Goal: Obtain resource: Download file/media

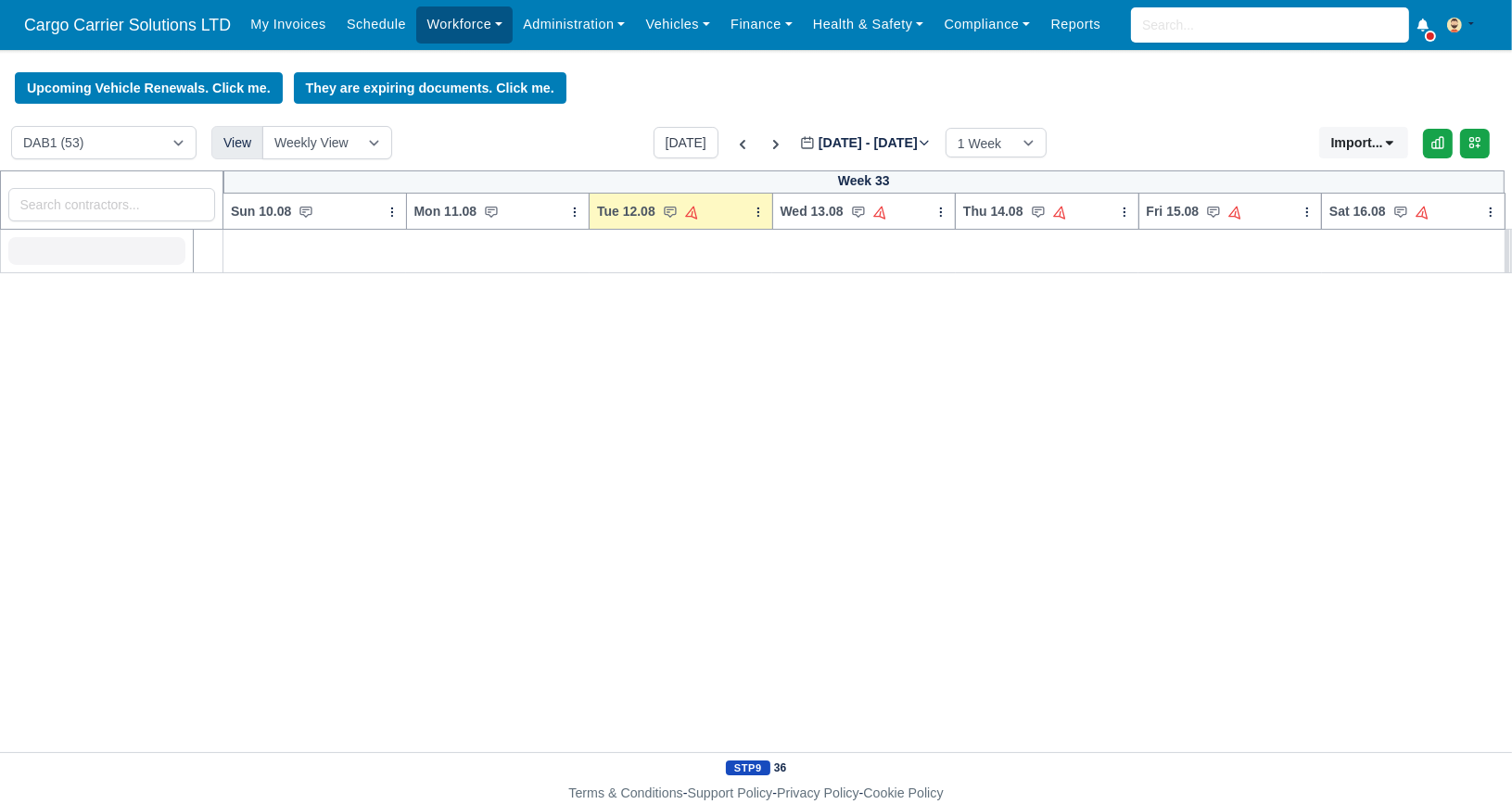
click at [460, 27] on link "Workforce" at bounding box center [465, 24] width 97 height 36
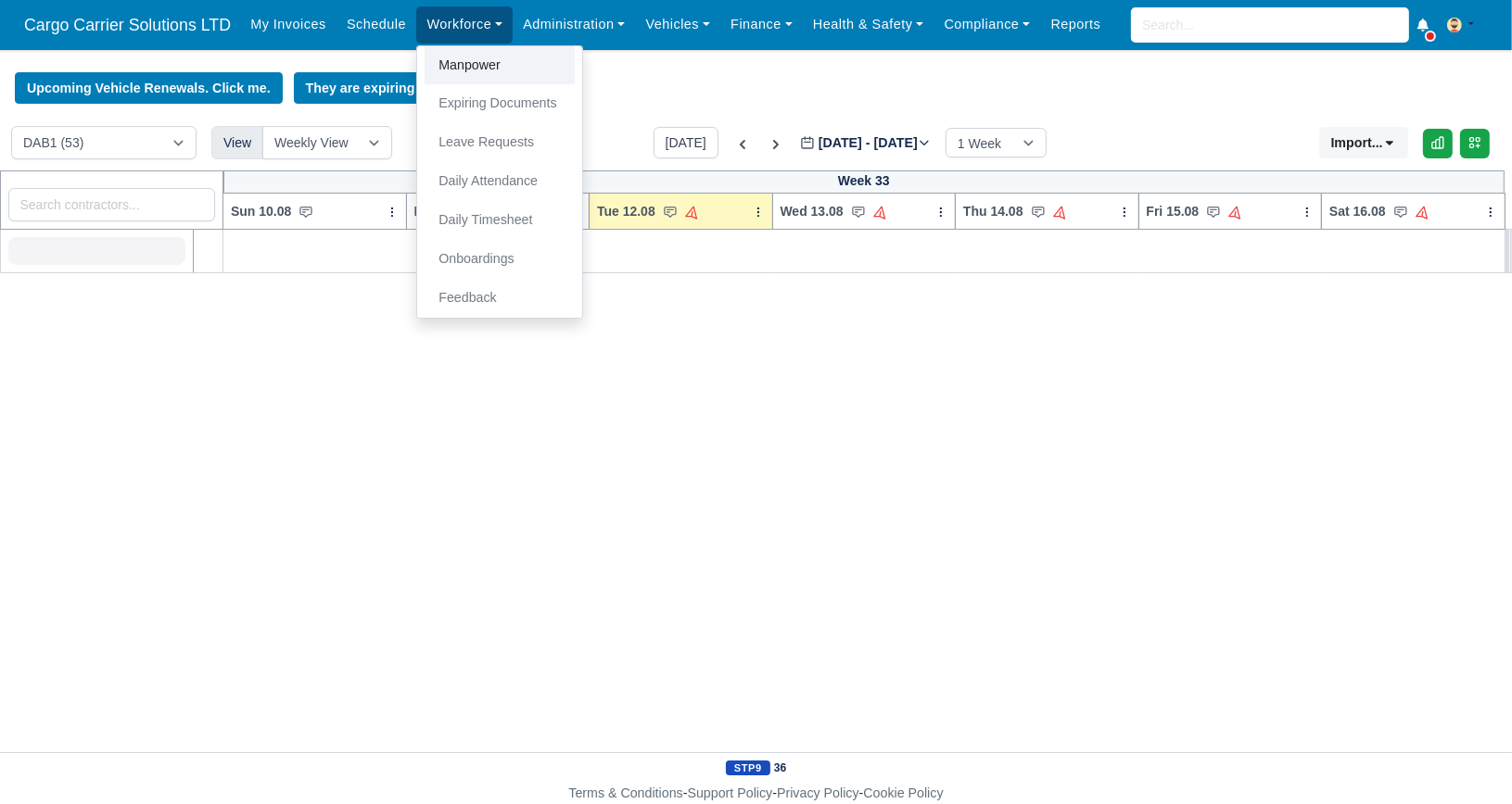
click at [470, 62] on link "Manpower" at bounding box center [500, 65] width 151 height 39
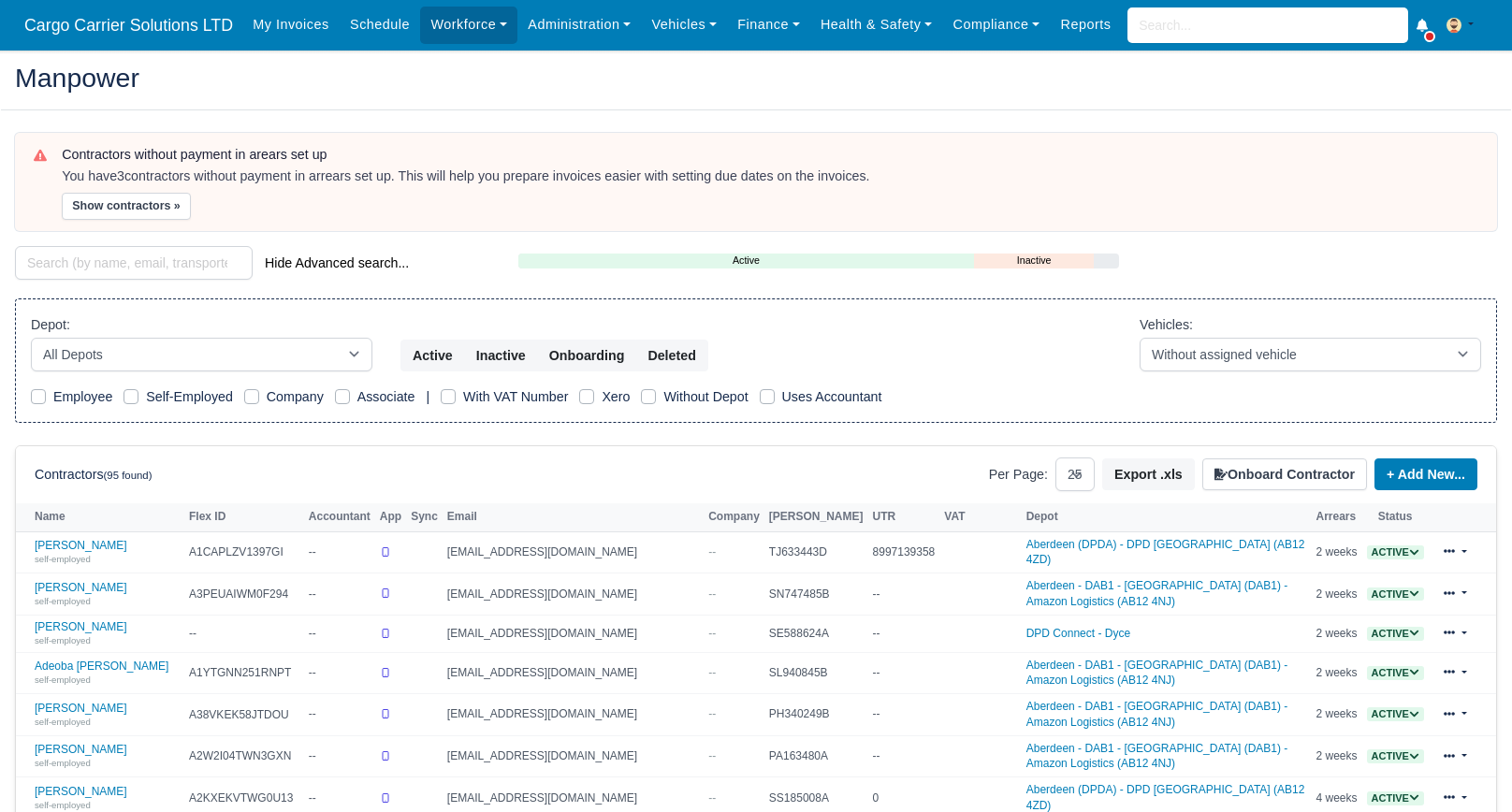
select select "25"
click at [103, 248] on input "search" at bounding box center [134, 262] width 237 height 33
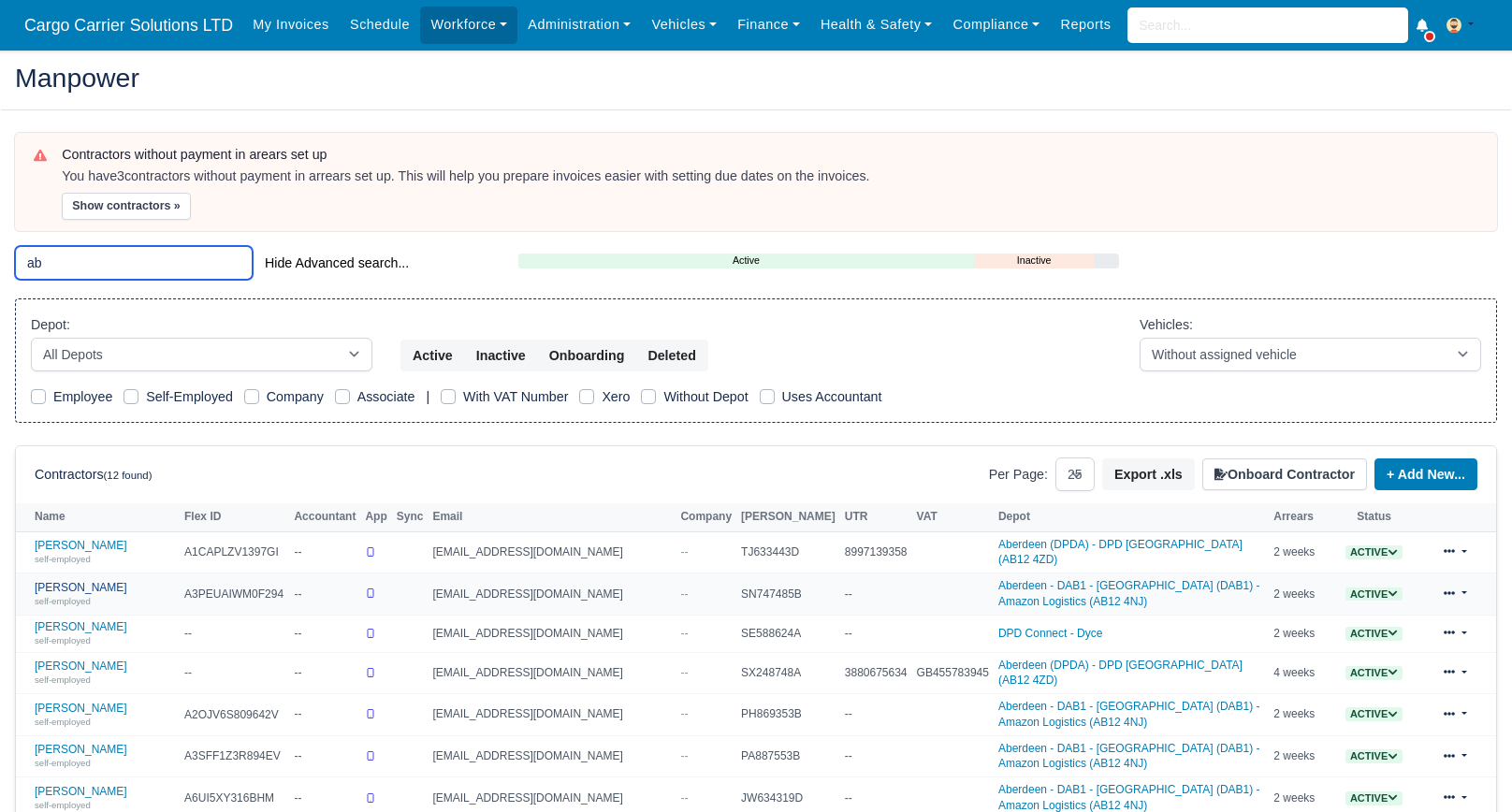
type input "ab"
click at [103, 582] on link "Abhishek Bhushan self-employed" at bounding box center [104, 595] width 140 height 28
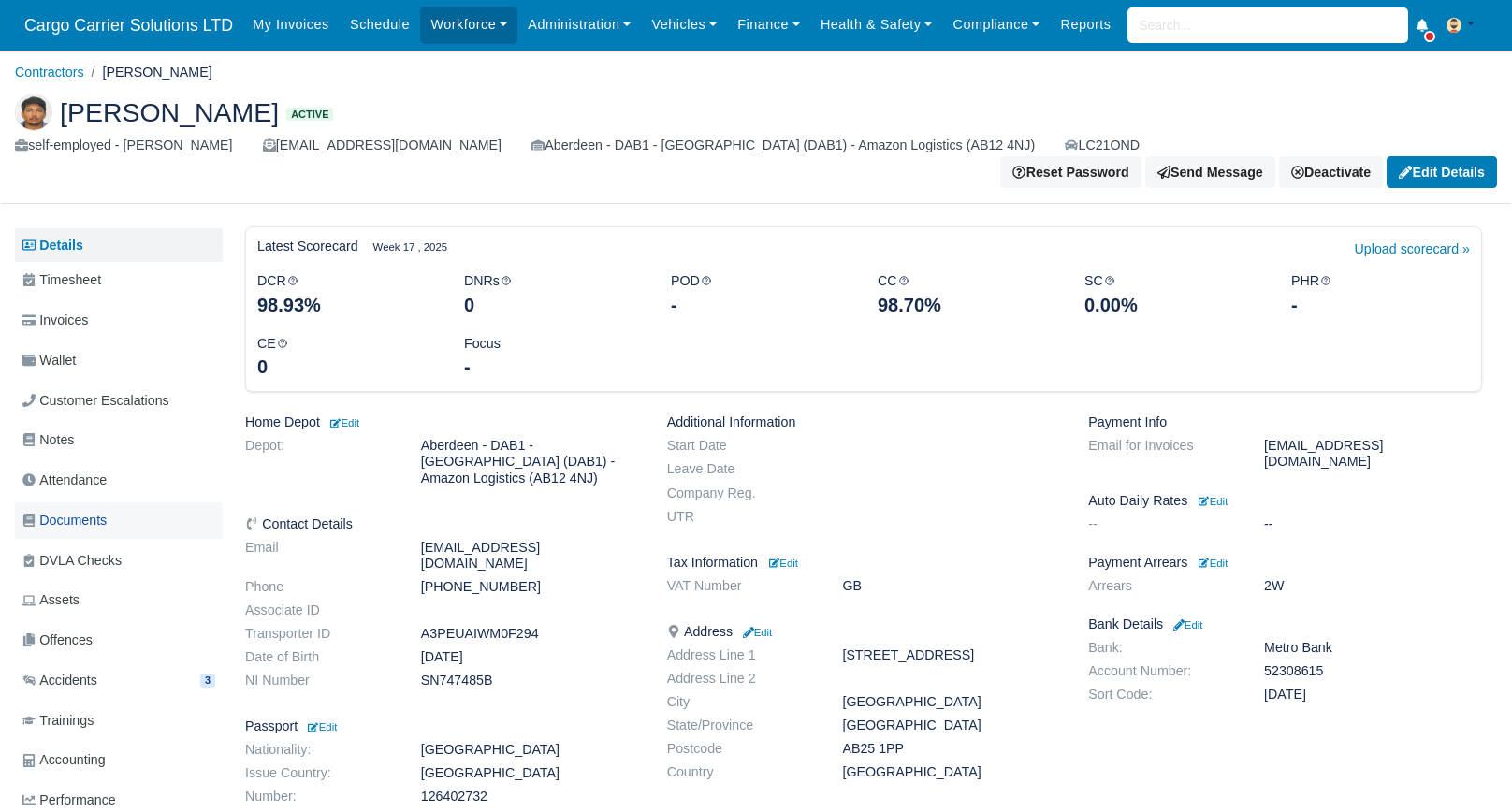
click at [91, 510] on span "Documents" at bounding box center [65, 520] width 84 height 22
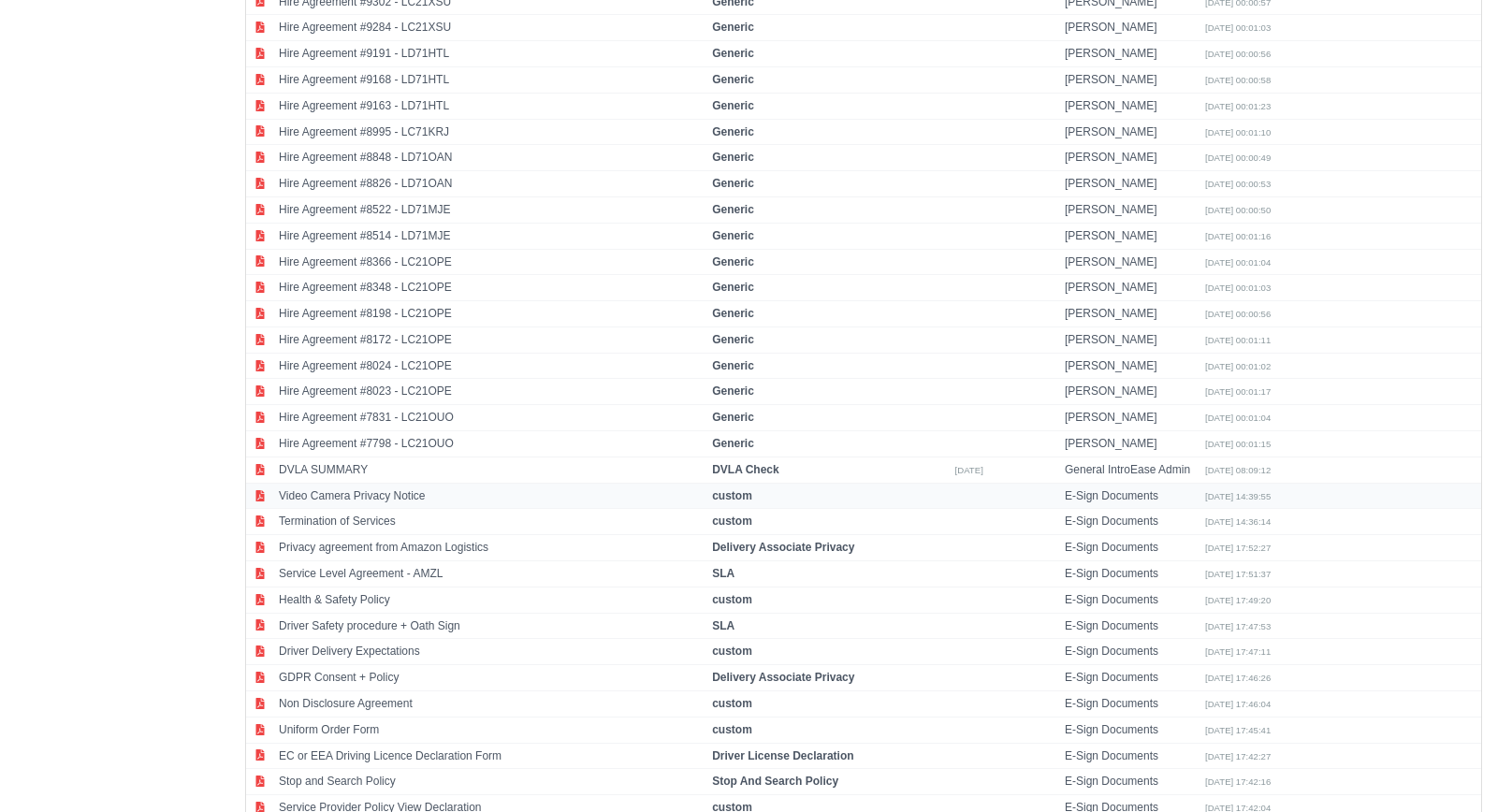
scroll to position [2359, 0]
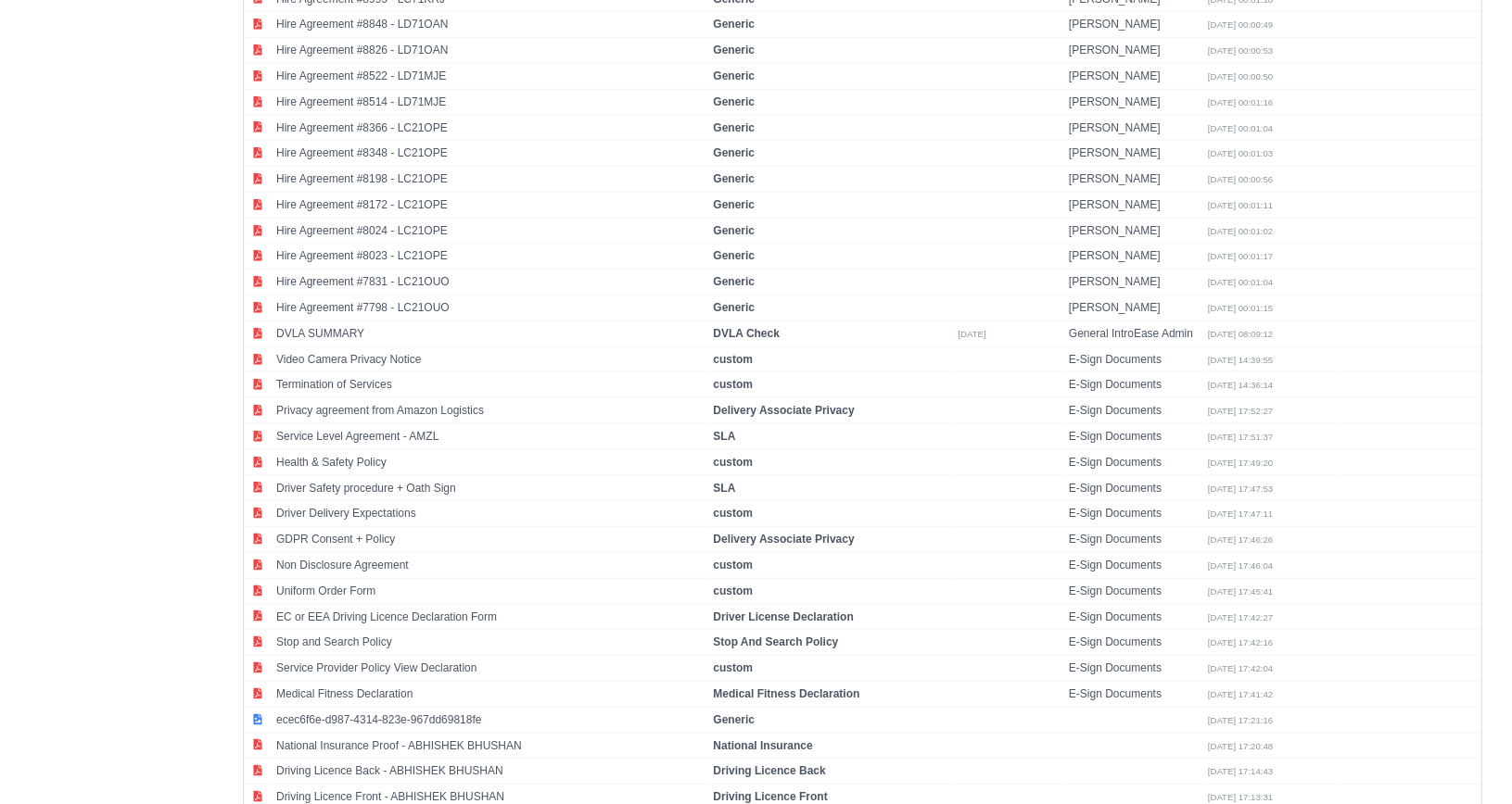
select select "passport"
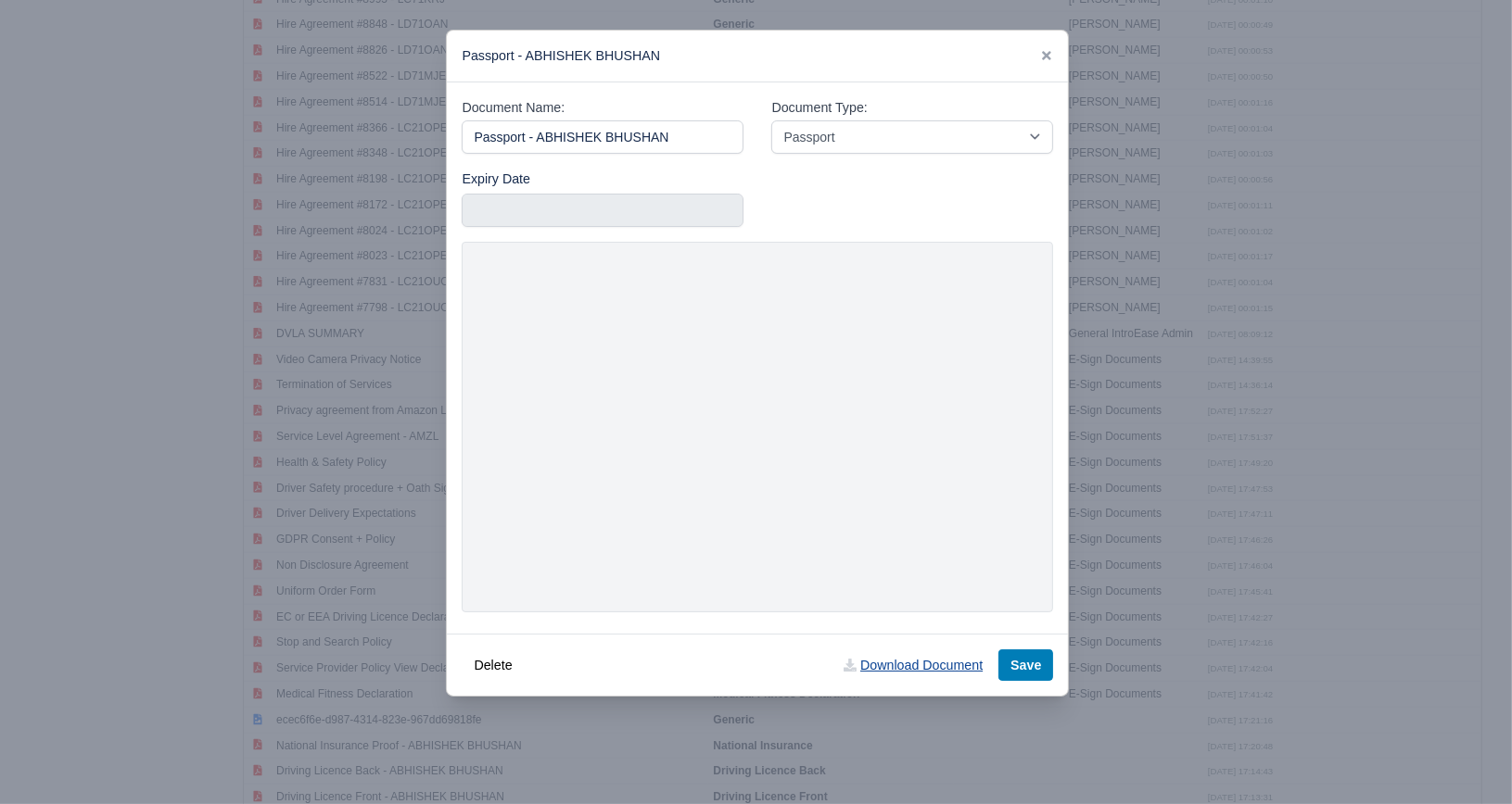
click at [918, 660] on link "Download Document" at bounding box center [913, 666] width 163 height 32
drag, startPoint x: 1045, startPoint y: 57, endPoint x: 989, endPoint y: 60, distance: 56.1
click at [1045, 57] on icon at bounding box center [1047, 55] width 9 height 9
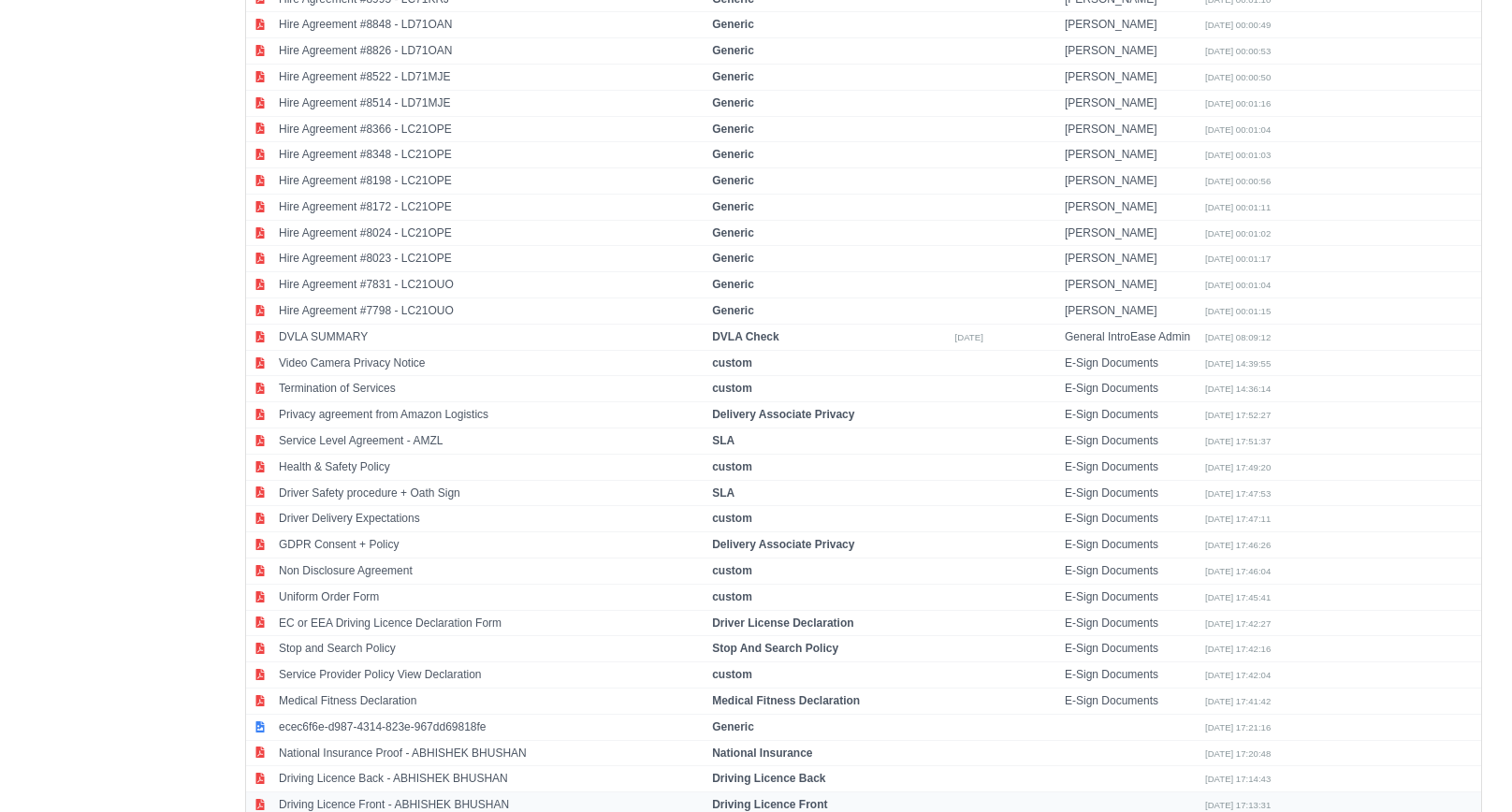
click at [476, 793] on td "Driving Licence Front - ABHISHEK BHUSHAN" at bounding box center [491, 806] width 433 height 27
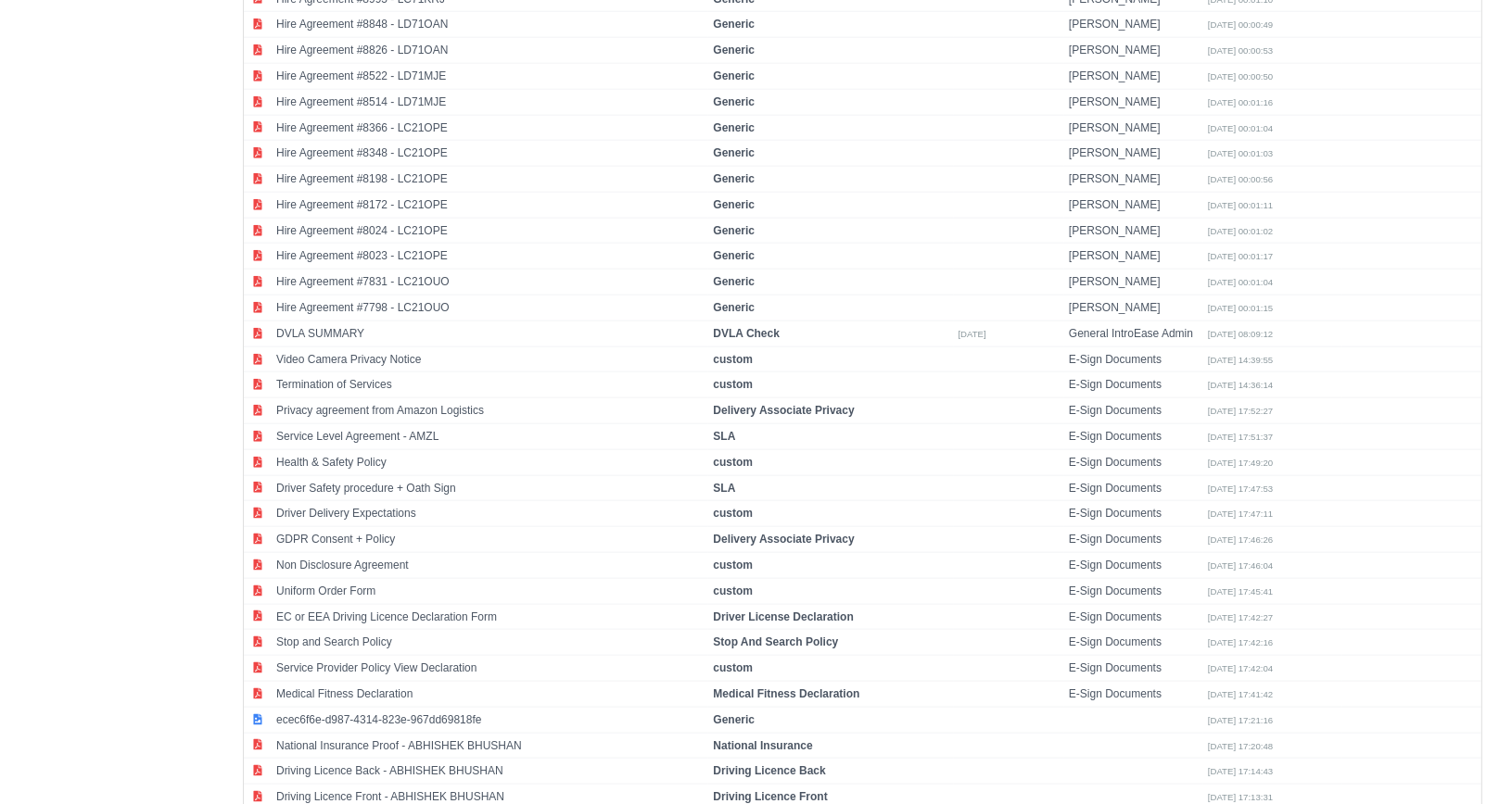
select select "driving-licence-front"
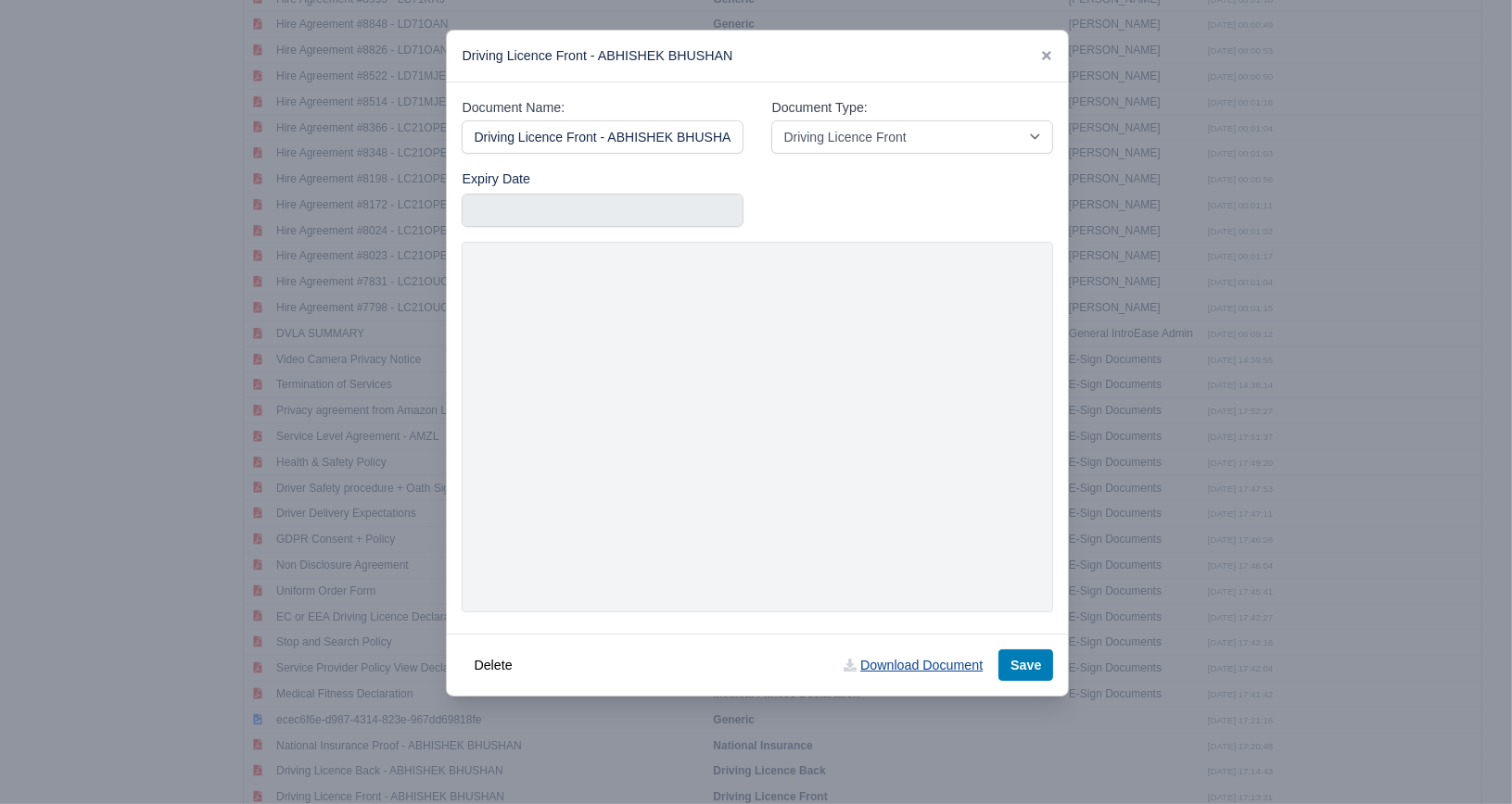
click at [888, 677] on link "Download Document" at bounding box center [913, 666] width 163 height 32
click at [1046, 48] on link at bounding box center [1047, 55] width 13 height 15
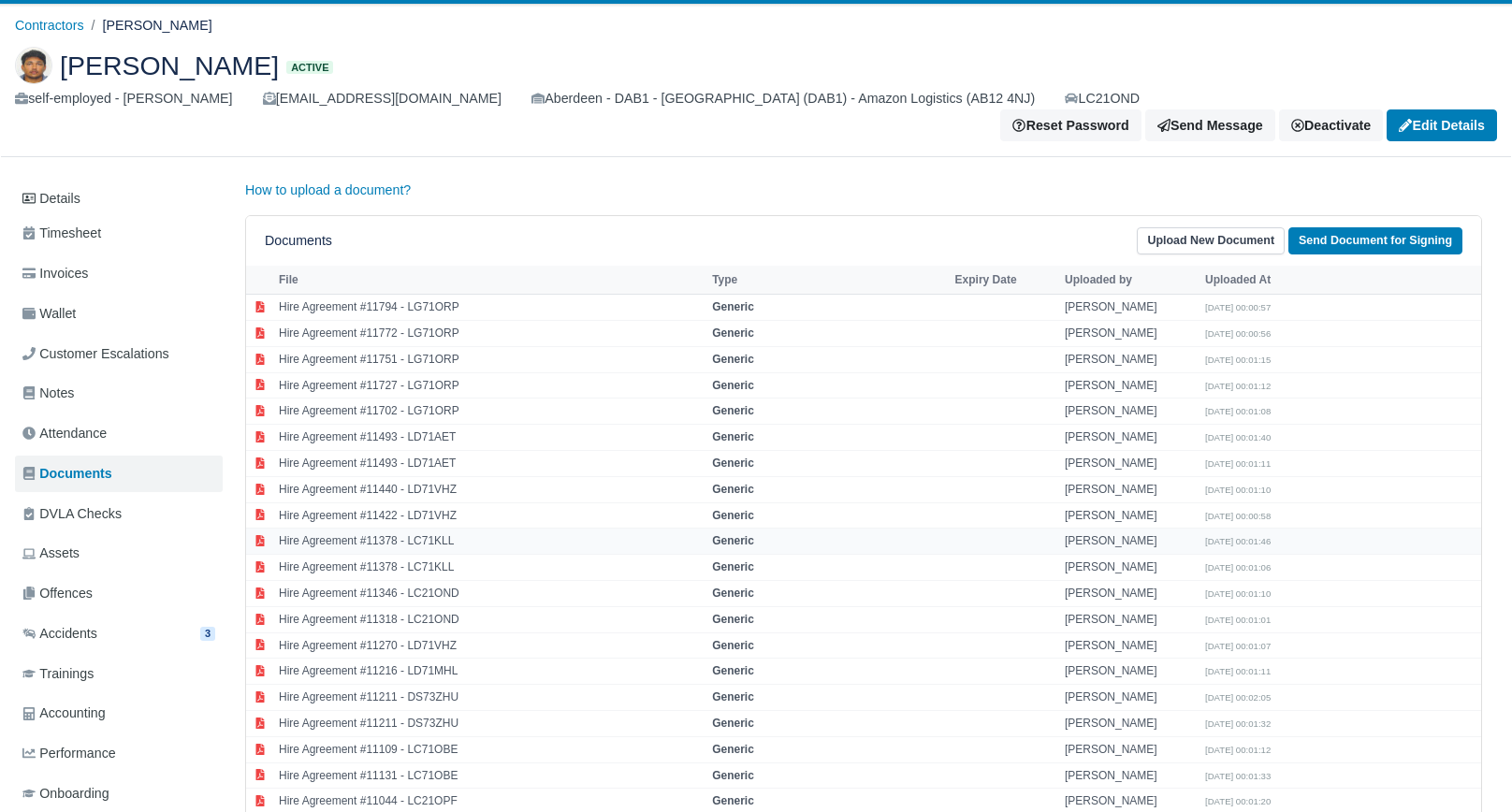
scroll to position [0, 0]
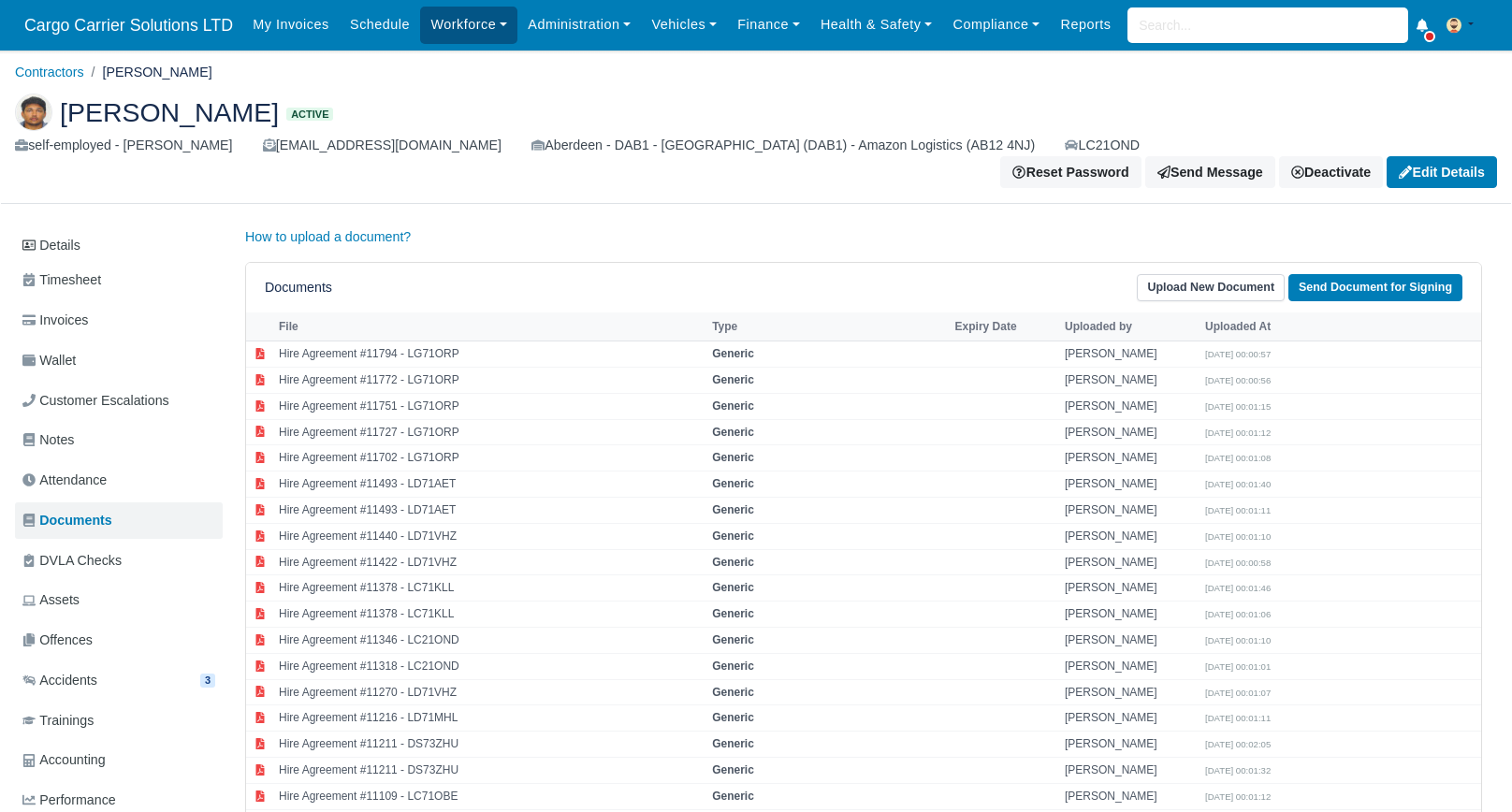
click at [437, 20] on link "Workforce" at bounding box center [469, 25] width 98 height 36
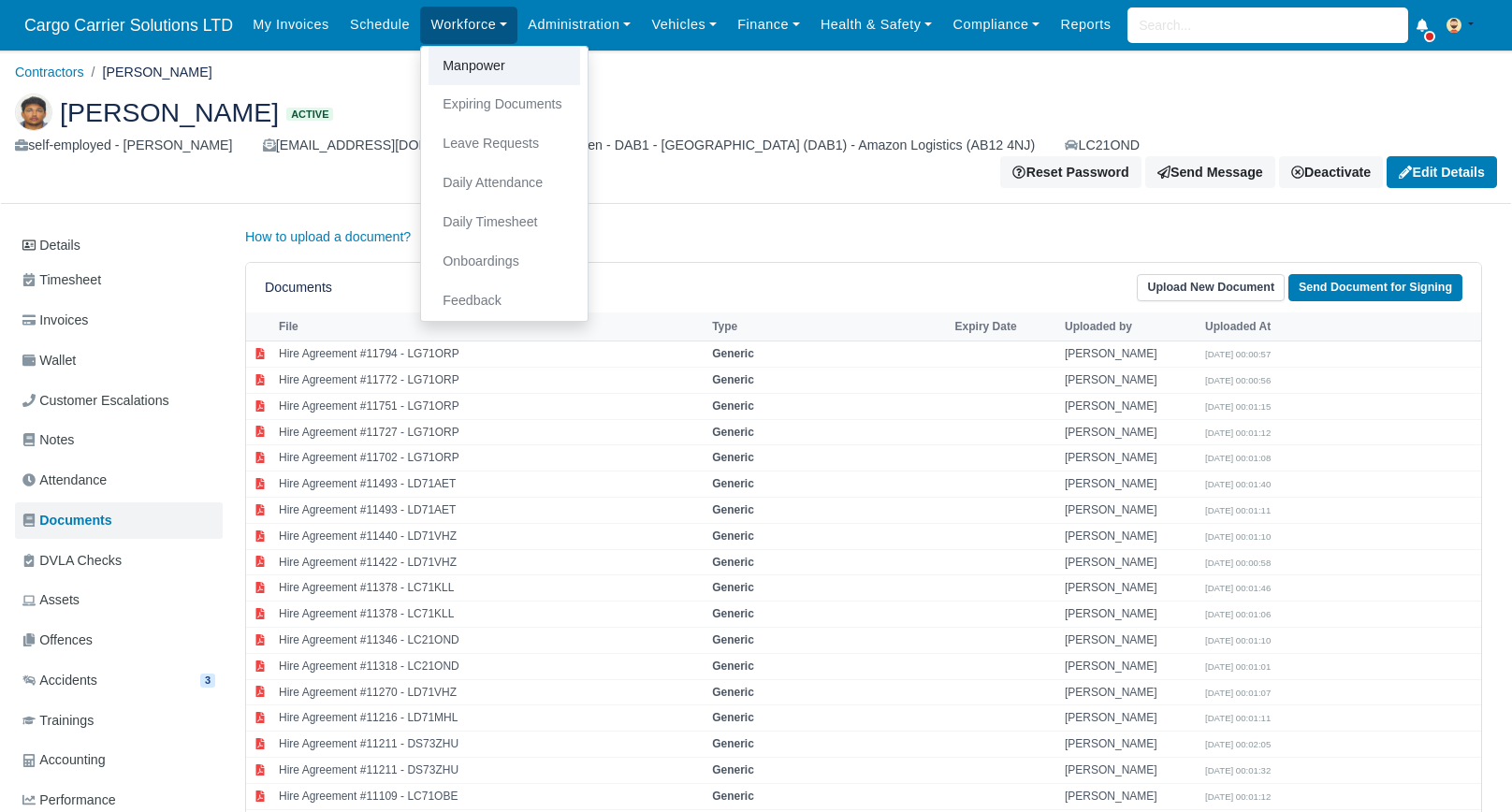
click at [471, 71] on link "Manpower" at bounding box center [504, 66] width 152 height 39
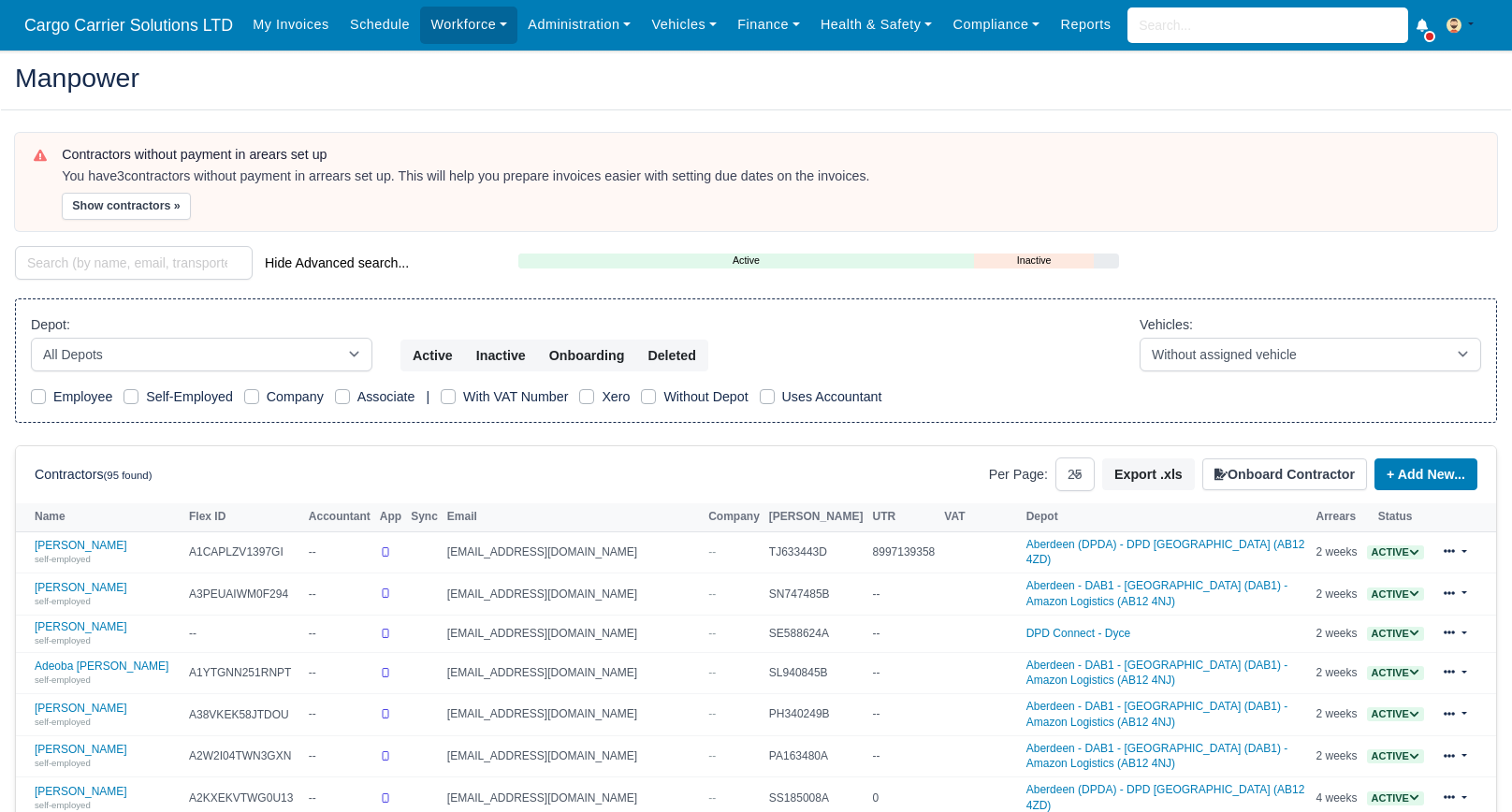
select select "25"
click at [64, 265] on input "search" at bounding box center [134, 262] width 237 height 33
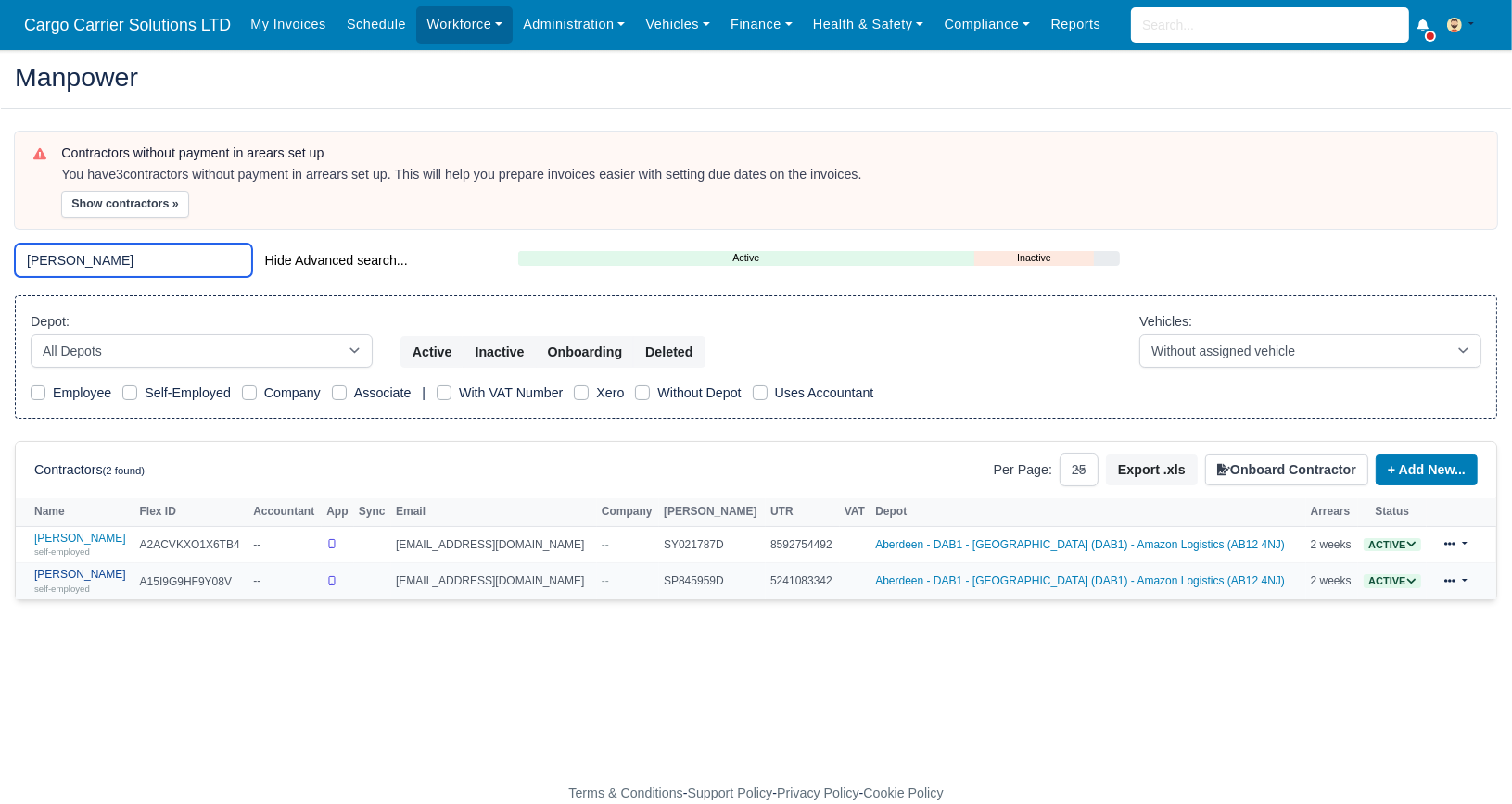
type input "marius"
click at [79, 575] on link "Mariusz Witek self-employed" at bounding box center [82, 581] width 97 height 27
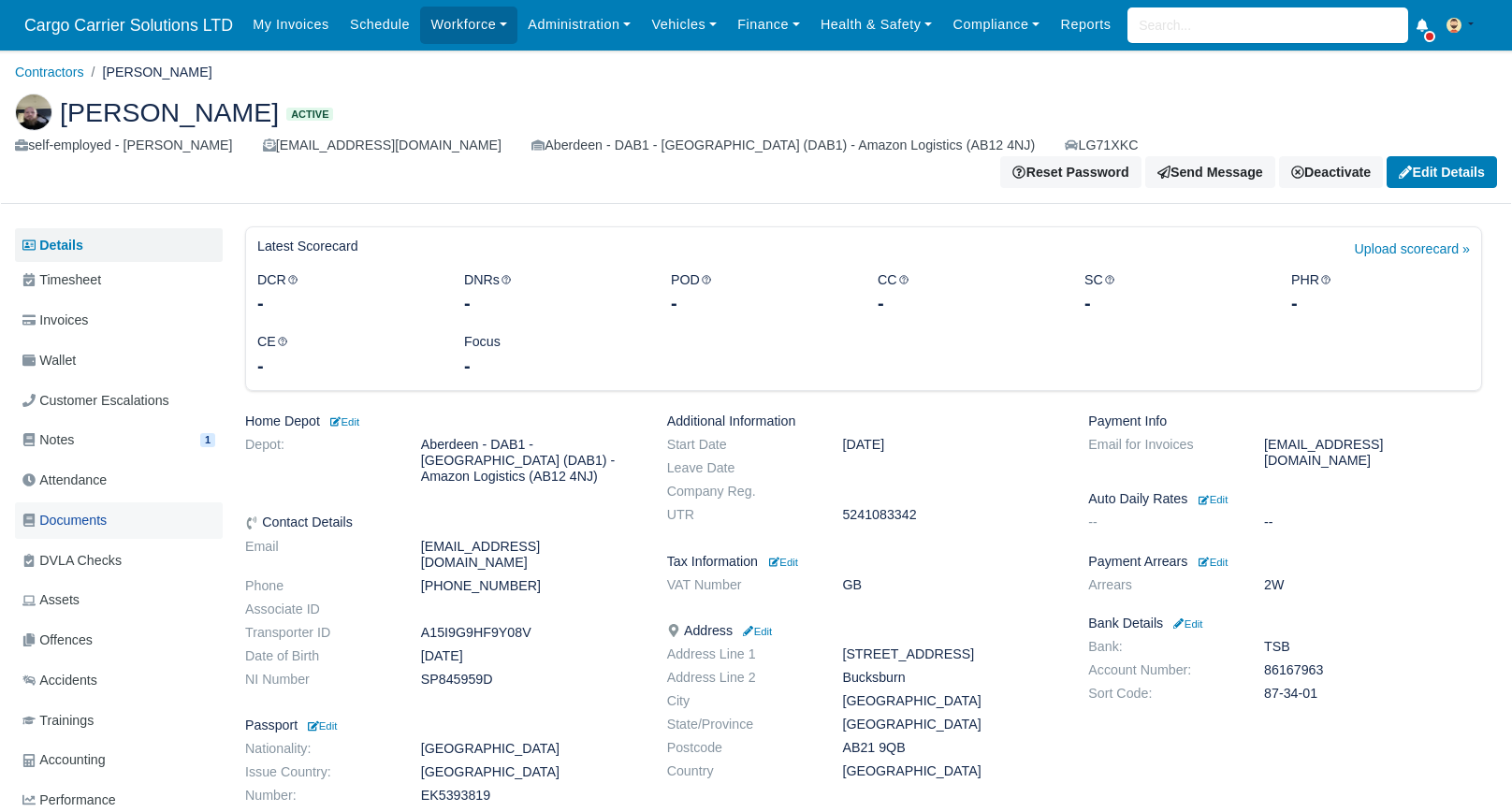
click at [85, 510] on span "Documents" at bounding box center [65, 520] width 84 height 22
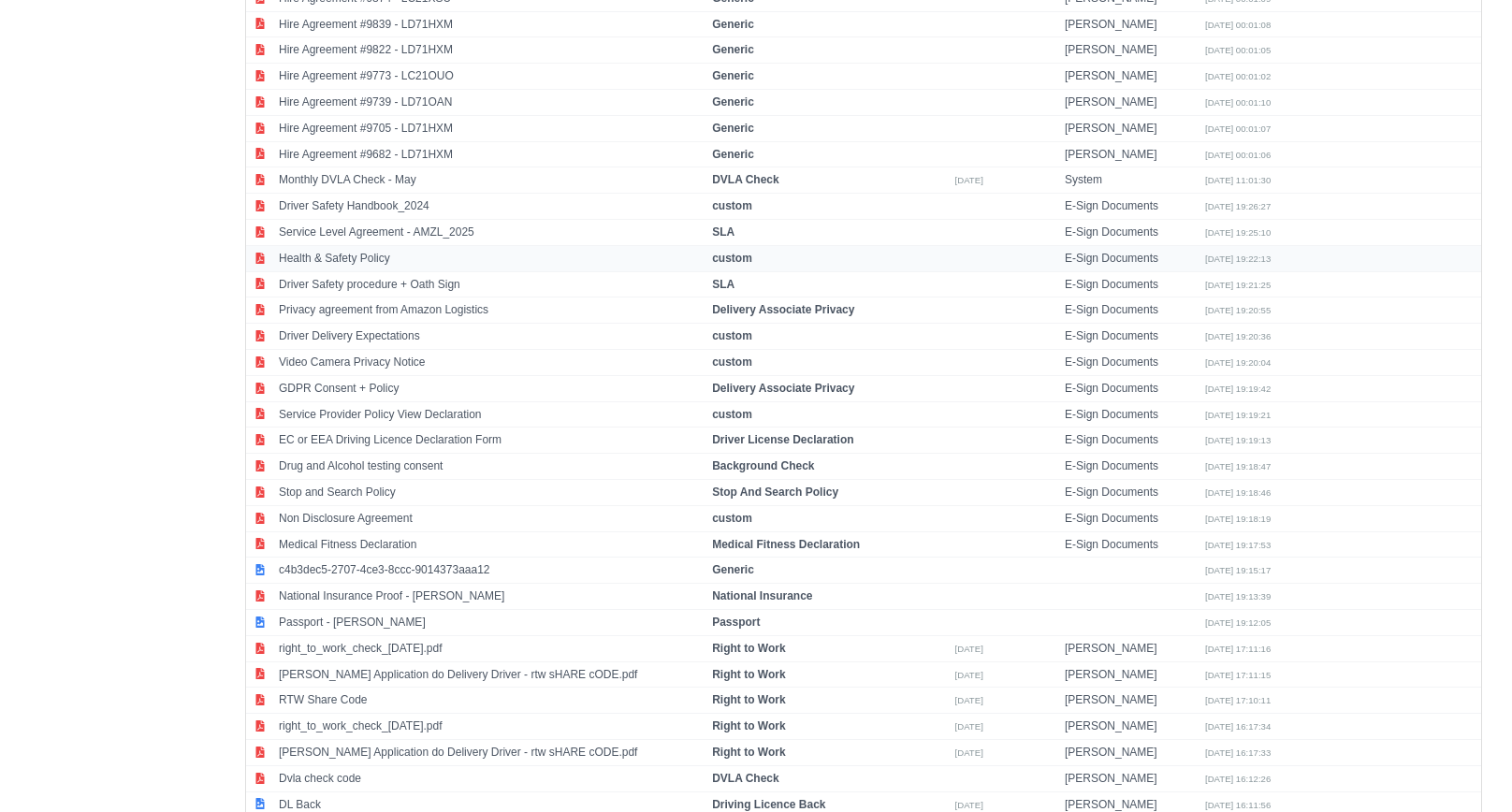
scroll to position [1429, 0]
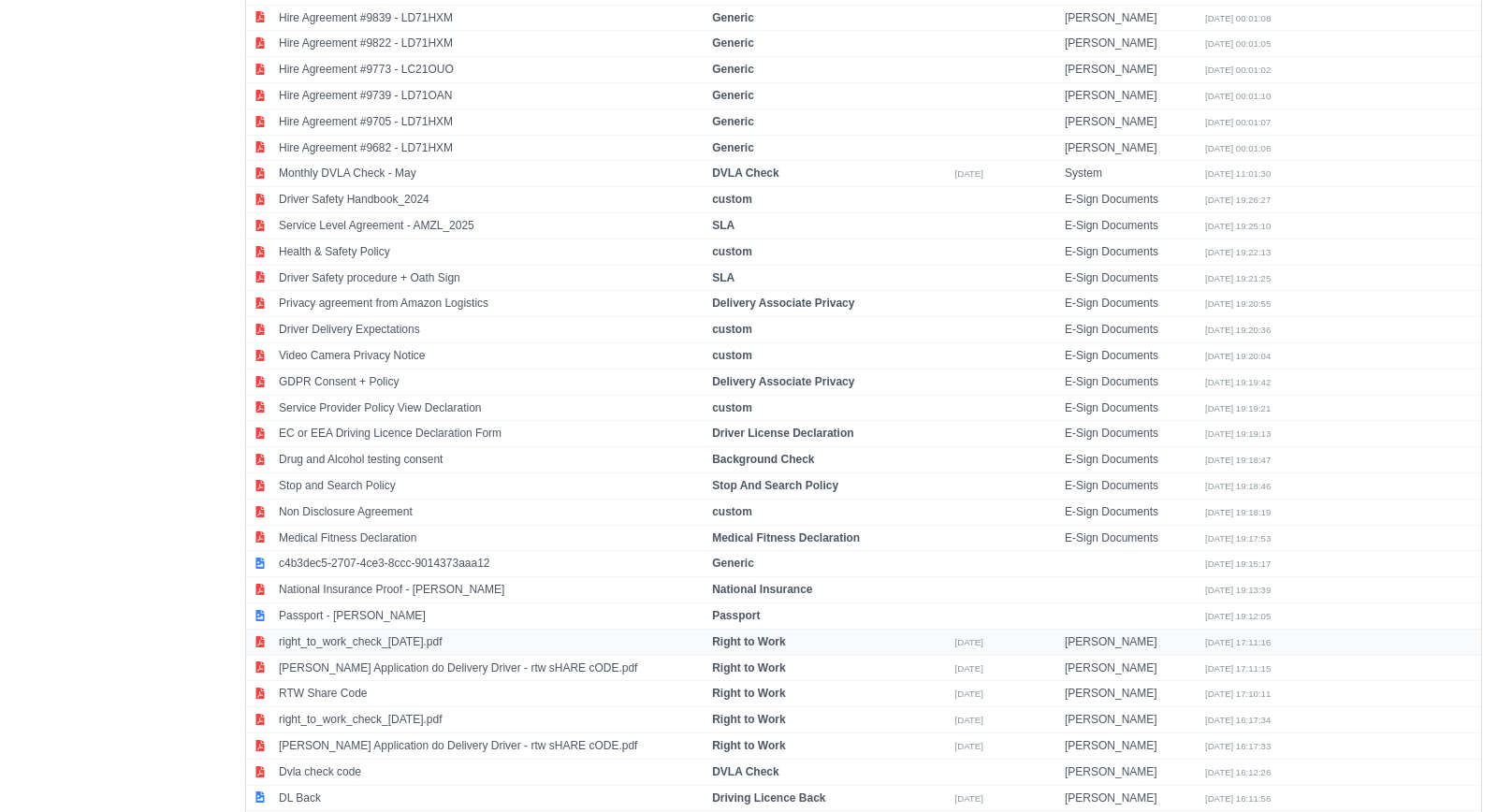
click at [378, 629] on td "right_to_work_check_[DATE].pdf" at bounding box center [491, 642] width 433 height 27
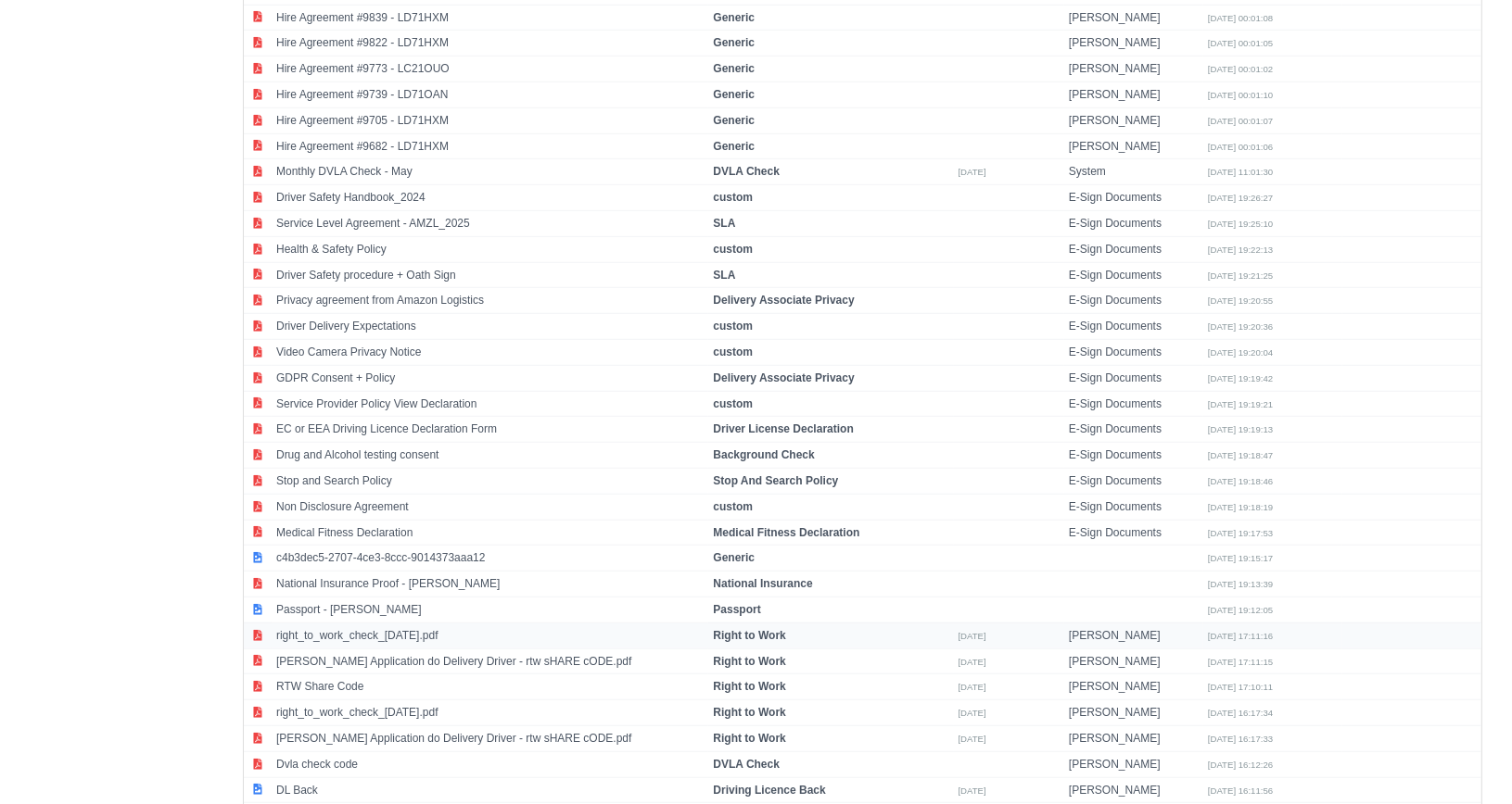
select select "right-to-work"
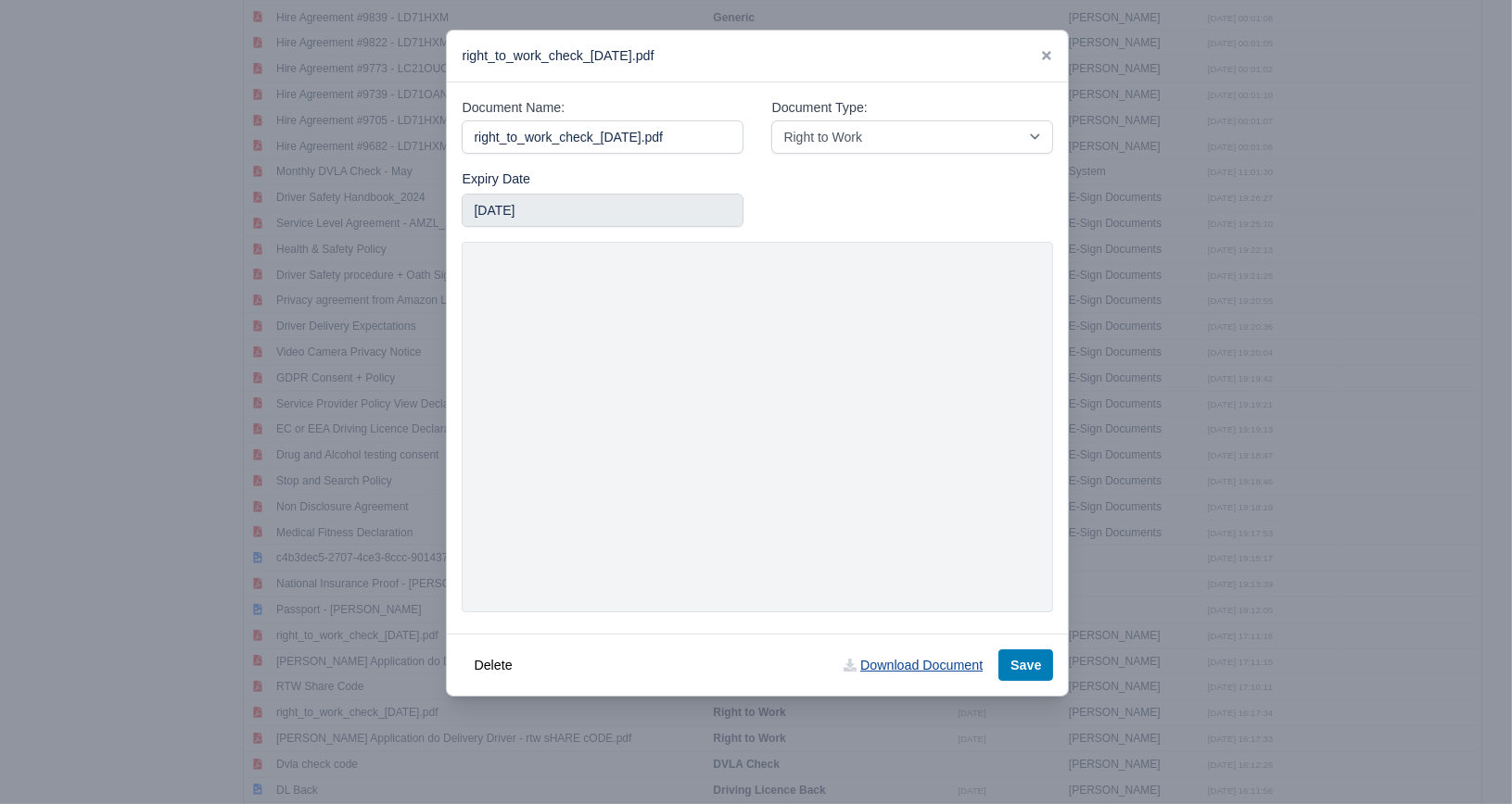
click at [928, 670] on link "Download Document" at bounding box center [913, 666] width 163 height 32
click at [1047, 56] on icon at bounding box center [1047, 55] width 9 height 9
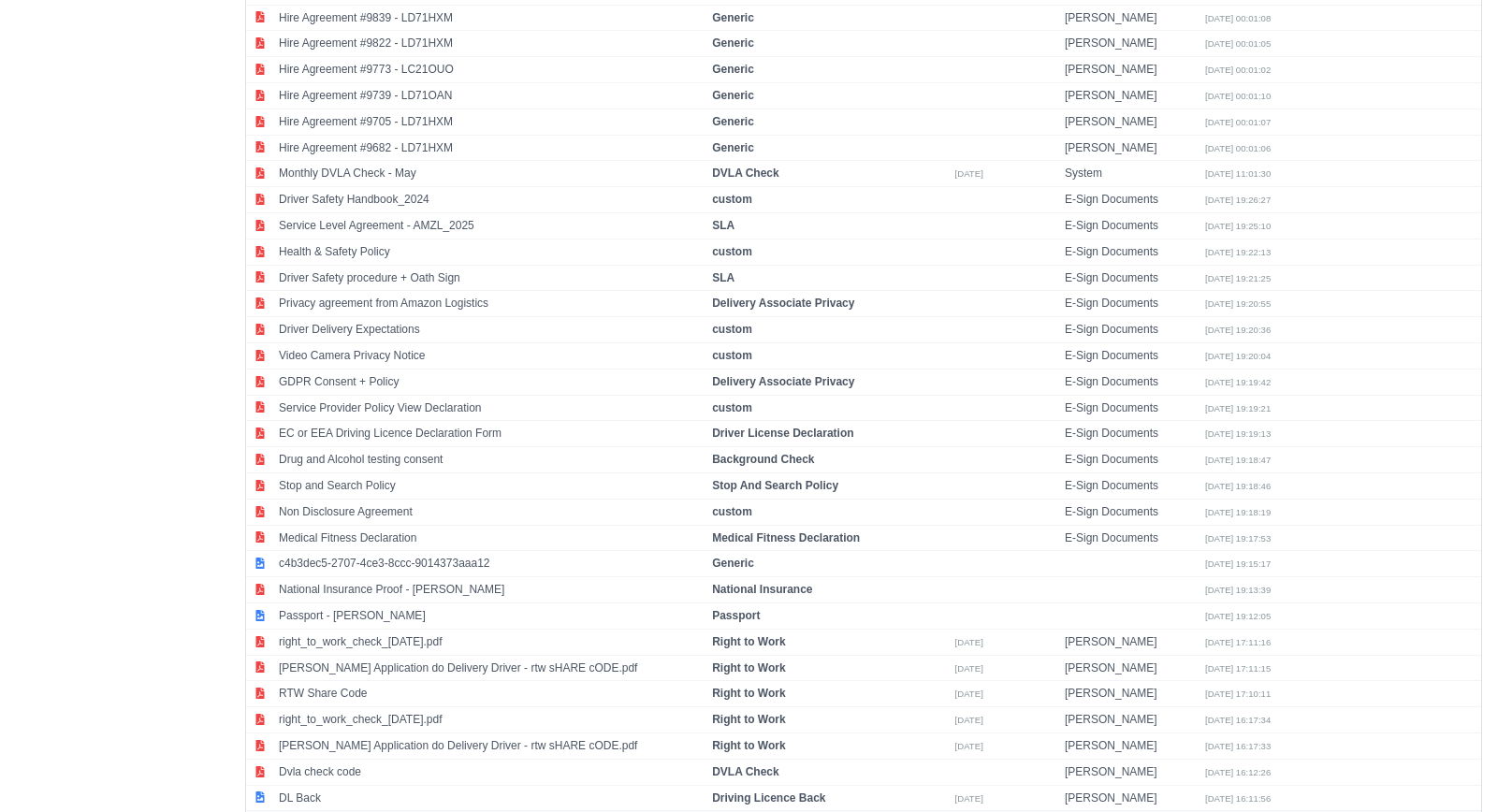
click at [393, 811] on td "DL Front" at bounding box center [491, 823] width 433 height 26
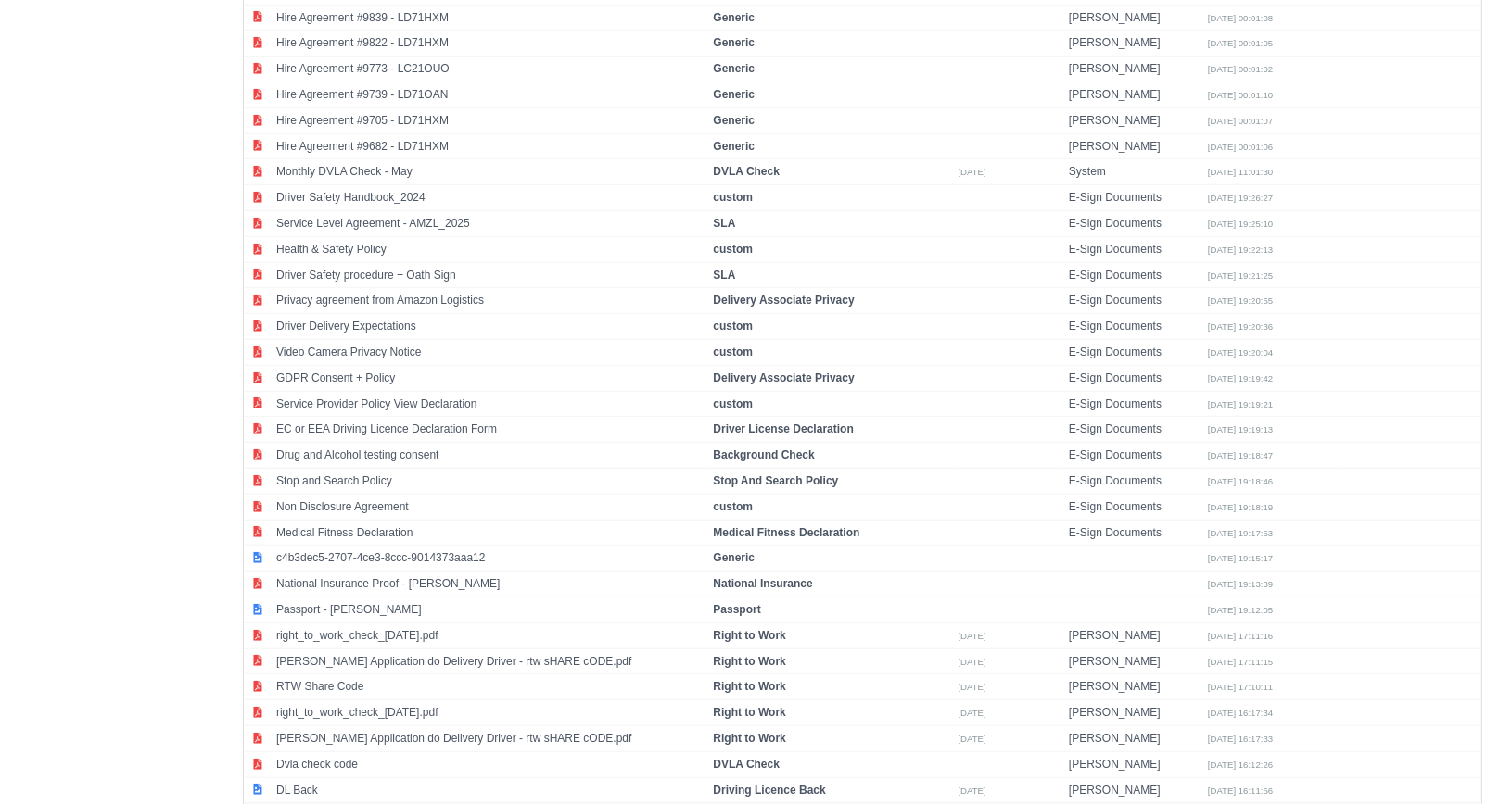
select select "driving-licence-front"
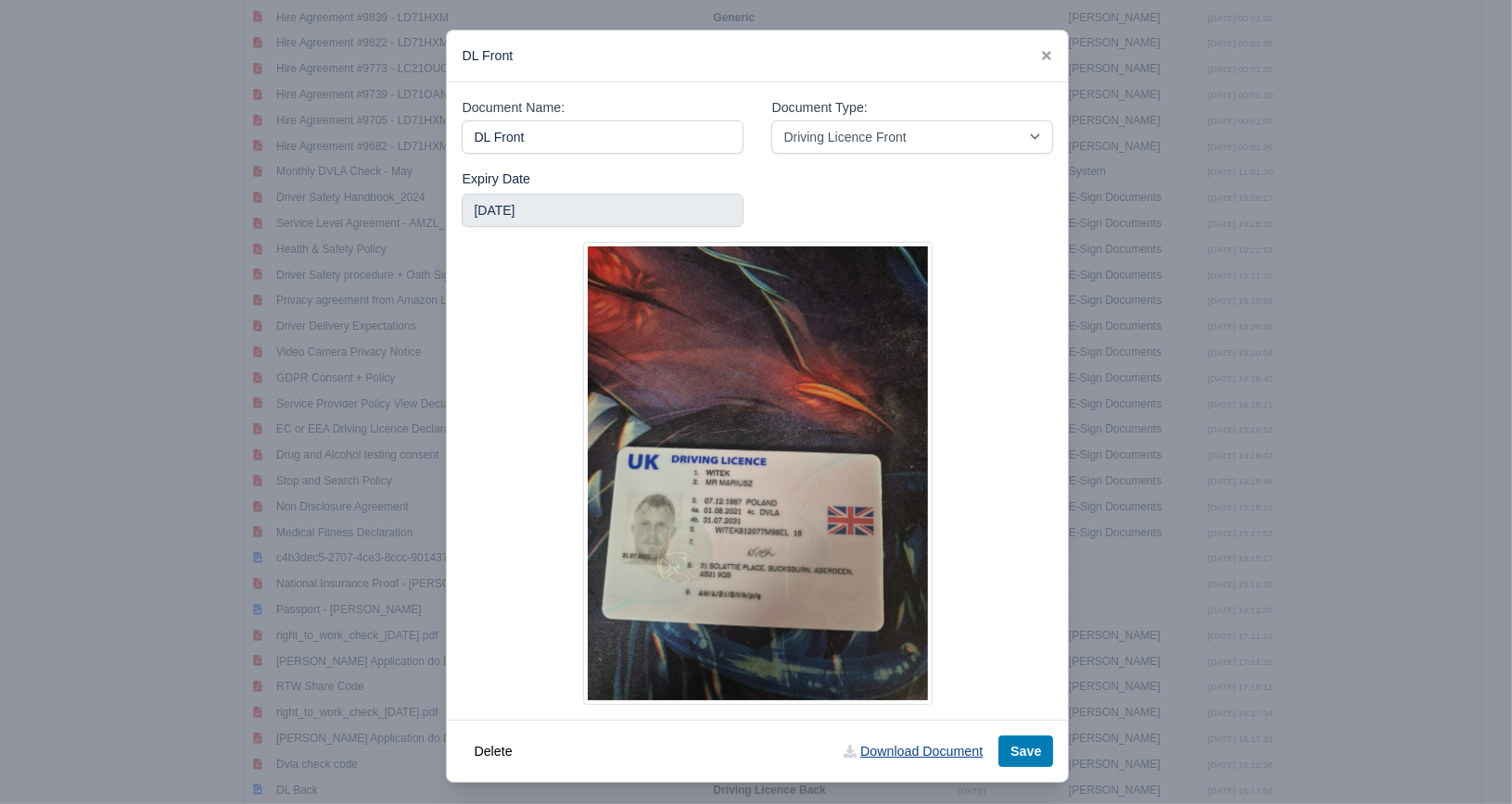
click at [915, 759] on link "Download Document" at bounding box center [913, 752] width 163 height 32
click at [941, 760] on link "Download Document" at bounding box center [913, 752] width 163 height 32
click at [1041, 52] on icon at bounding box center [1047, 55] width 13 height 13
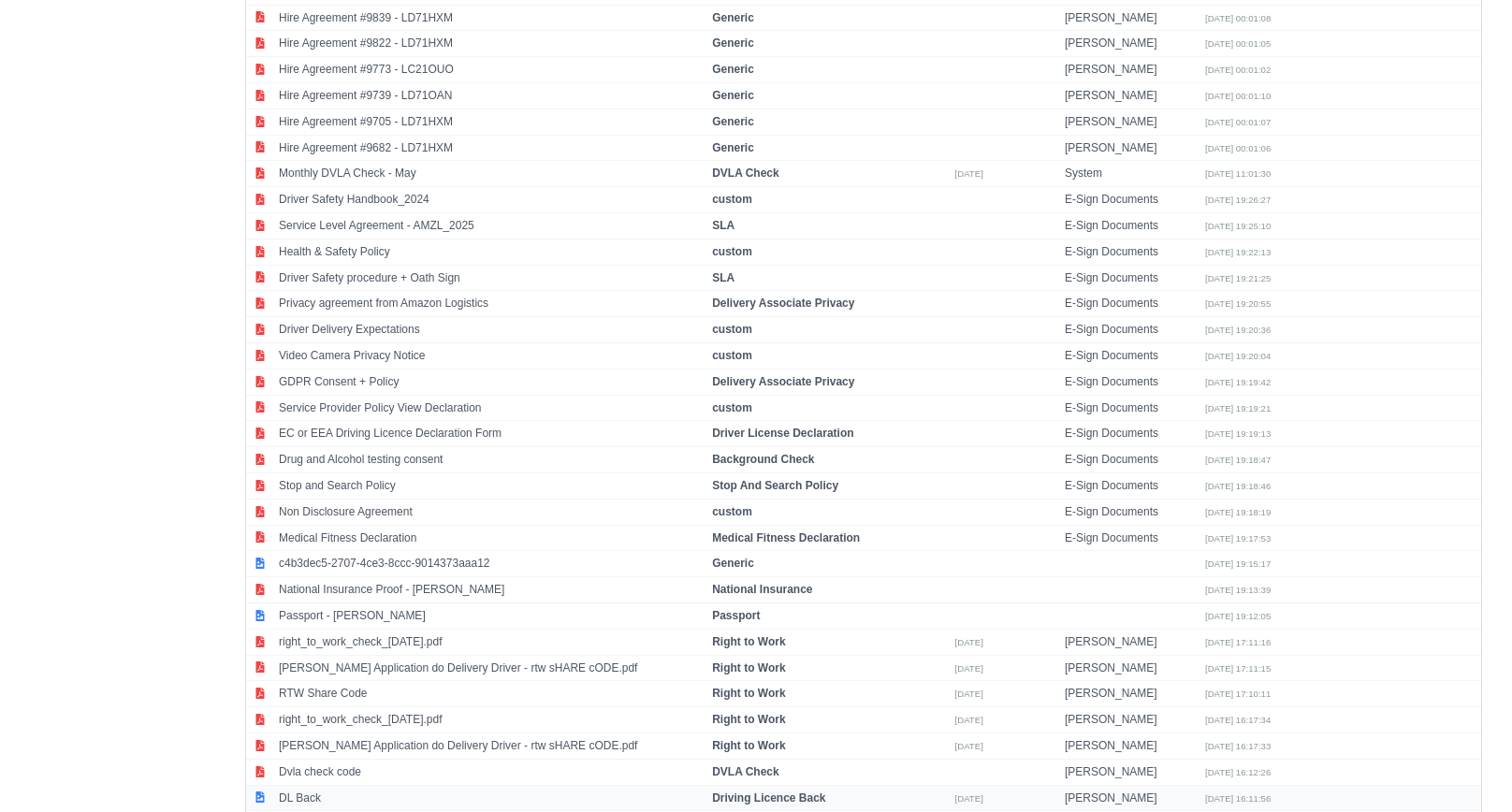
click at [382, 785] on td "DL Back" at bounding box center [491, 799] width 433 height 27
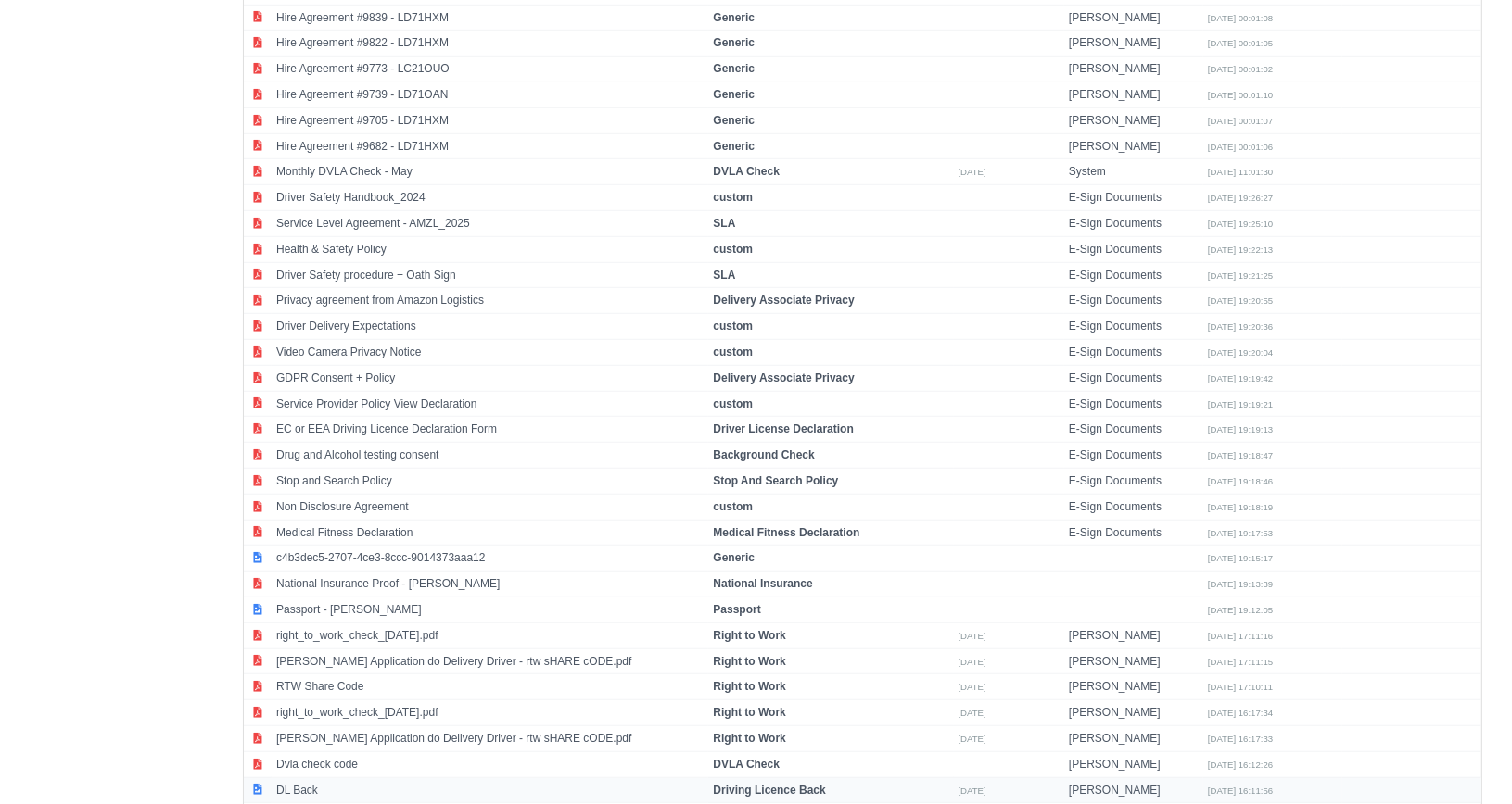
select select "driving-licence-back"
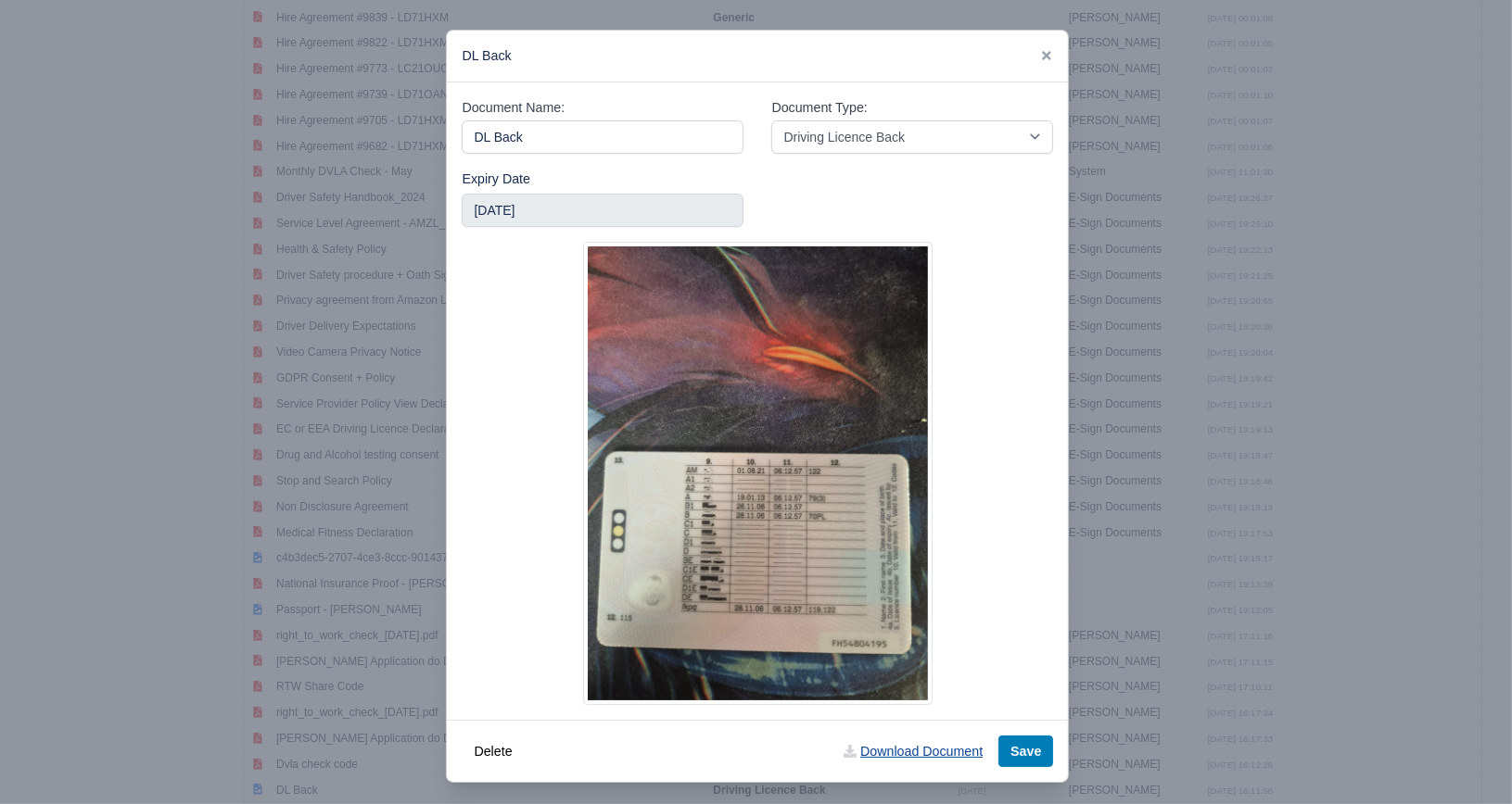
click at [882, 749] on link "Download Document" at bounding box center [913, 752] width 163 height 32
click at [1041, 63] on div at bounding box center [1047, 55] width 13 height 22
click at [1041, 59] on icon at bounding box center [1047, 55] width 13 height 13
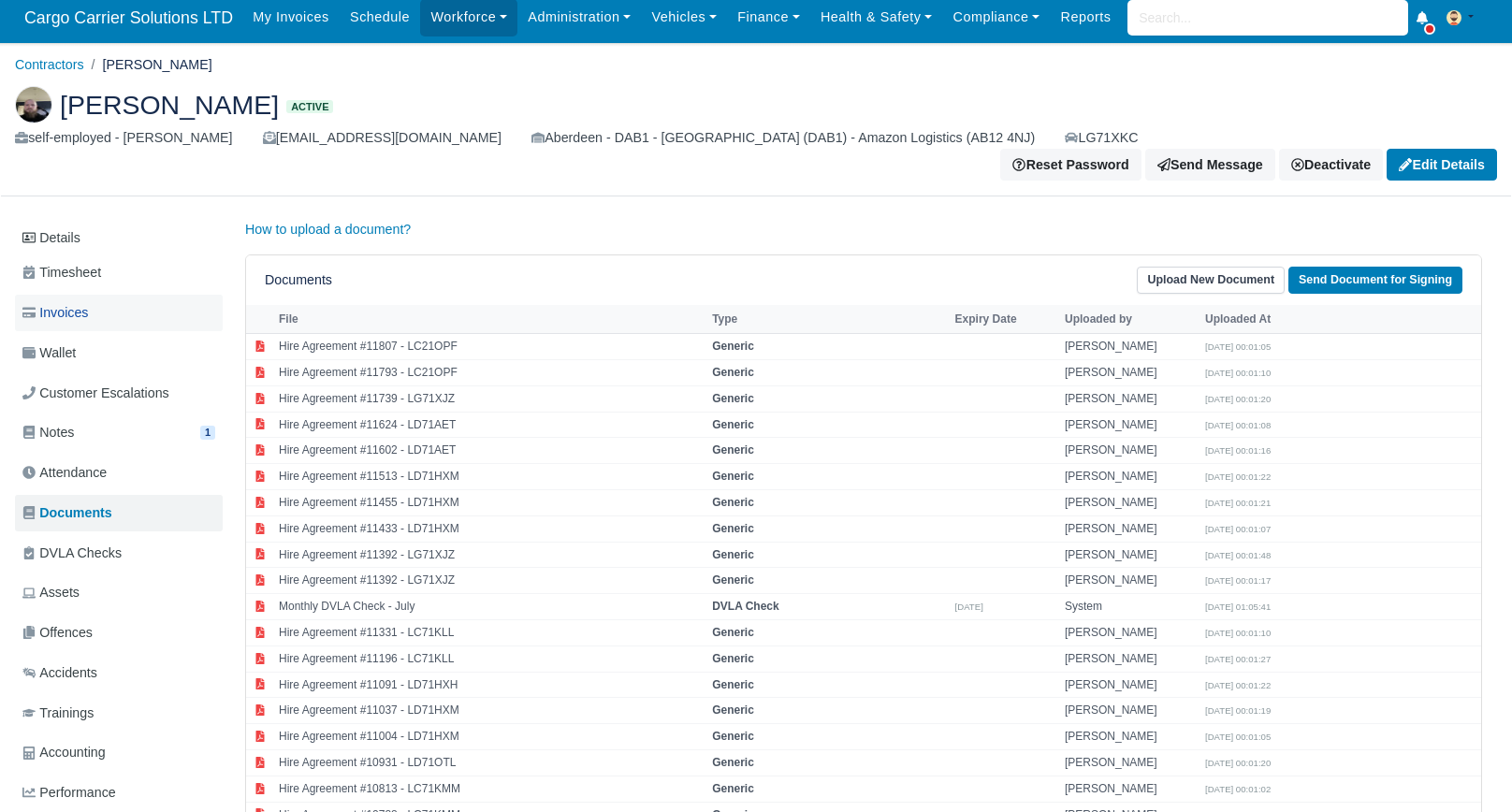
scroll to position [0, 0]
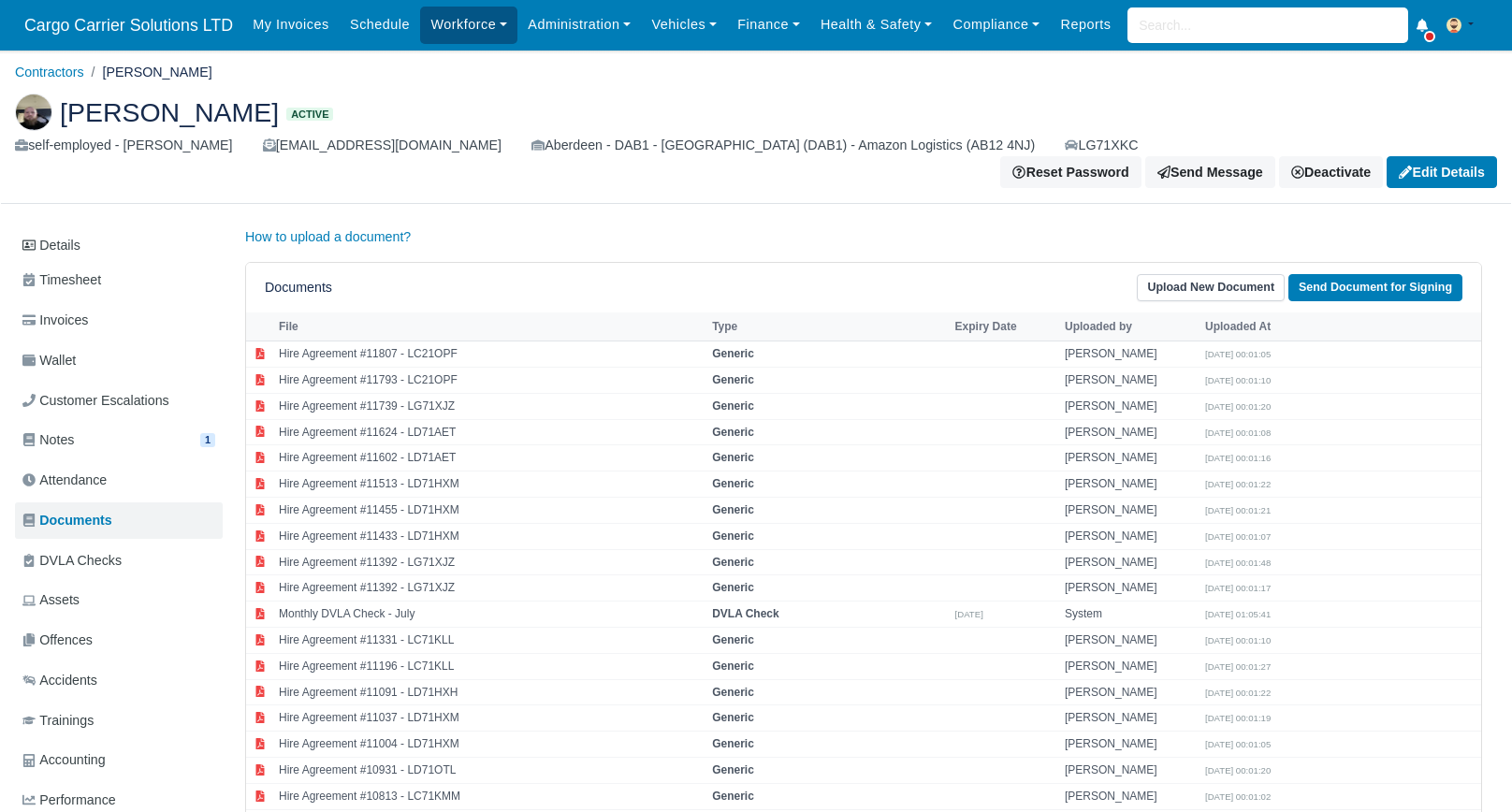
click at [443, 31] on link "Workforce" at bounding box center [469, 25] width 98 height 36
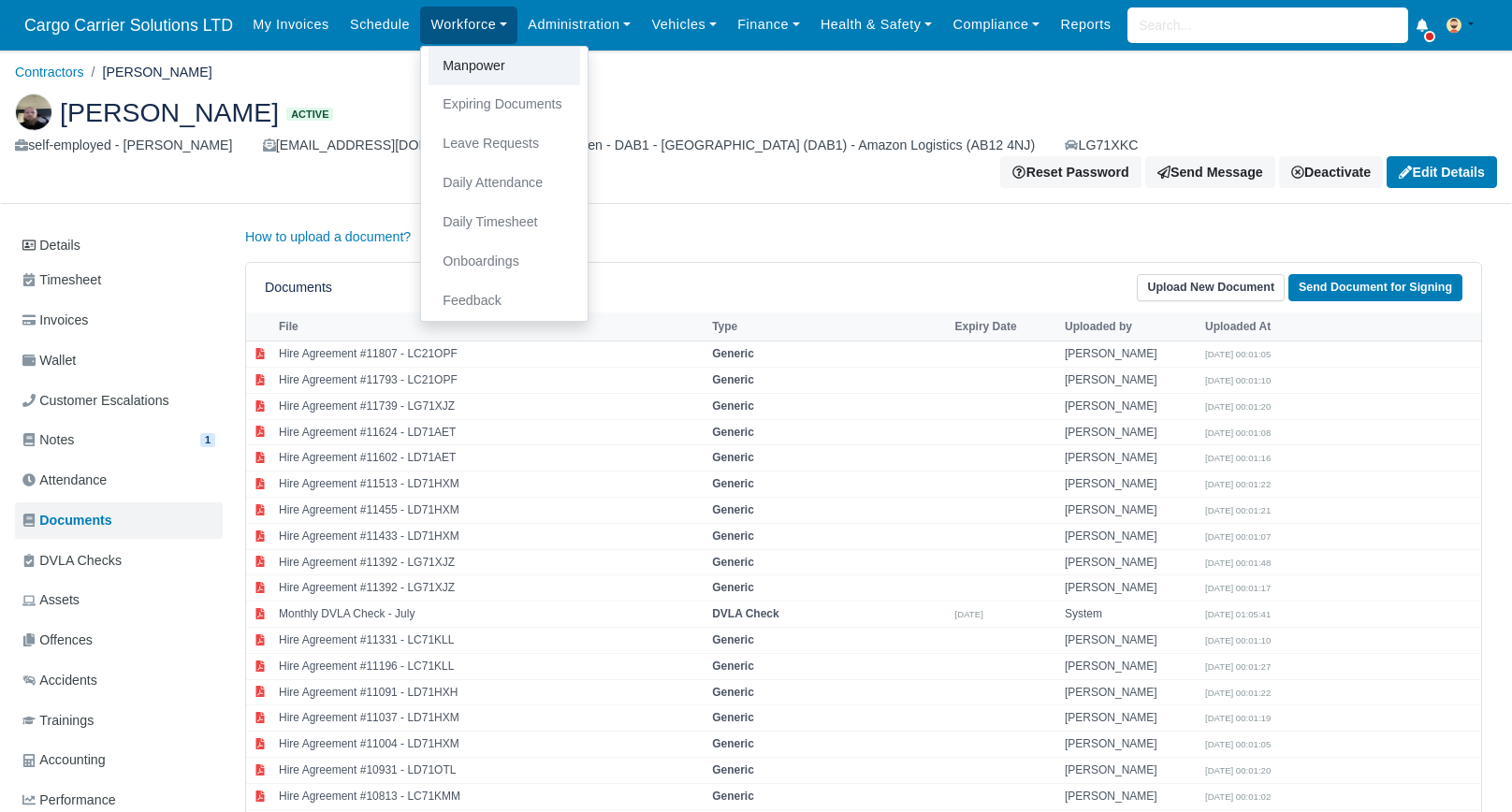
click at [462, 66] on link "Manpower" at bounding box center [504, 66] width 152 height 39
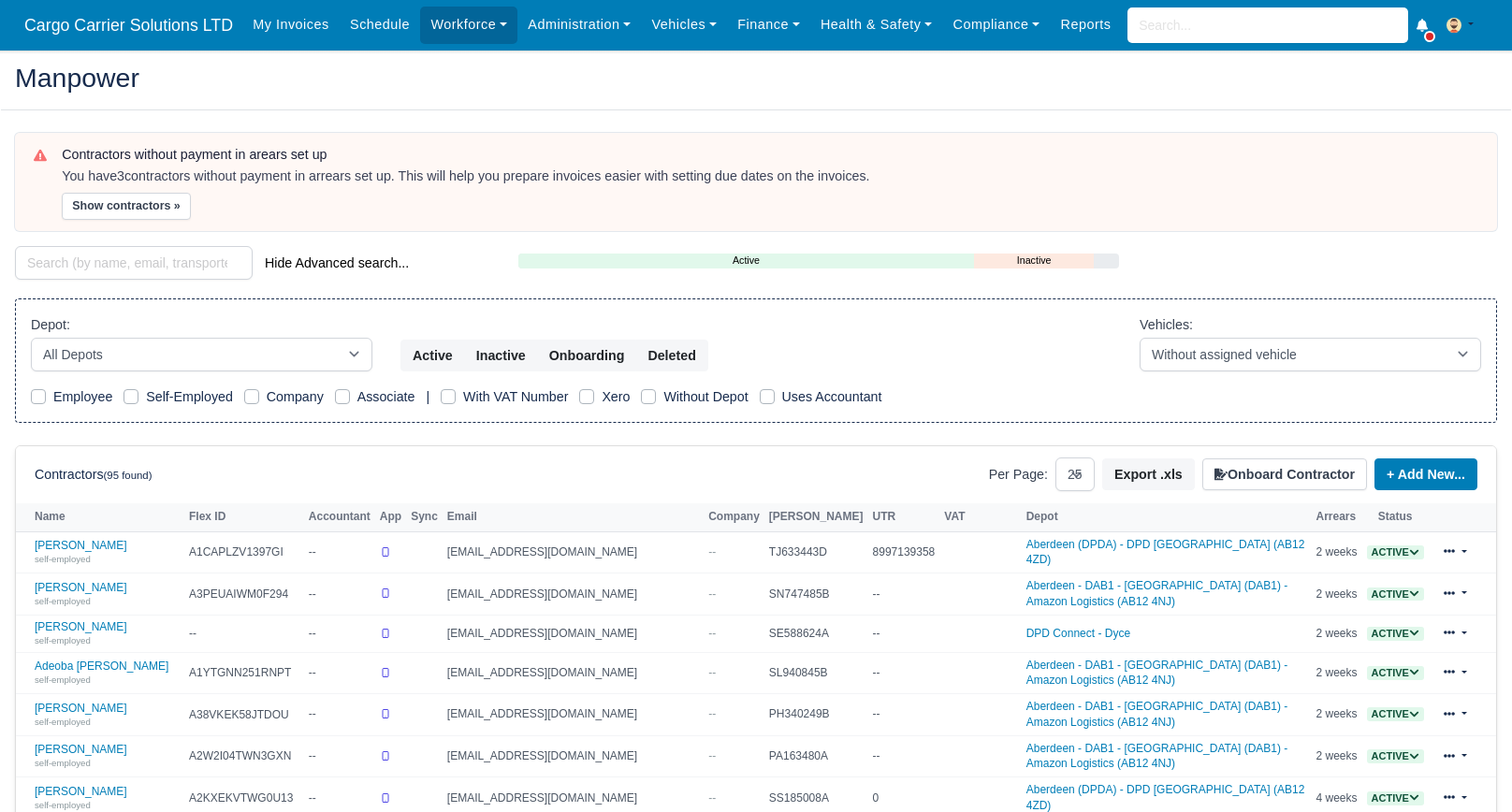
select select "25"
click at [124, 246] on input "search" at bounding box center [134, 262] width 237 height 33
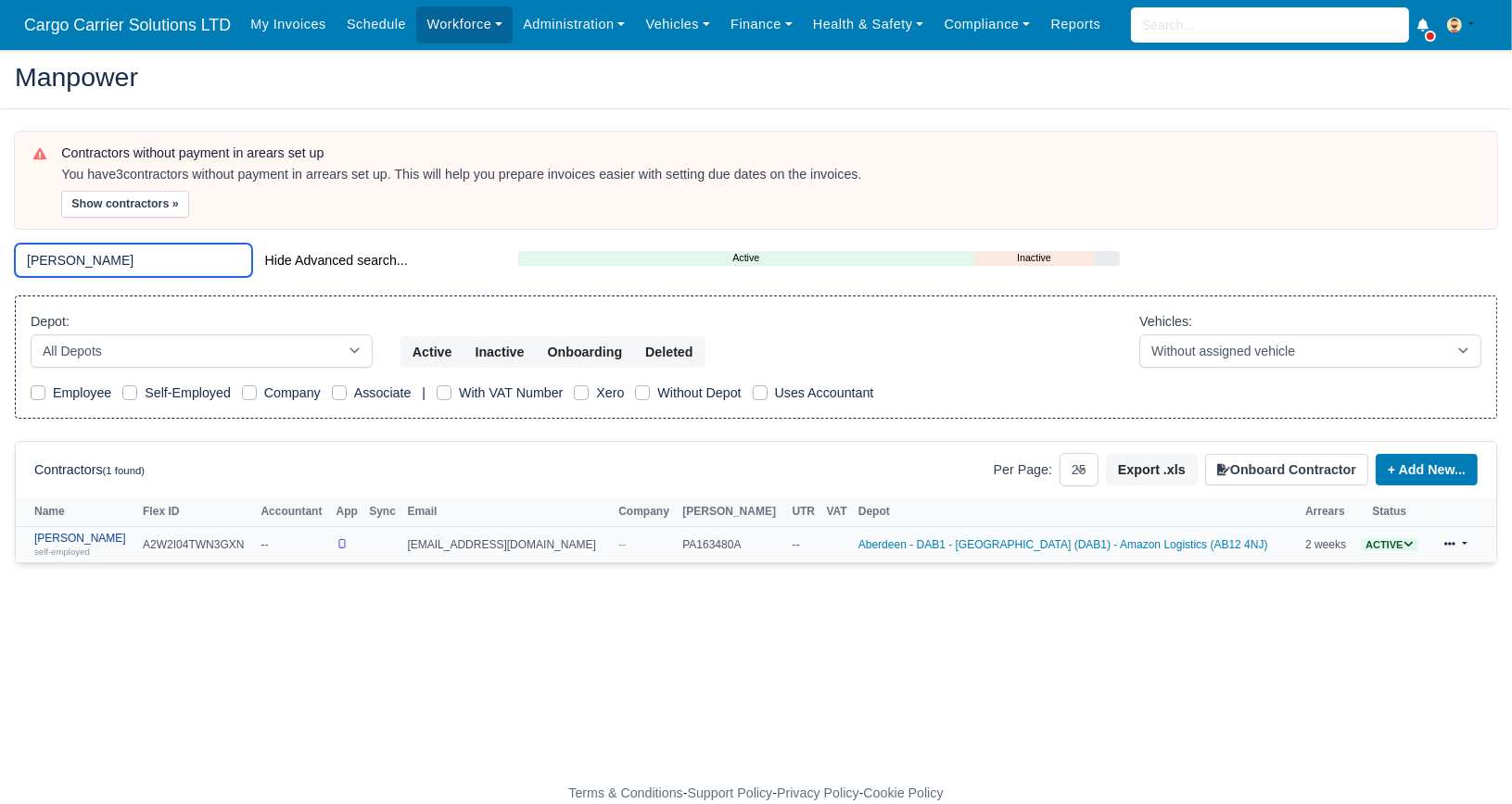
type input "Amanda"
click at [100, 535] on link "Amanda Johnston self-employed" at bounding box center [83, 545] width 99 height 27
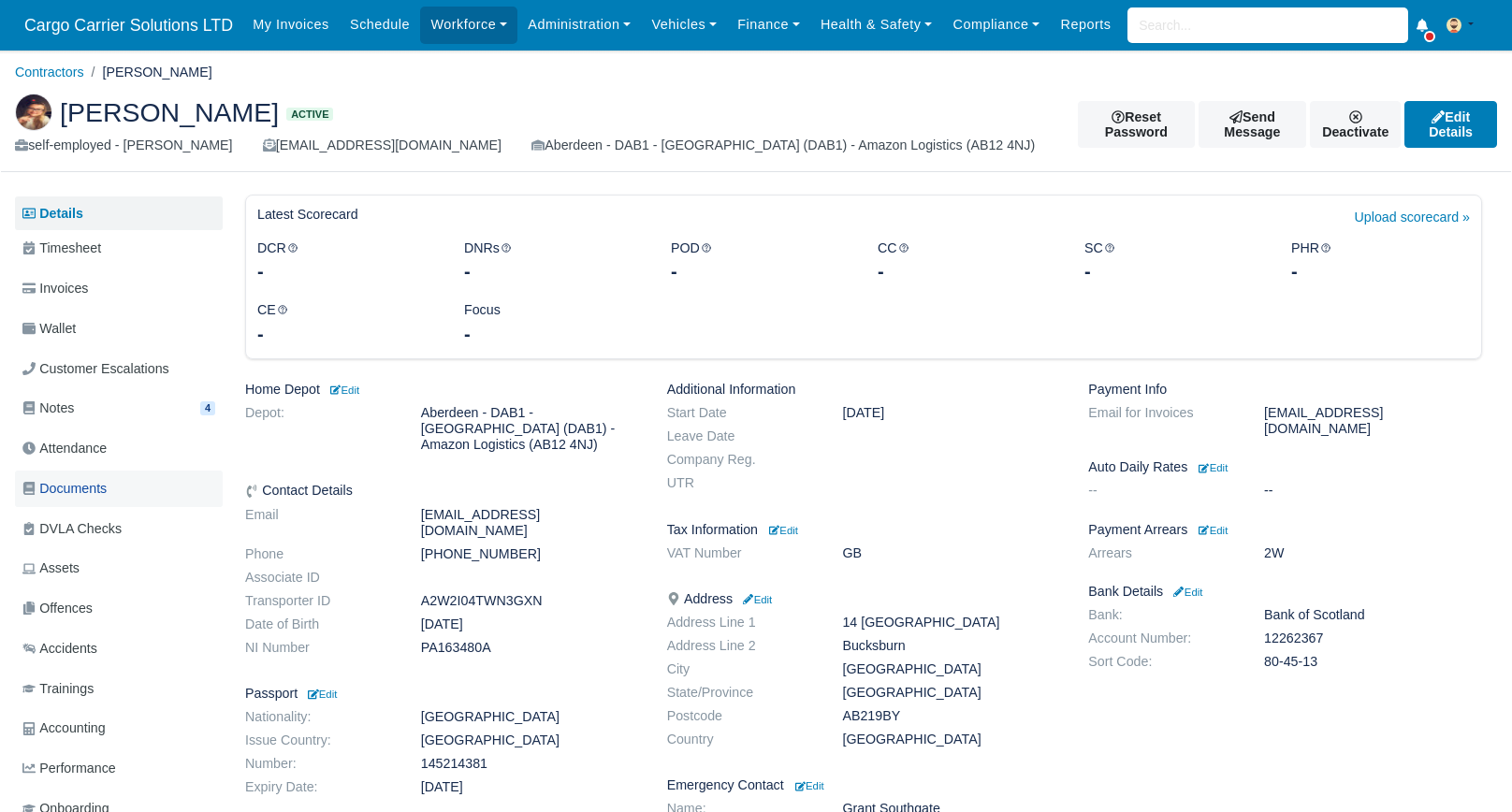
click at [84, 492] on span "Documents" at bounding box center [65, 489] width 84 height 22
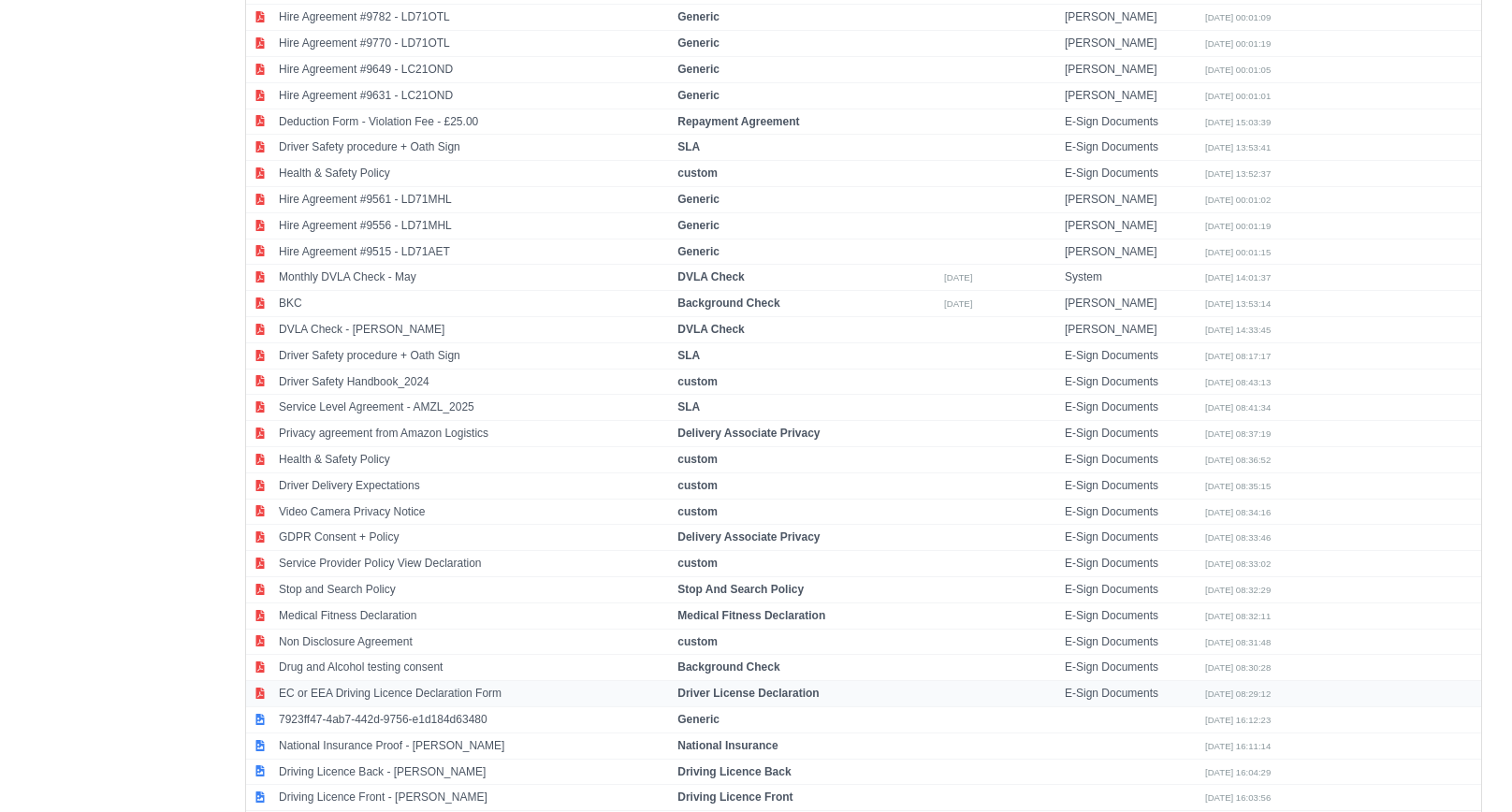
scroll to position [1197, 0]
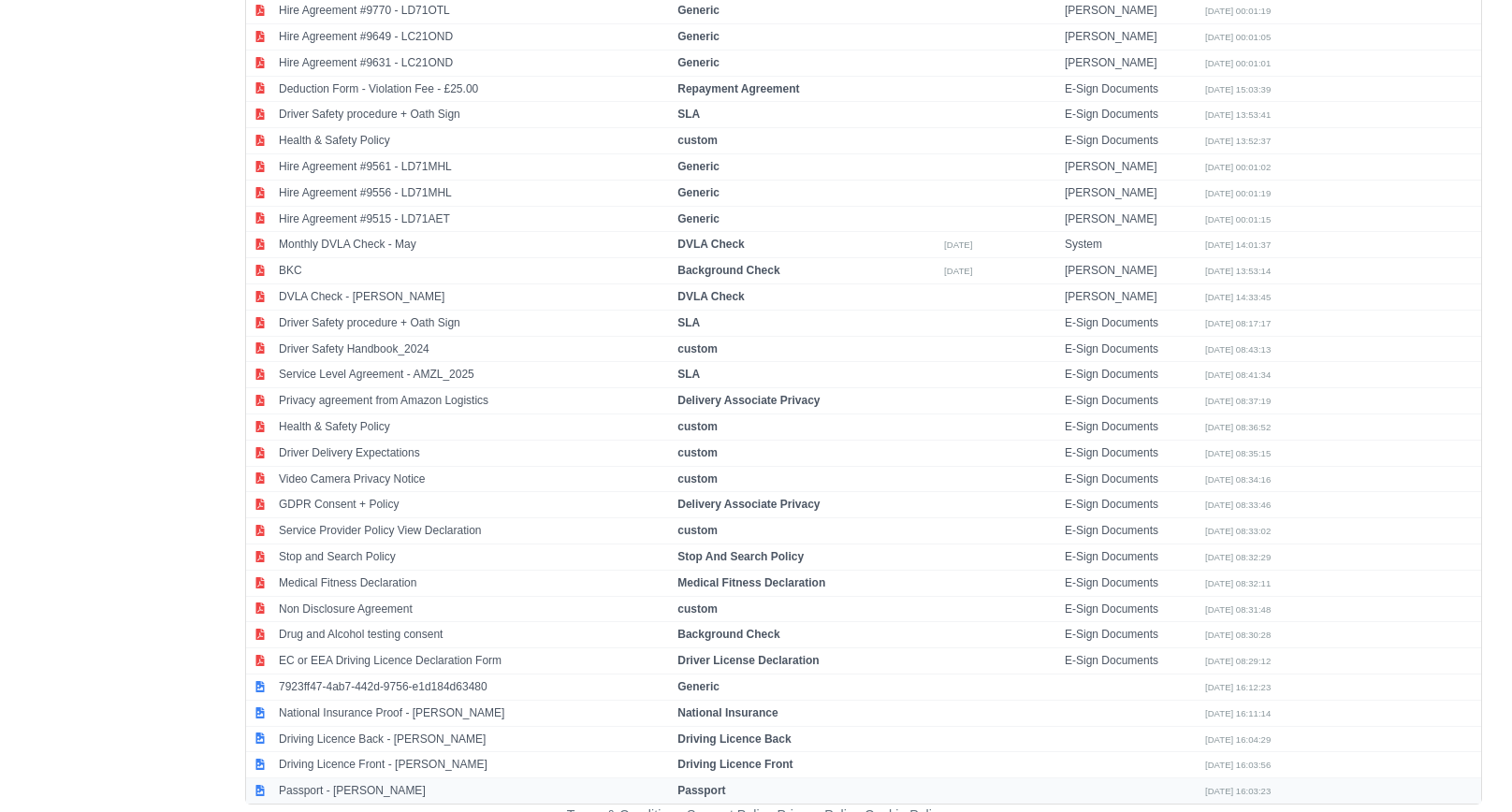
click at [434, 779] on td "Passport - Amanda Johnston" at bounding box center [474, 791] width 399 height 26
select select "passport"
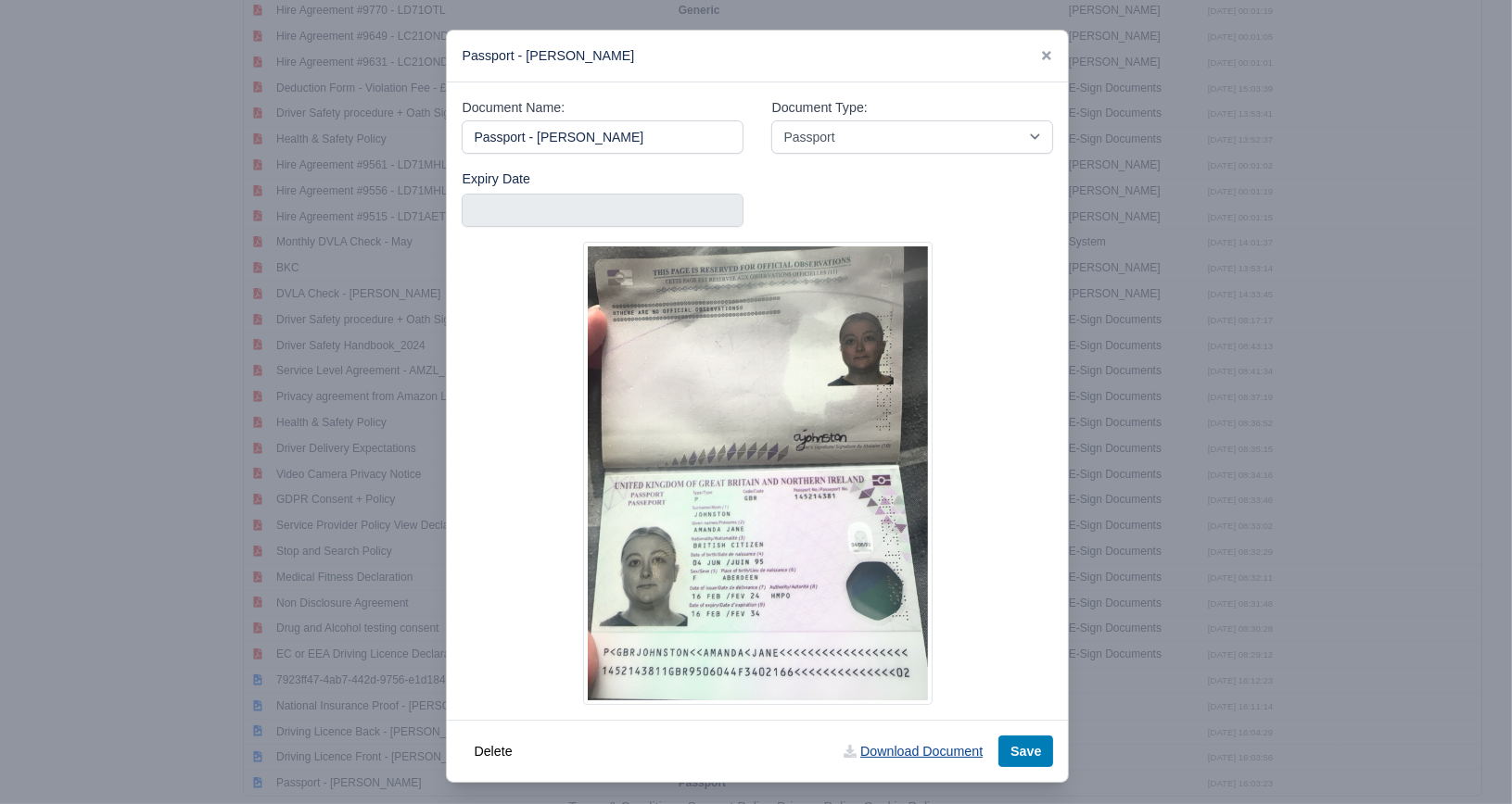
click at [916, 760] on link "Download Document" at bounding box center [913, 752] width 163 height 32
click at [1041, 56] on icon at bounding box center [1047, 55] width 13 height 13
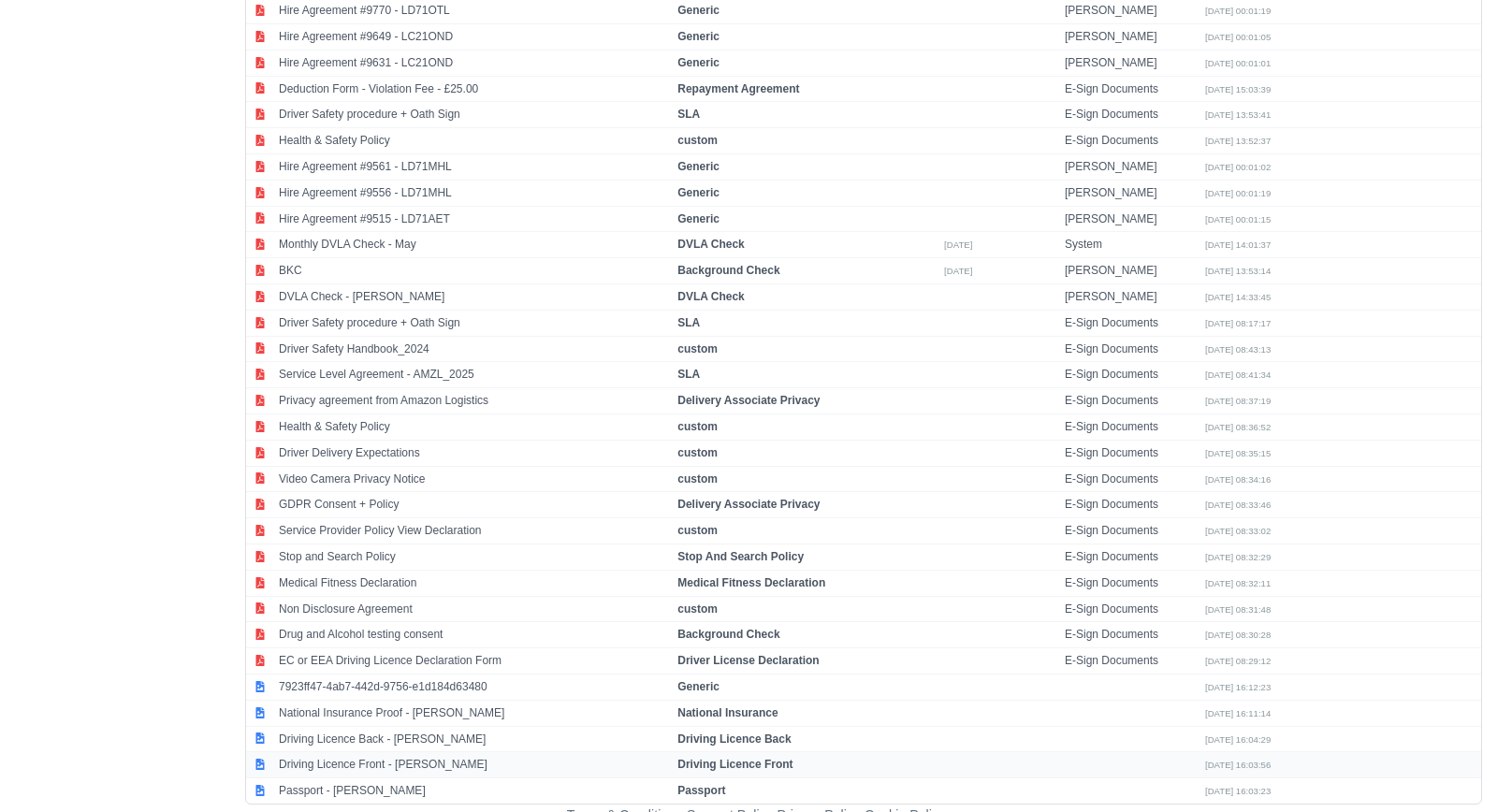
click at [352, 752] on td "Driving Licence Front - Amanda Johnston" at bounding box center [474, 765] width 399 height 27
select select "driving-licence-front"
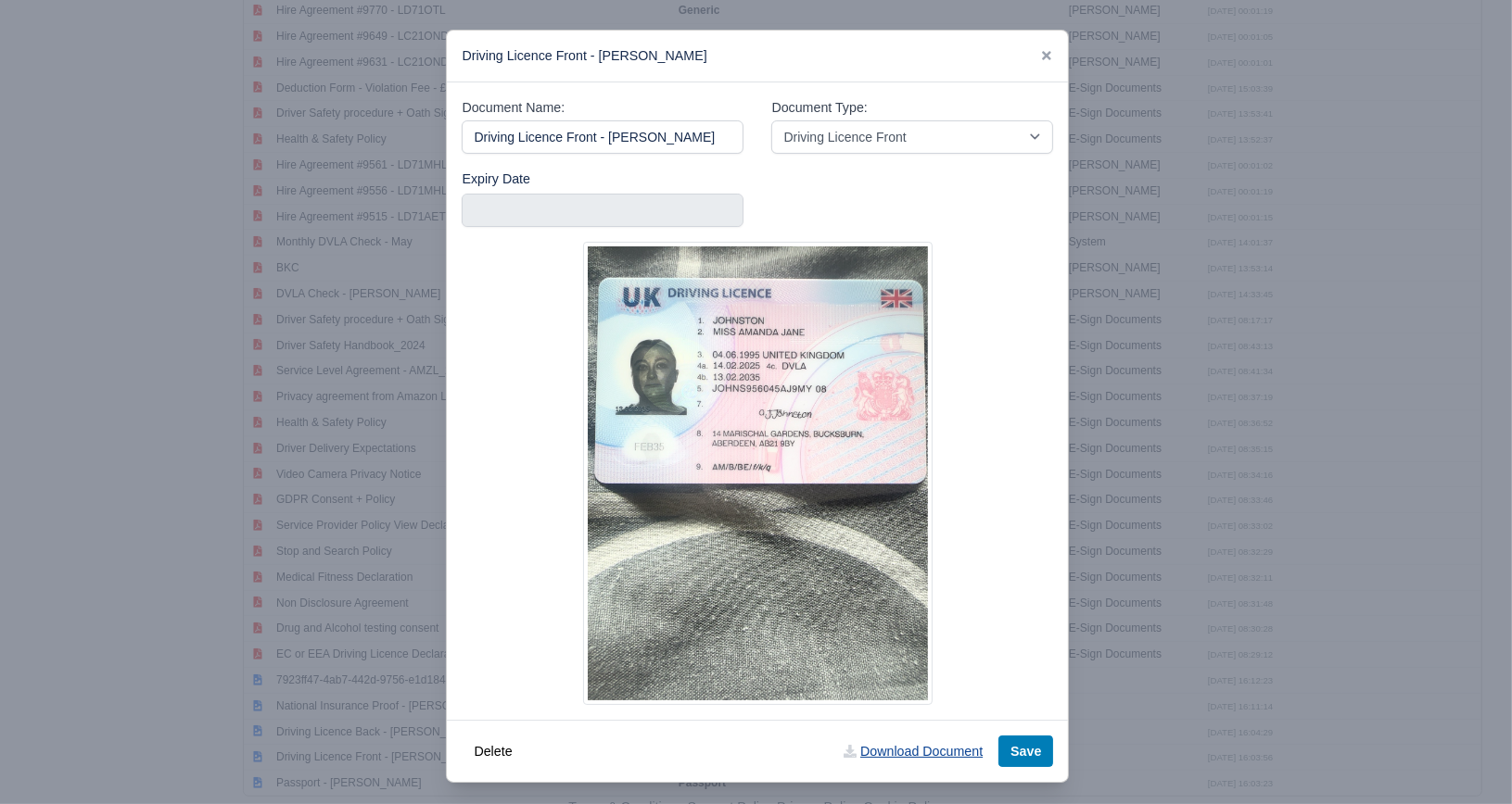
click at [898, 752] on link "Download Document" at bounding box center [913, 752] width 163 height 32
click at [1041, 55] on icon at bounding box center [1047, 55] width 13 height 13
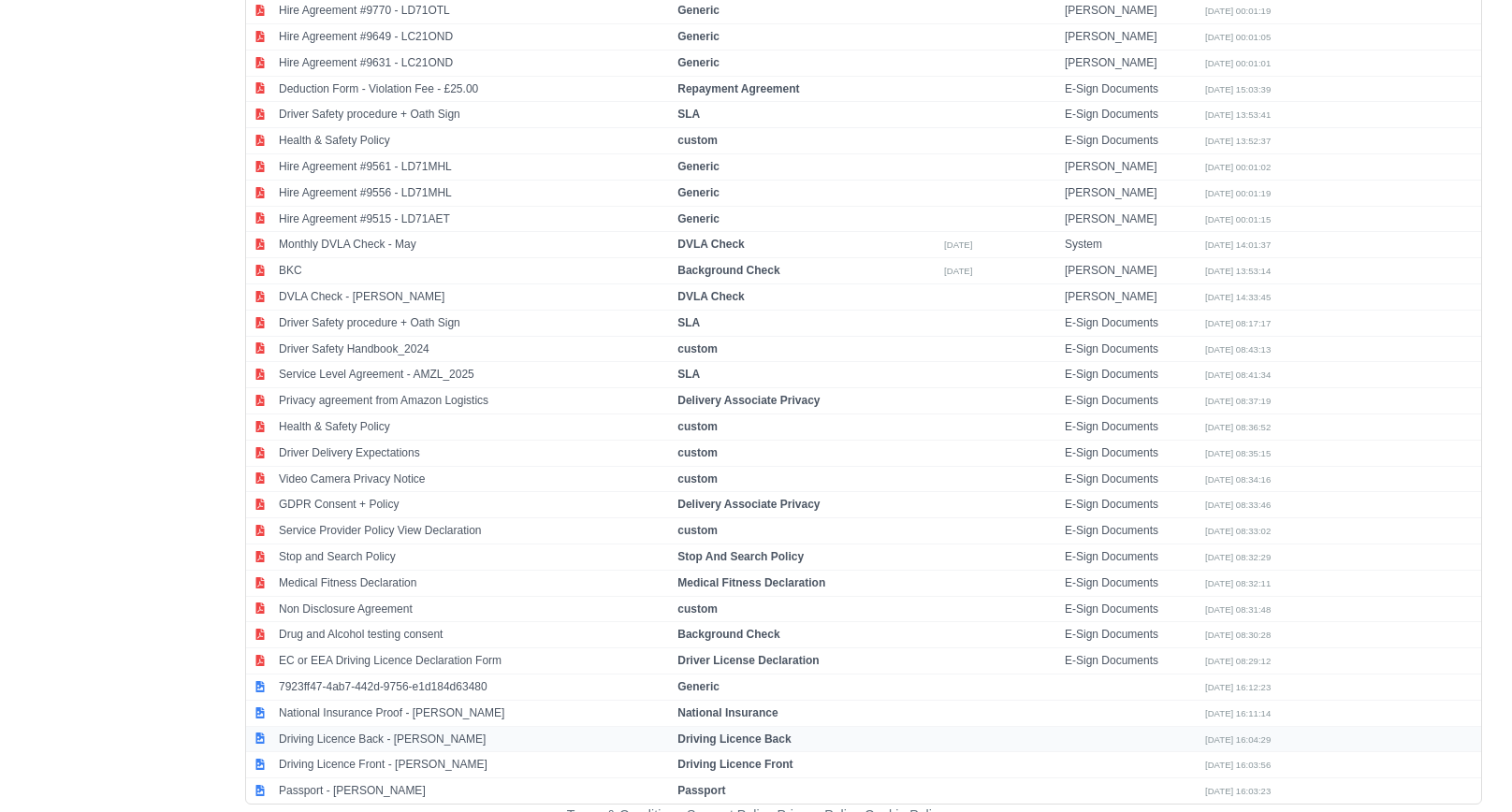
click at [408, 729] on td "Driving Licence Back - Amanda Johnston" at bounding box center [474, 740] width 399 height 27
select select "driving-licence-back"
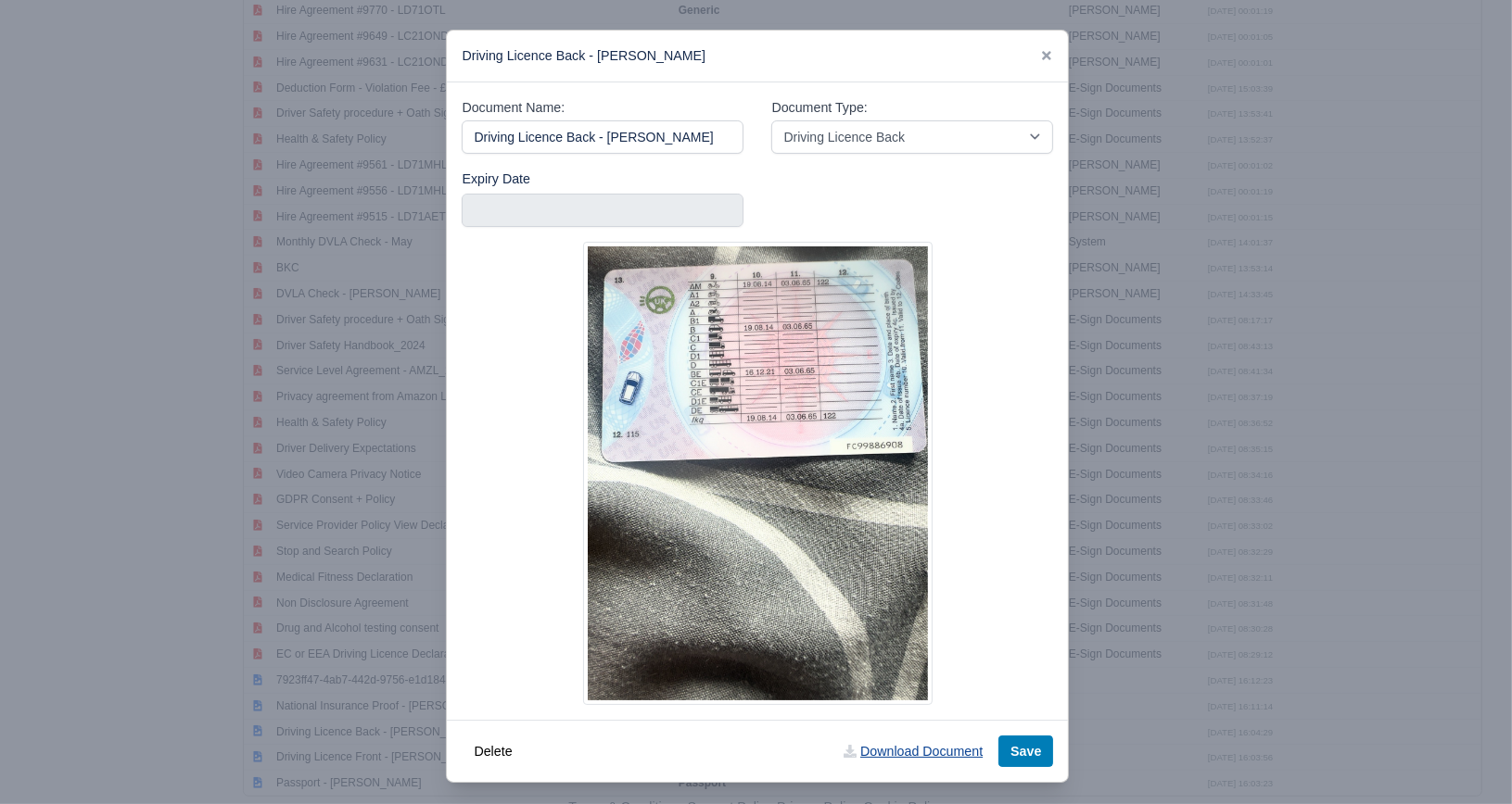
click at [908, 752] on link "Download Document" at bounding box center [913, 752] width 163 height 32
drag, startPoint x: 1042, startPoint y: 55, endPoint x: 933, endPoint y: 32, distance: 111.4
click at [1042, 55] on icon at bounding box center [1047, 55] width 9 height 9
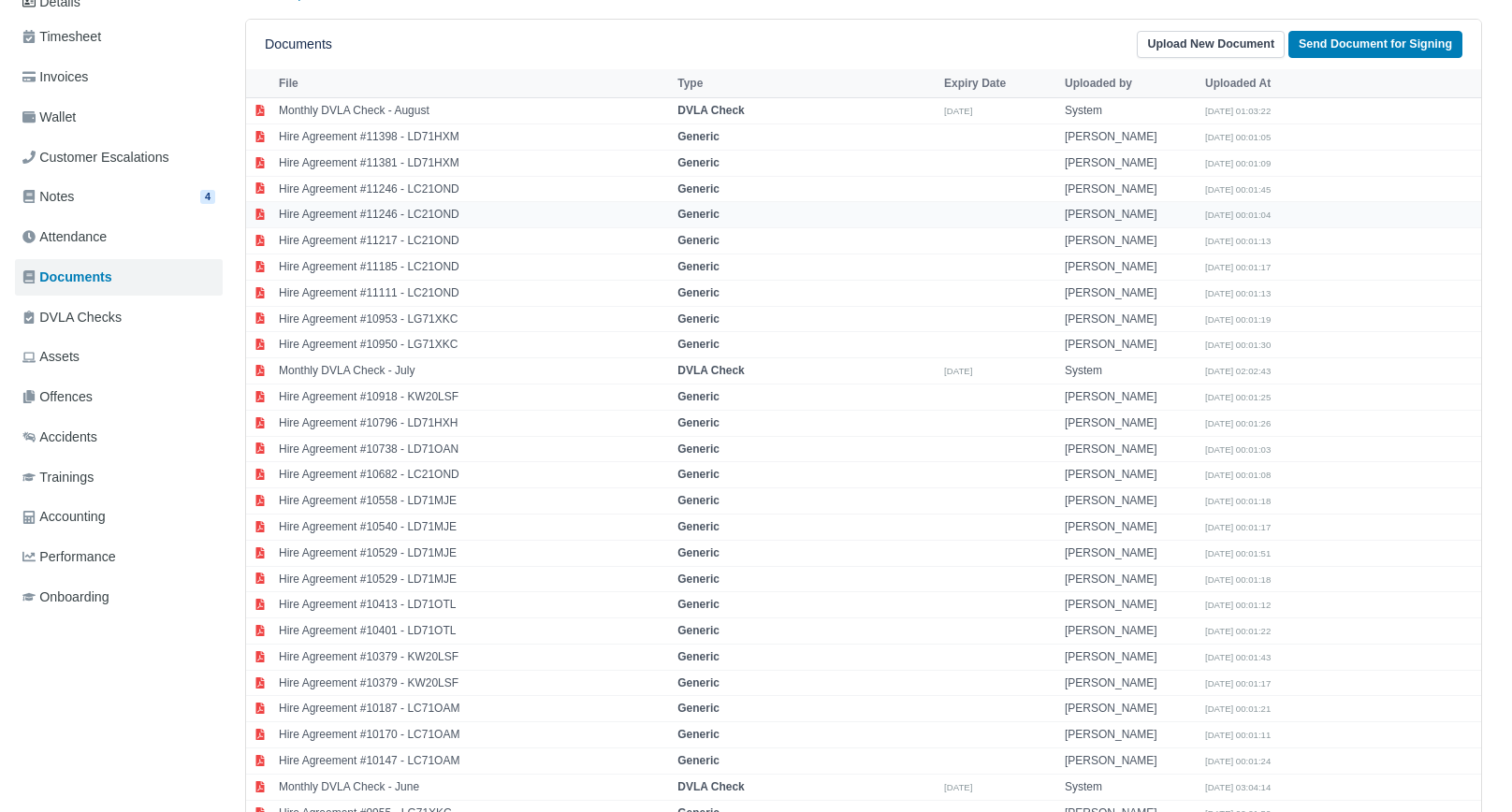
scroll to position [0, 0]
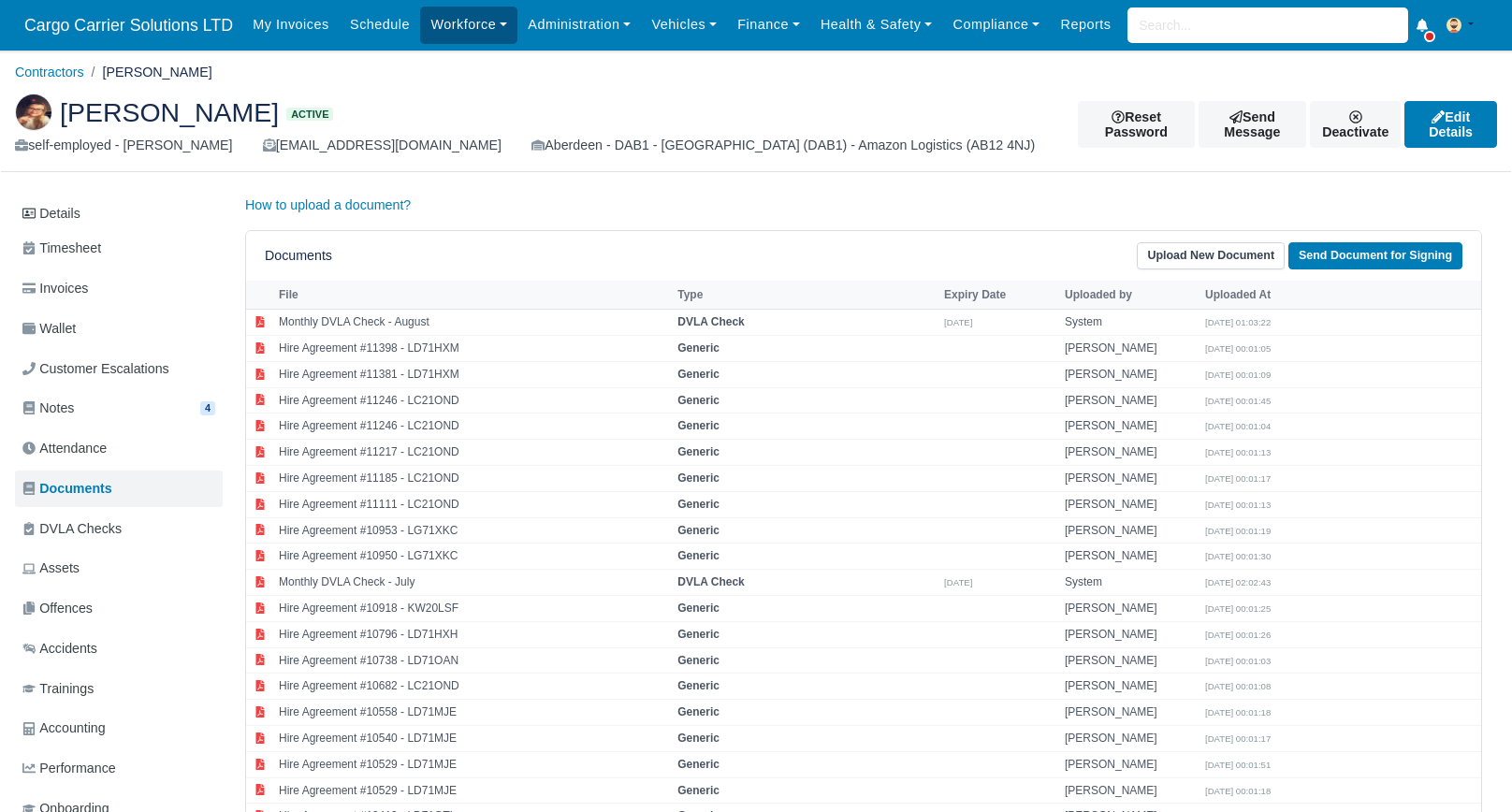
click at [467, 16] on link "Workforce" at bounding box center [469, 25] width 98 height 36
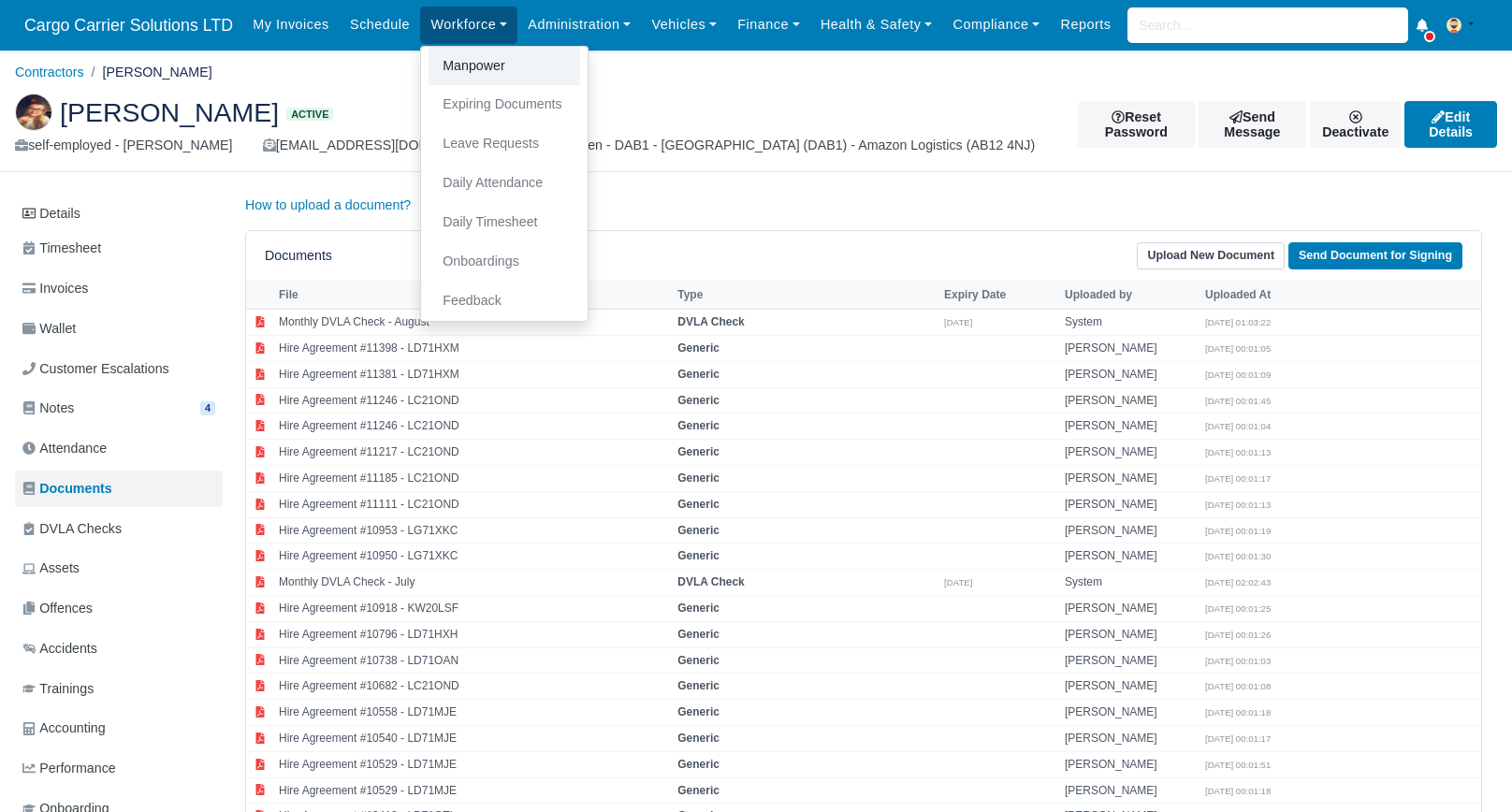
click at [454, 71] on link "Manpower" at bounding box center [504, 66] width 152 height 39
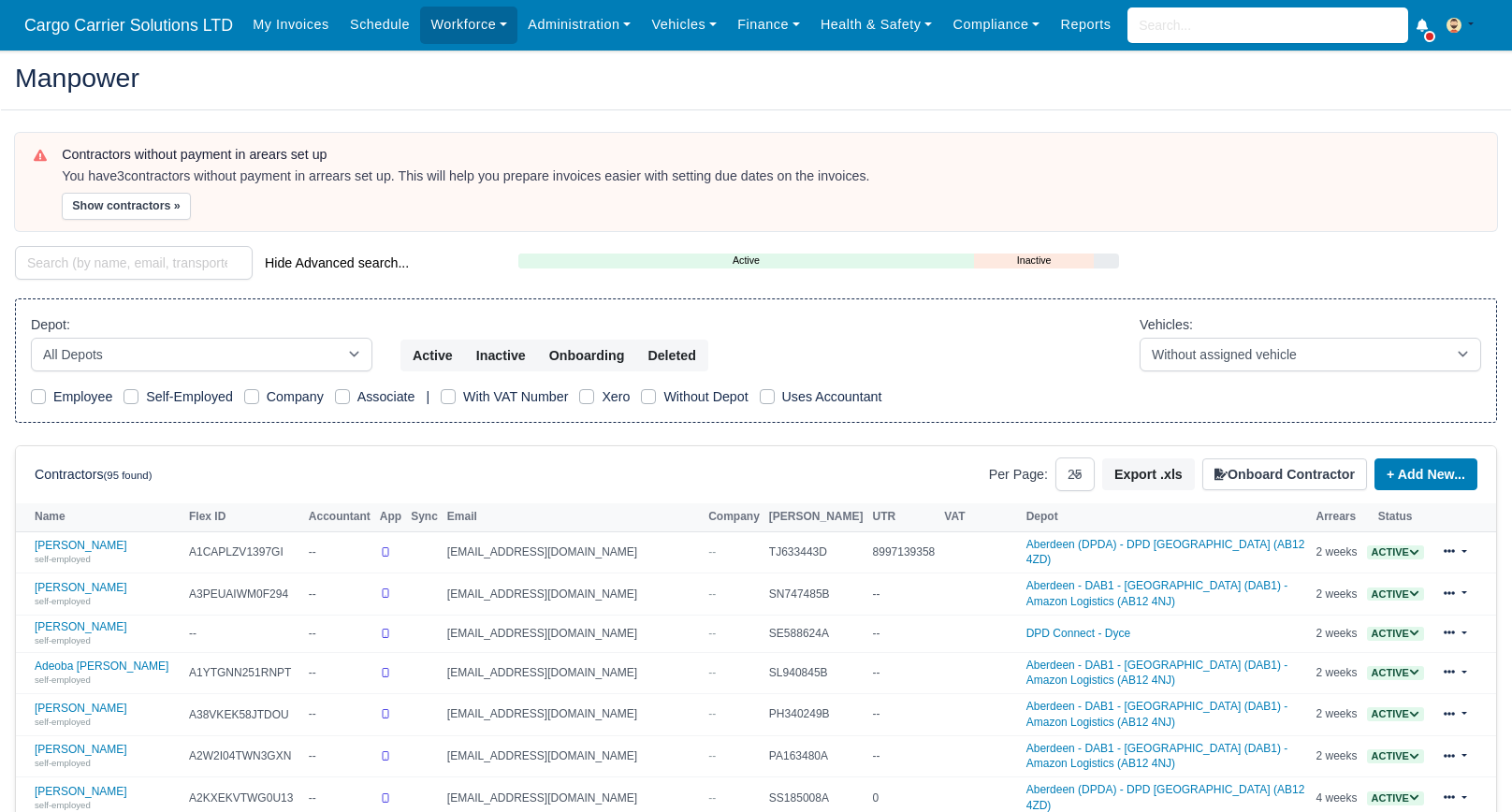
select select "25"
click at [104, 267] on input "search" at bounding box center [134, 262] width 237 height 33
click at [460, 24] on link "Workforce" at bounding box center [469, 25] width 98 height 36
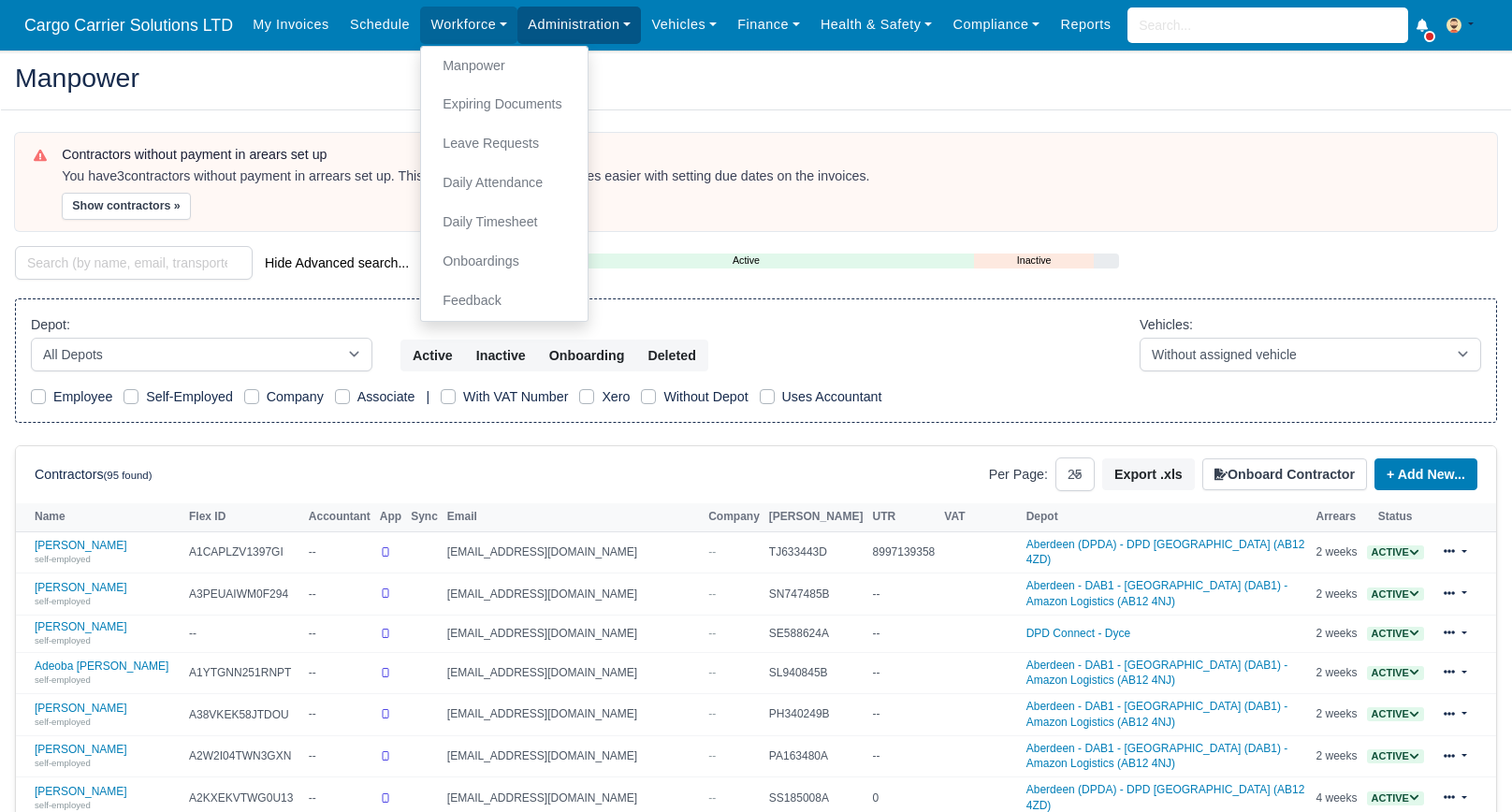
click at [539, 36] on link "Administration" at bounding box center [579, 25] width 123 height 36
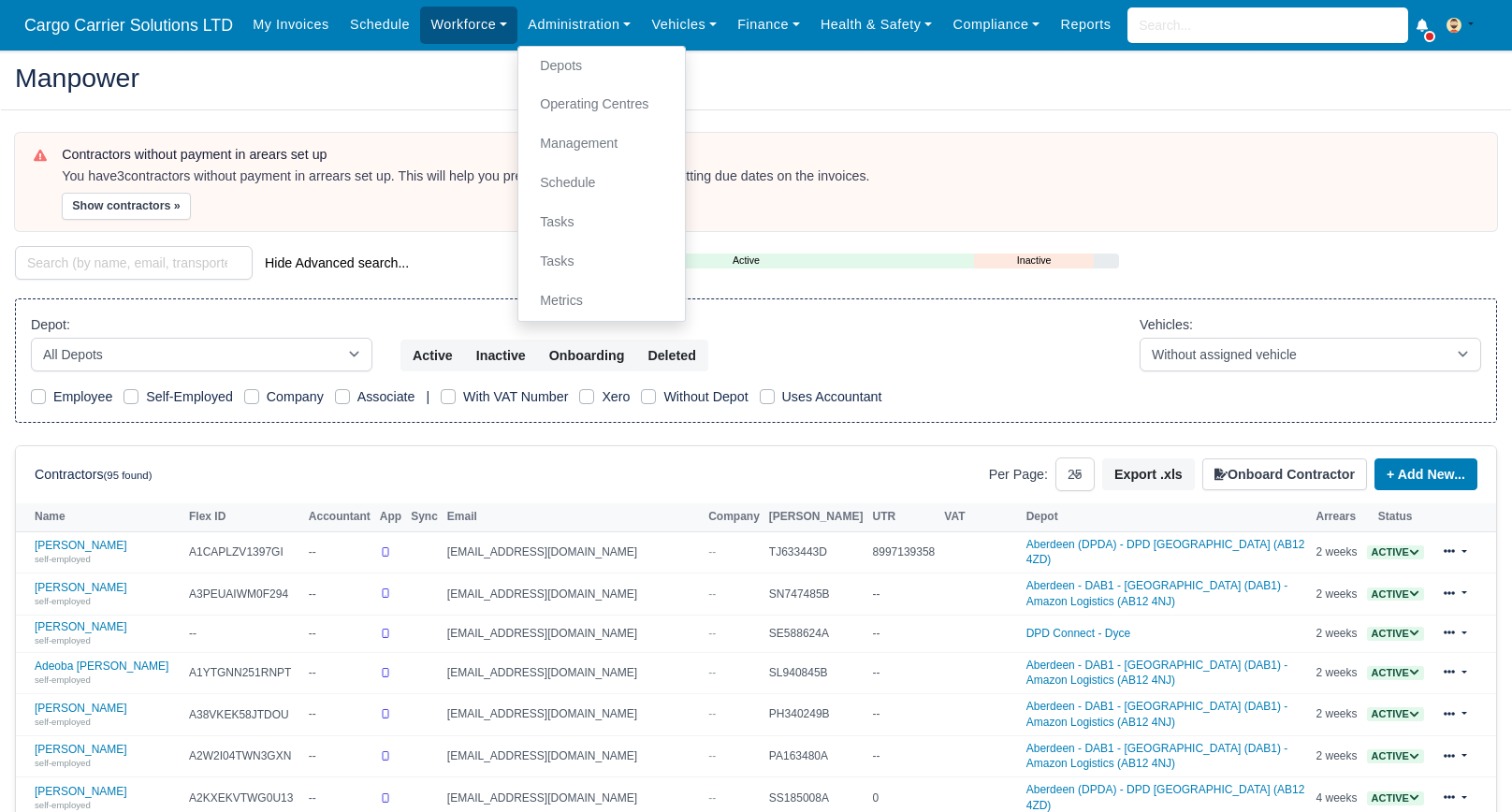
click at [476, 14] on link "Workforce" at bounding box center [469, 25] width 98 height 36
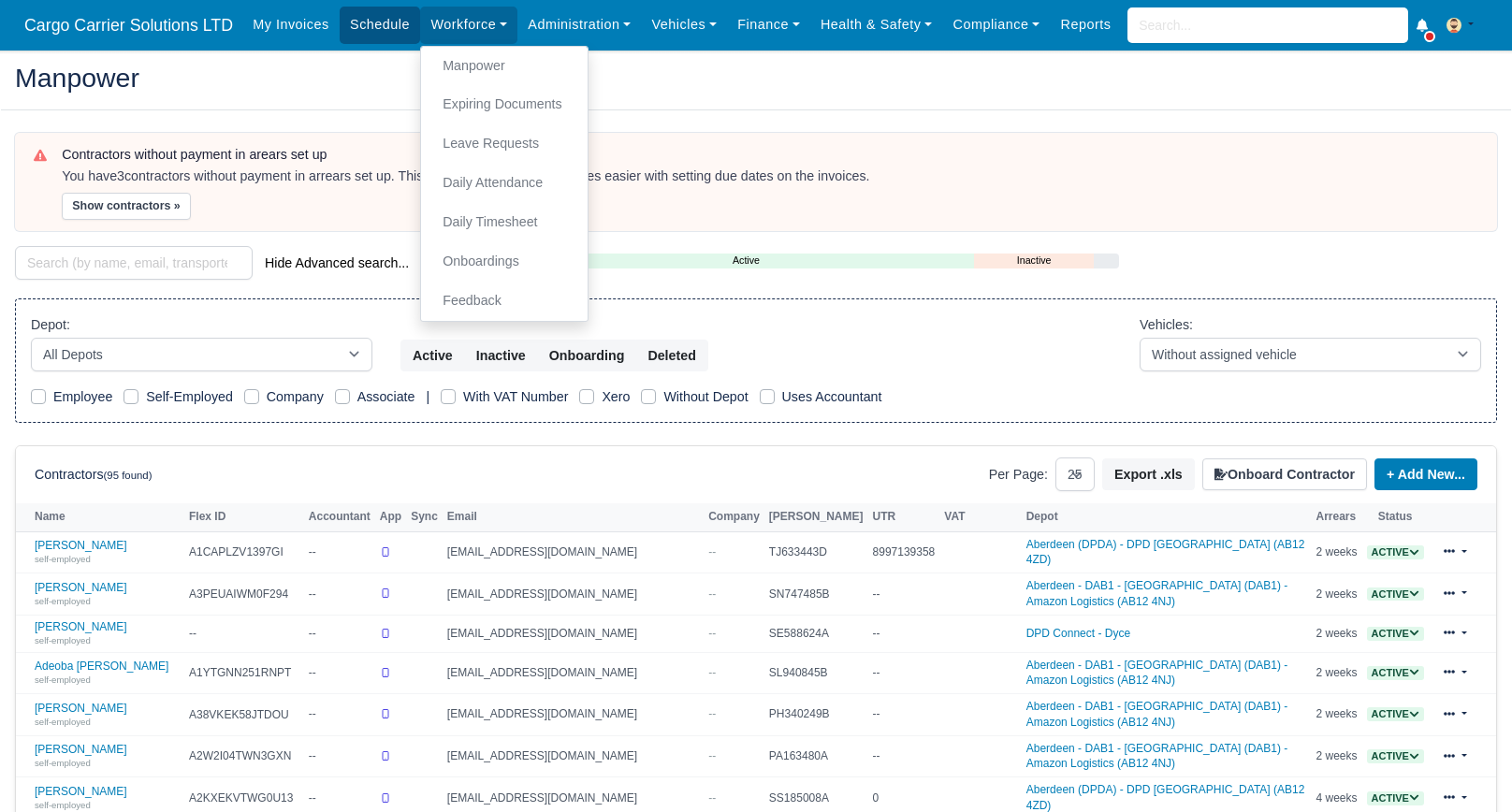
click at [344, 12] on link "Schedule" at bounding box center [380, 25] width 81 height 36
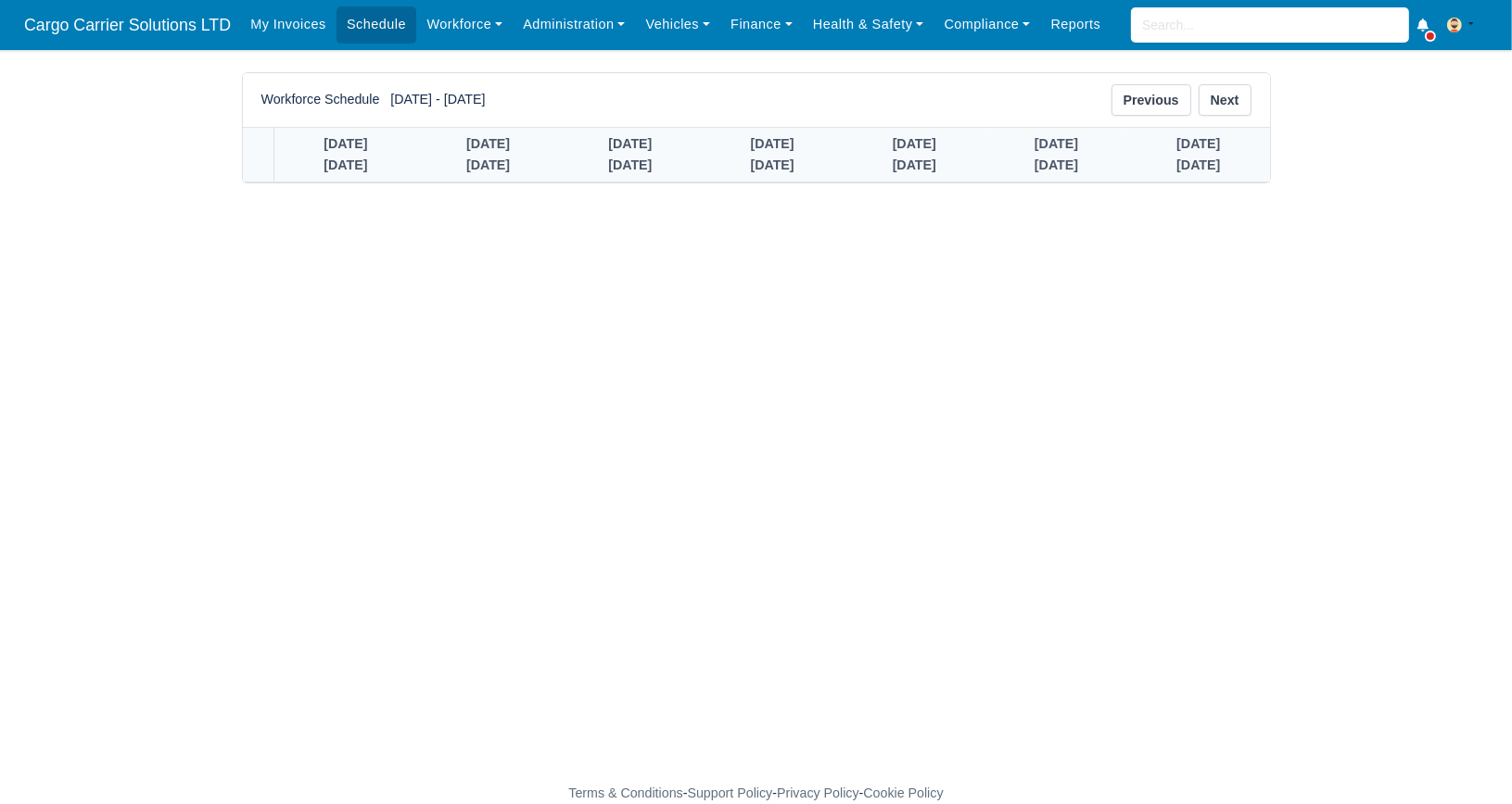
click at [300, 19] on link "My Invoices" at bounding box center [288, 24] width 97 height 36
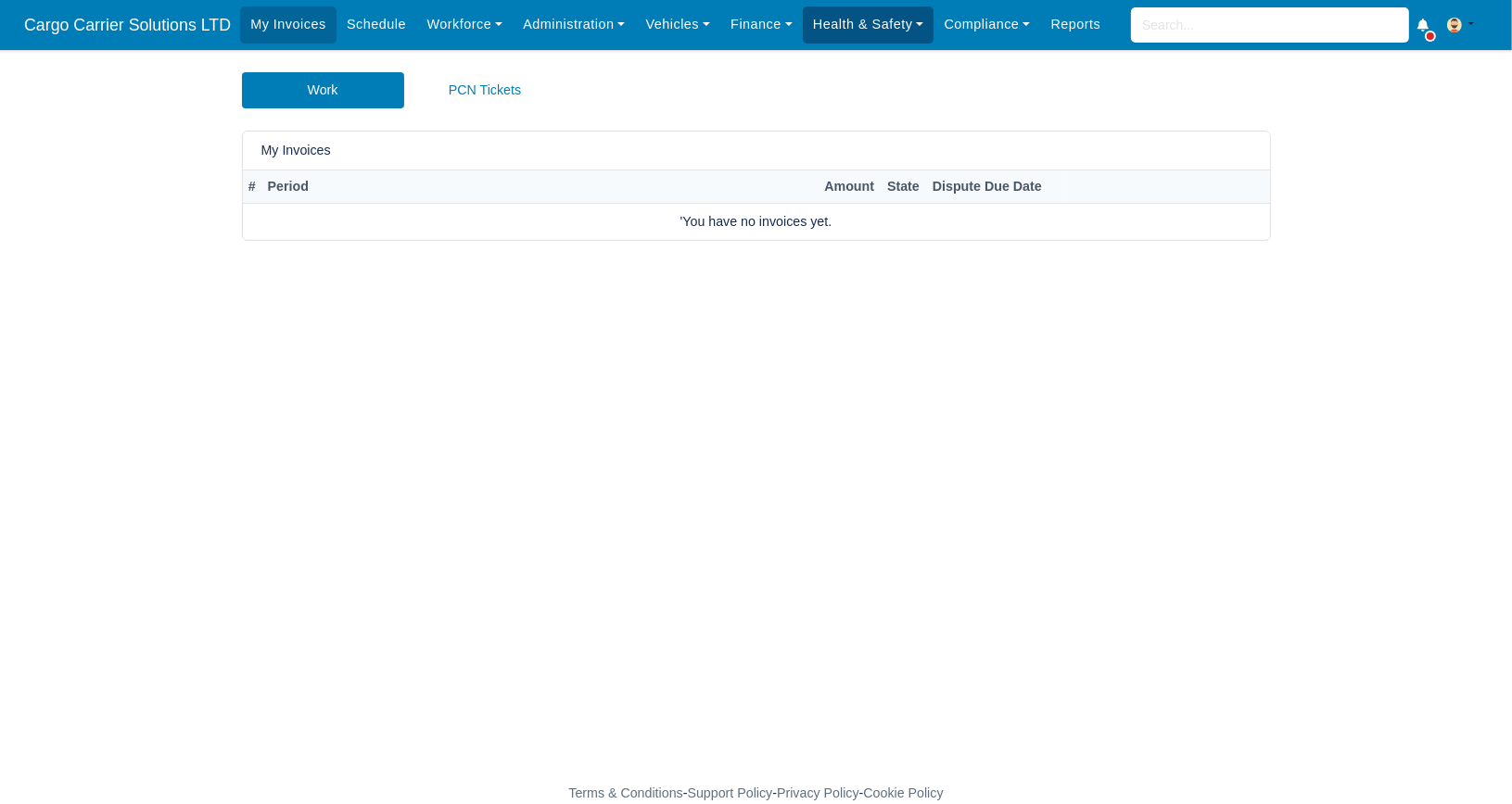
click at [851, 26] on link "Health & Safety" at bounding box center [869, 24] width 132 height 36
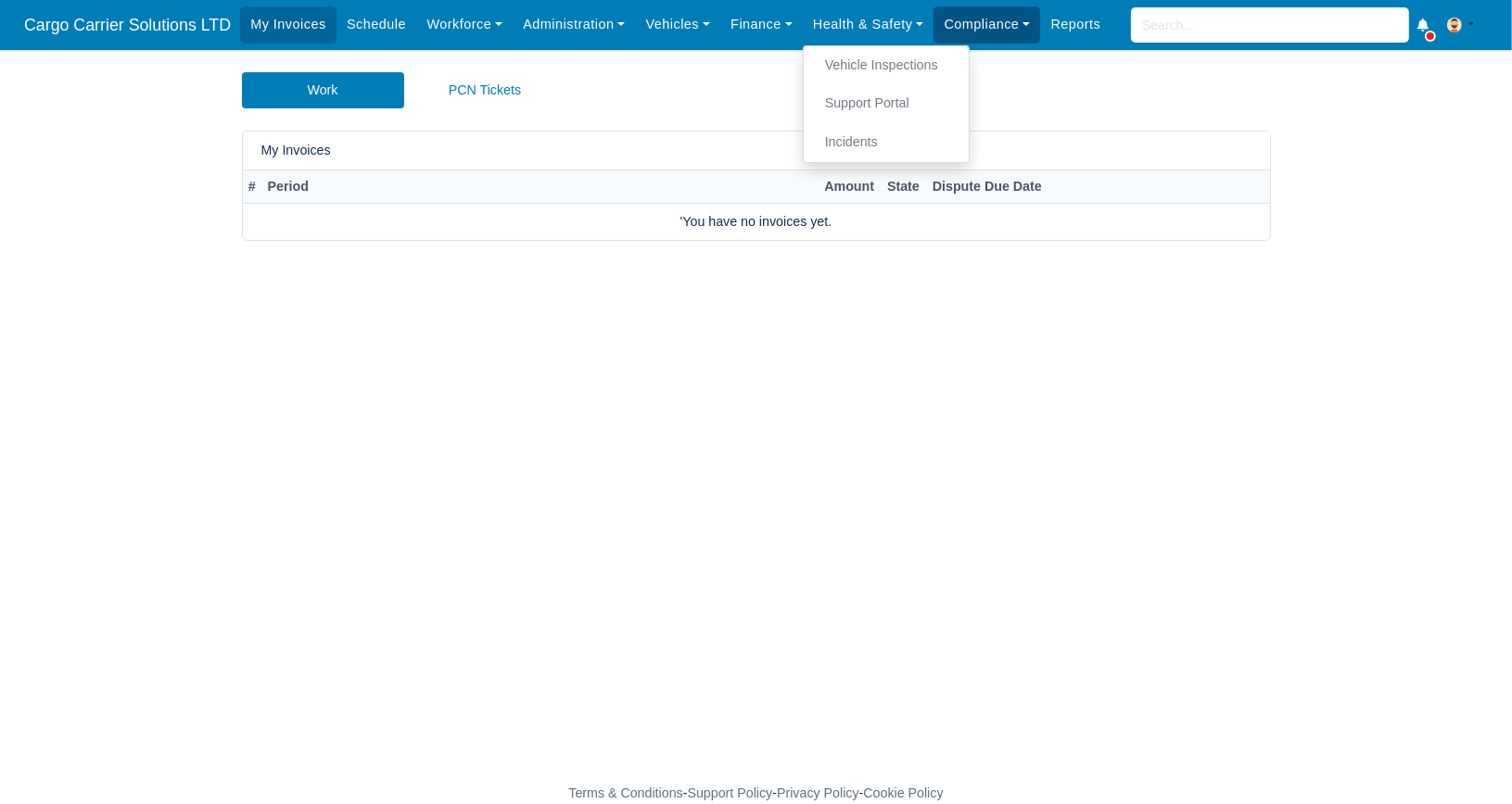
click at [944, 16] on link "Compliance" at bounding box center [986, 24] width 106 height 36
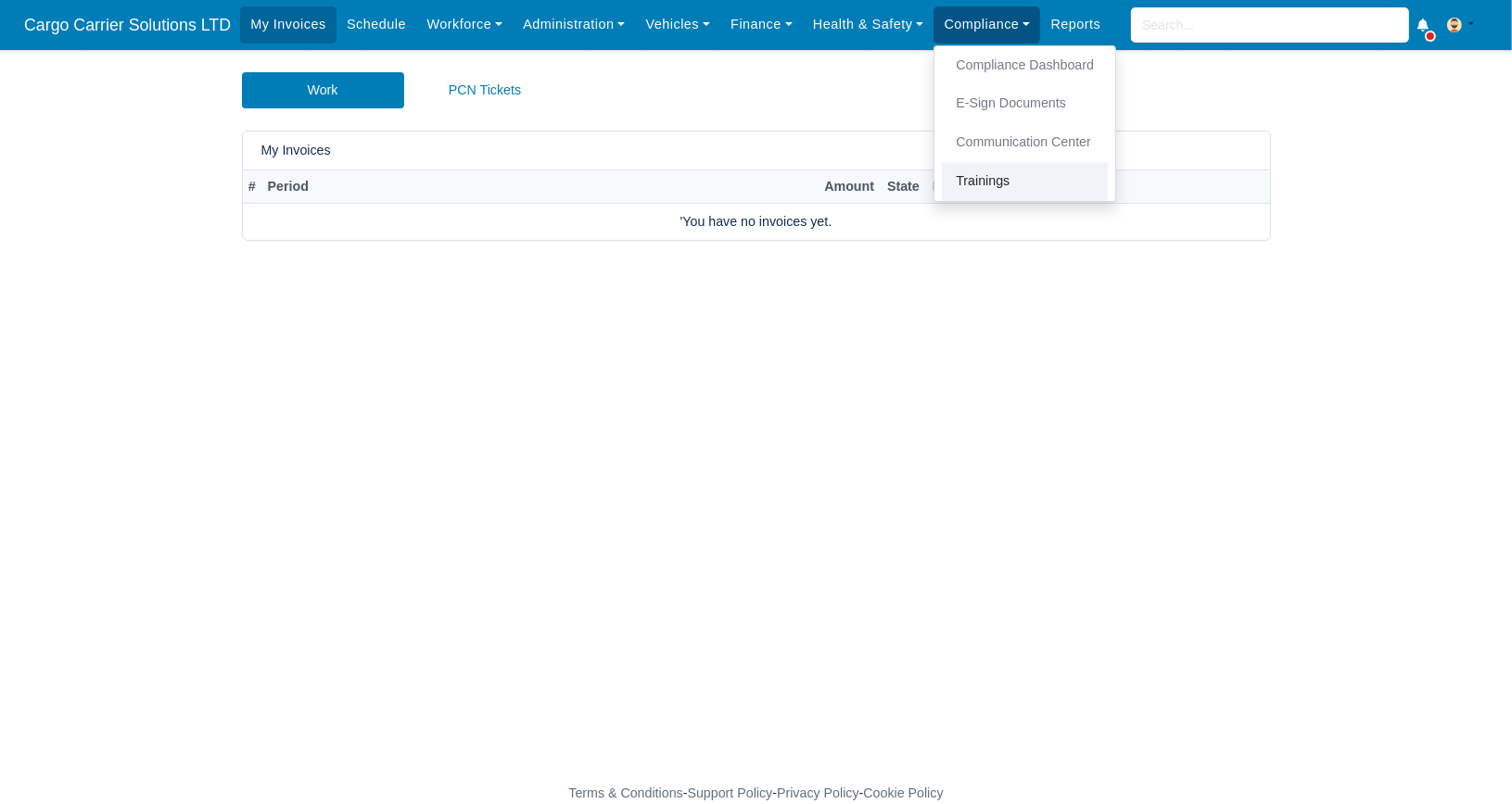
click at [963, 183] on link "Trainings" at bounding box center [1025, 181] width 166 height 39
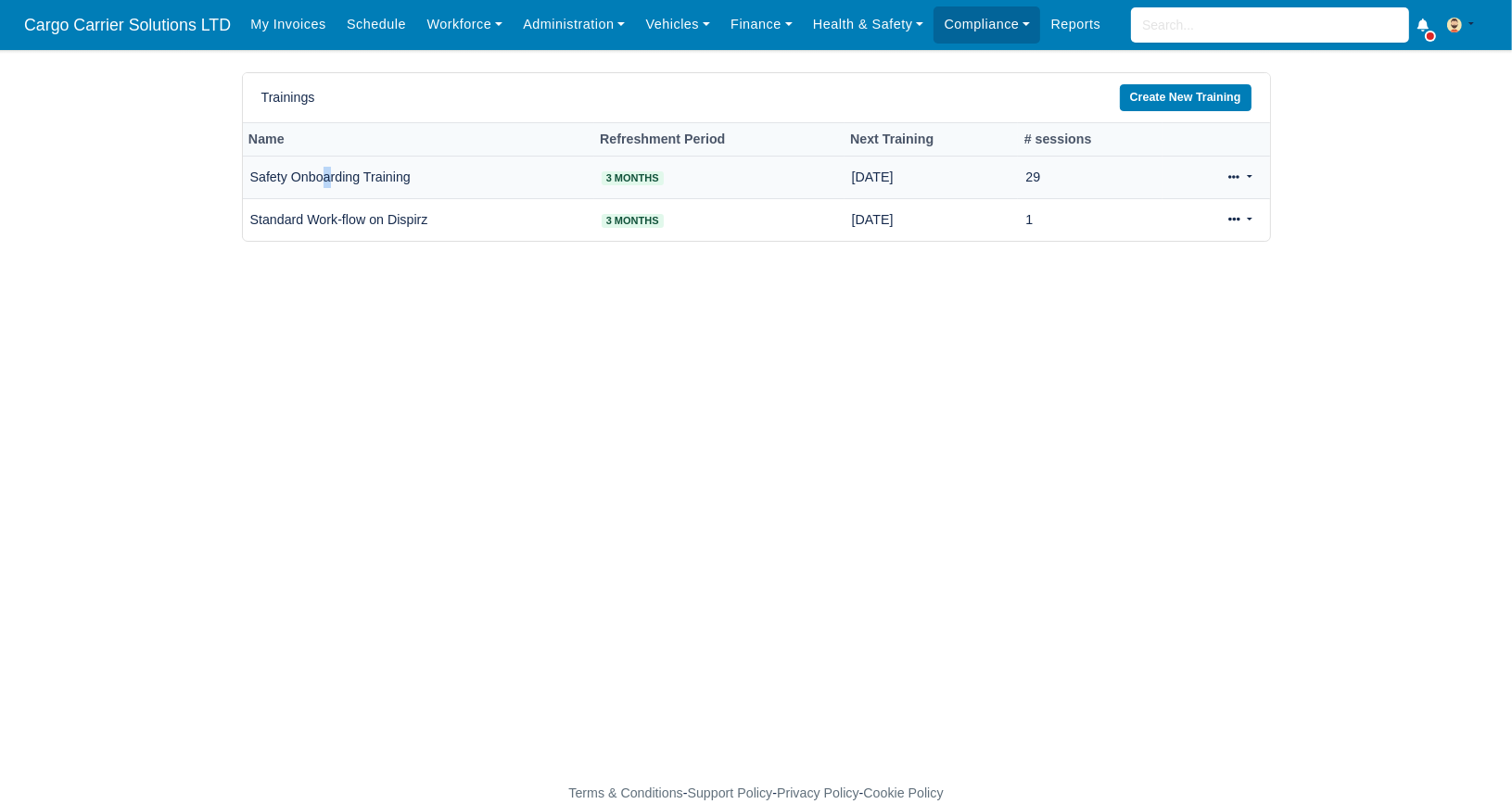
click at [326, 179] on td "Safety Onboarding Training" at bounding box center [419, 178] width 352 height 42
click at [630, 176] on span "3 Months" at bounding box center [633, 178] width 62 height 14
click at [428, 170] on td "Safety Onboarding Training" at bounding box center [419, 178] width 352 height 42
click at [1042, 178] on td "29" at bounding box center [1090, 178] width 145 height 42
click at [1233, 176] on icon at bounding box center [1234, 177] width 11 height 11
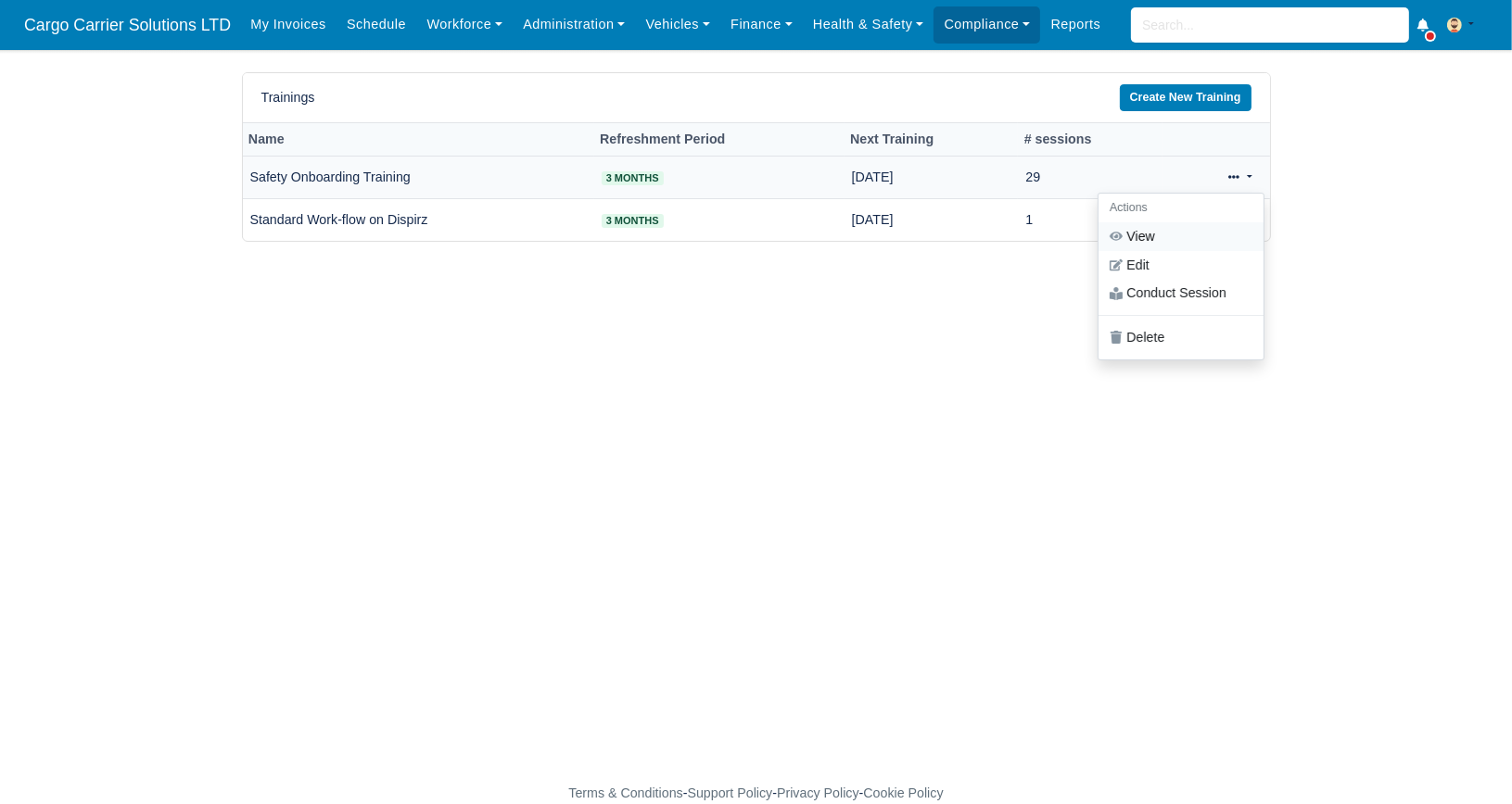
click at [1146, 234] on link "View" at bounding box center [1181, 237] width 165 height 29
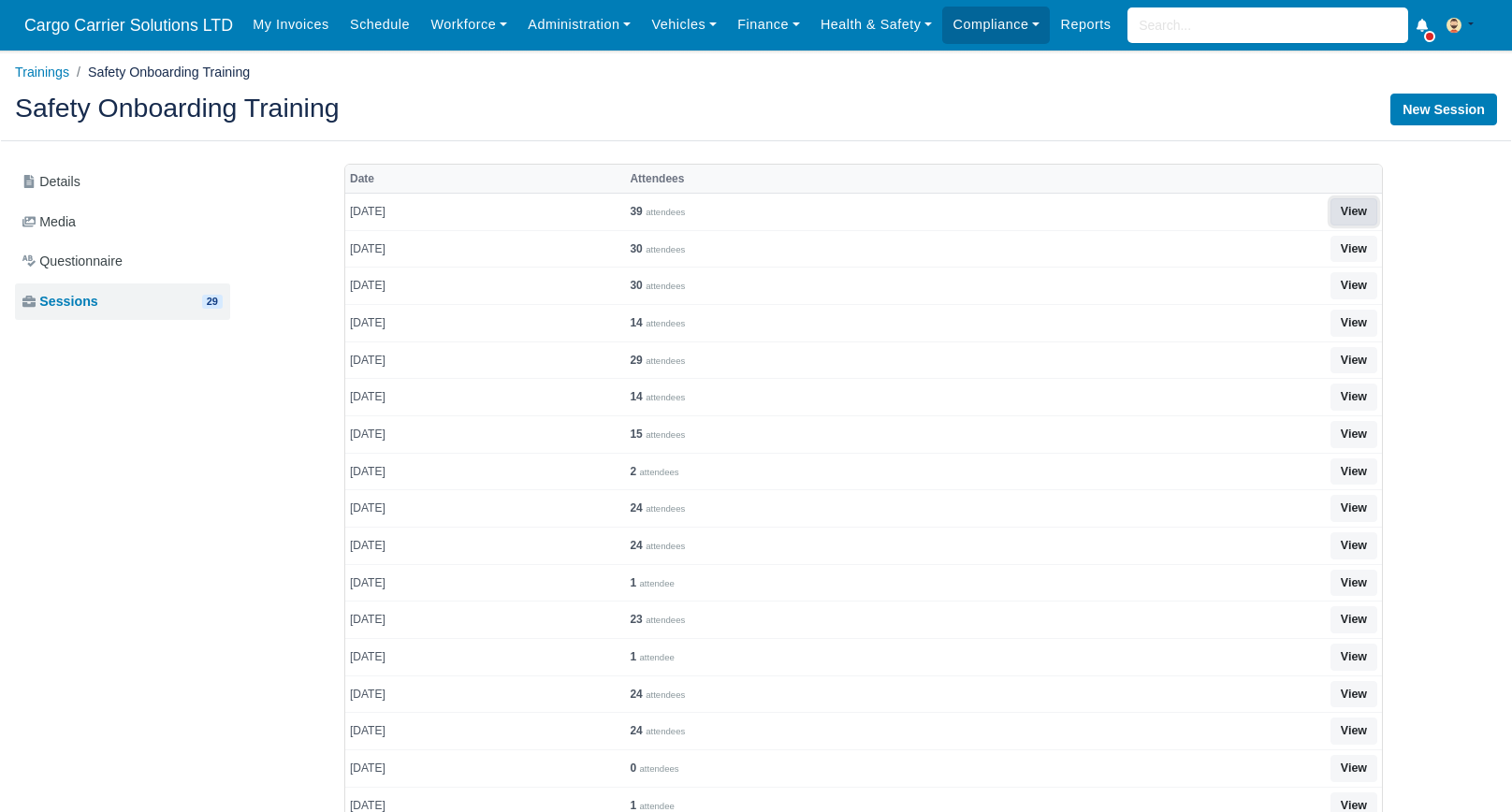
click at [1354, 210] on link "View" at bounding box center [1353, 212] width 47 height 28
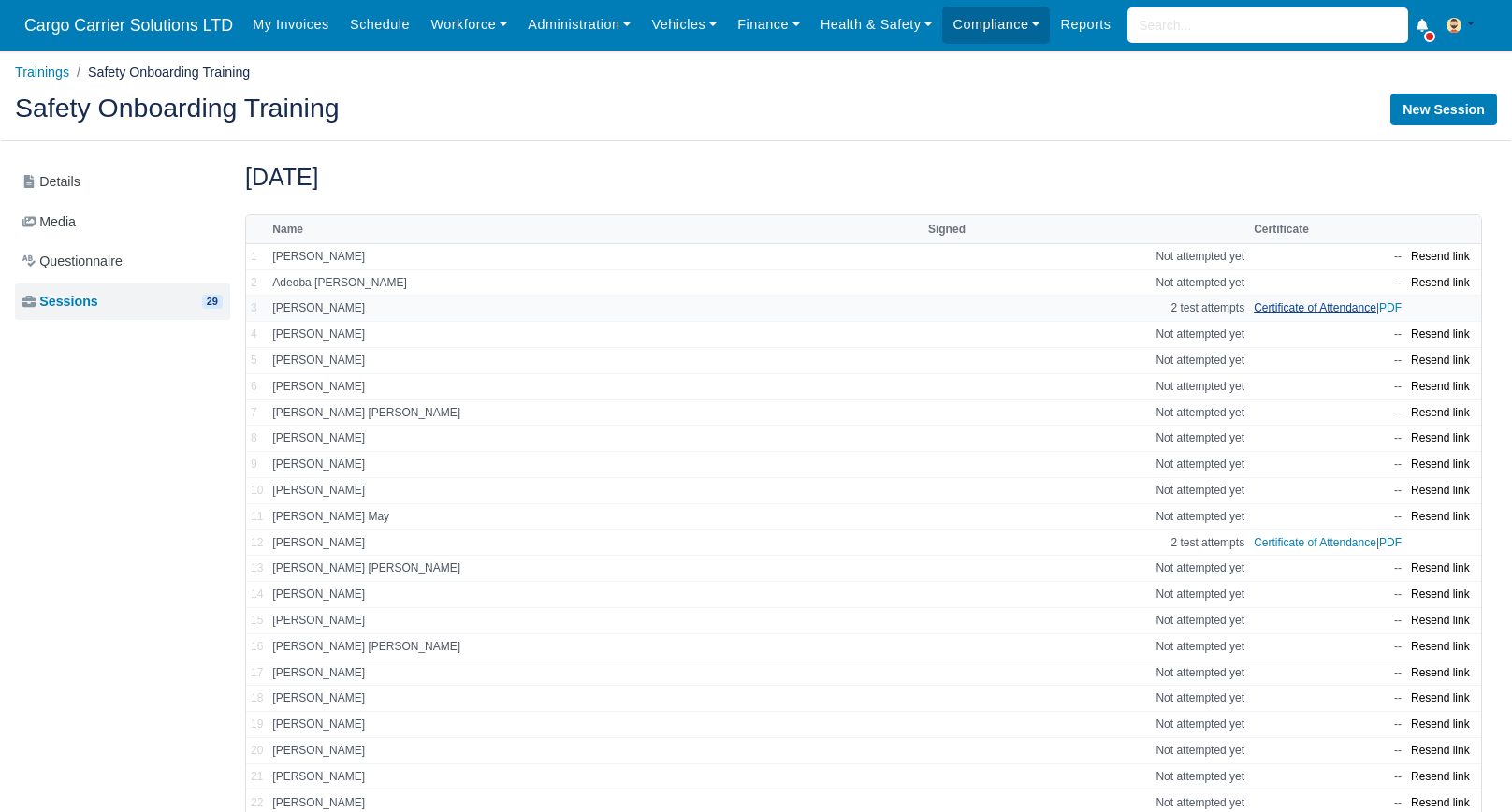
click at [1331, 305] on link "Certificate of Attendance" at bounding box center [1315, 308] width 122 height 13
click at [1391, 307] on link "PDF" at bounding box center [1391, 308] width 23 height 13
click at [917, 98] on div "New Session" at bounding box center [1132, 110] width 755 height 32
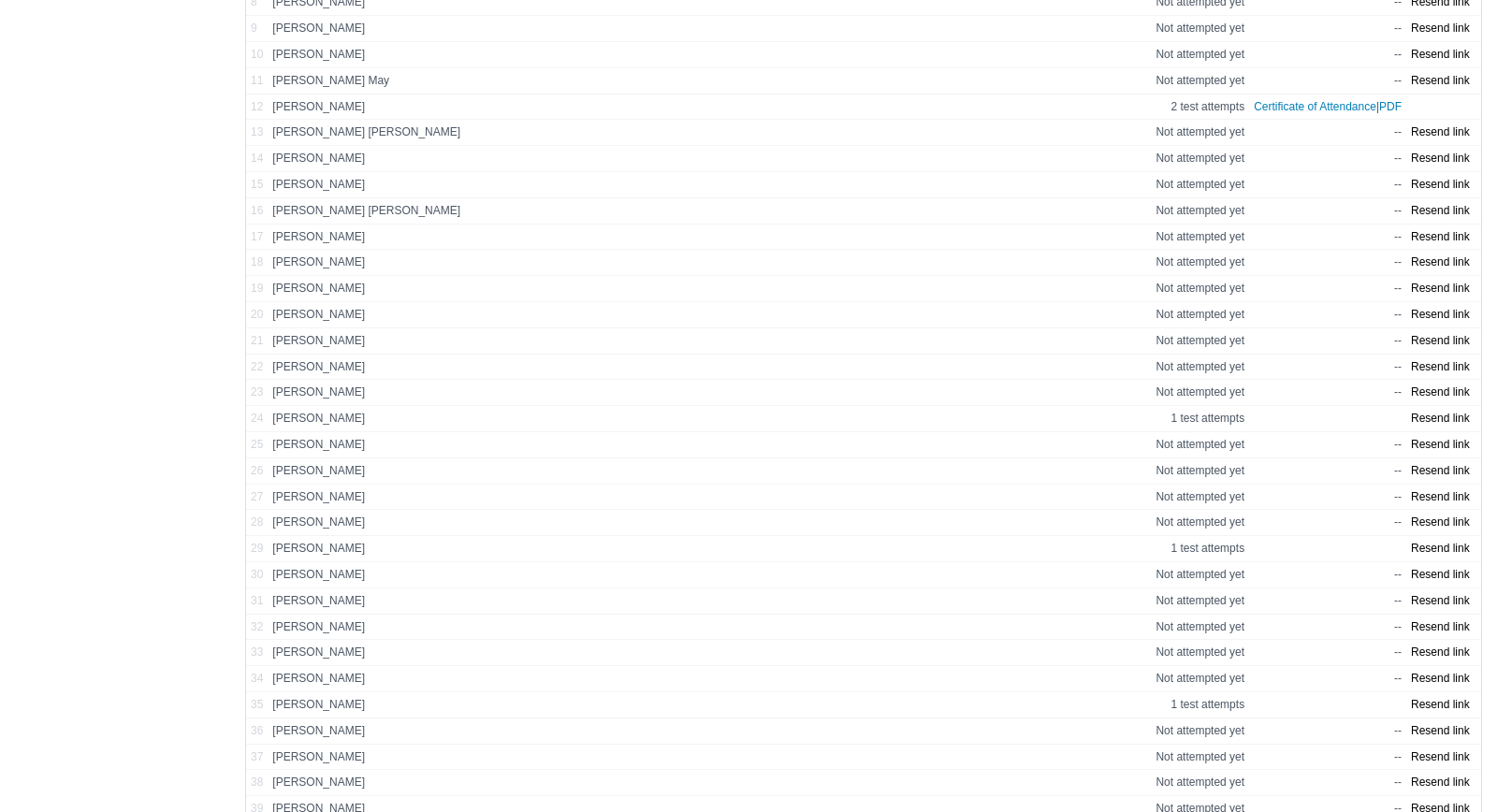
scroll to position [87, 0]
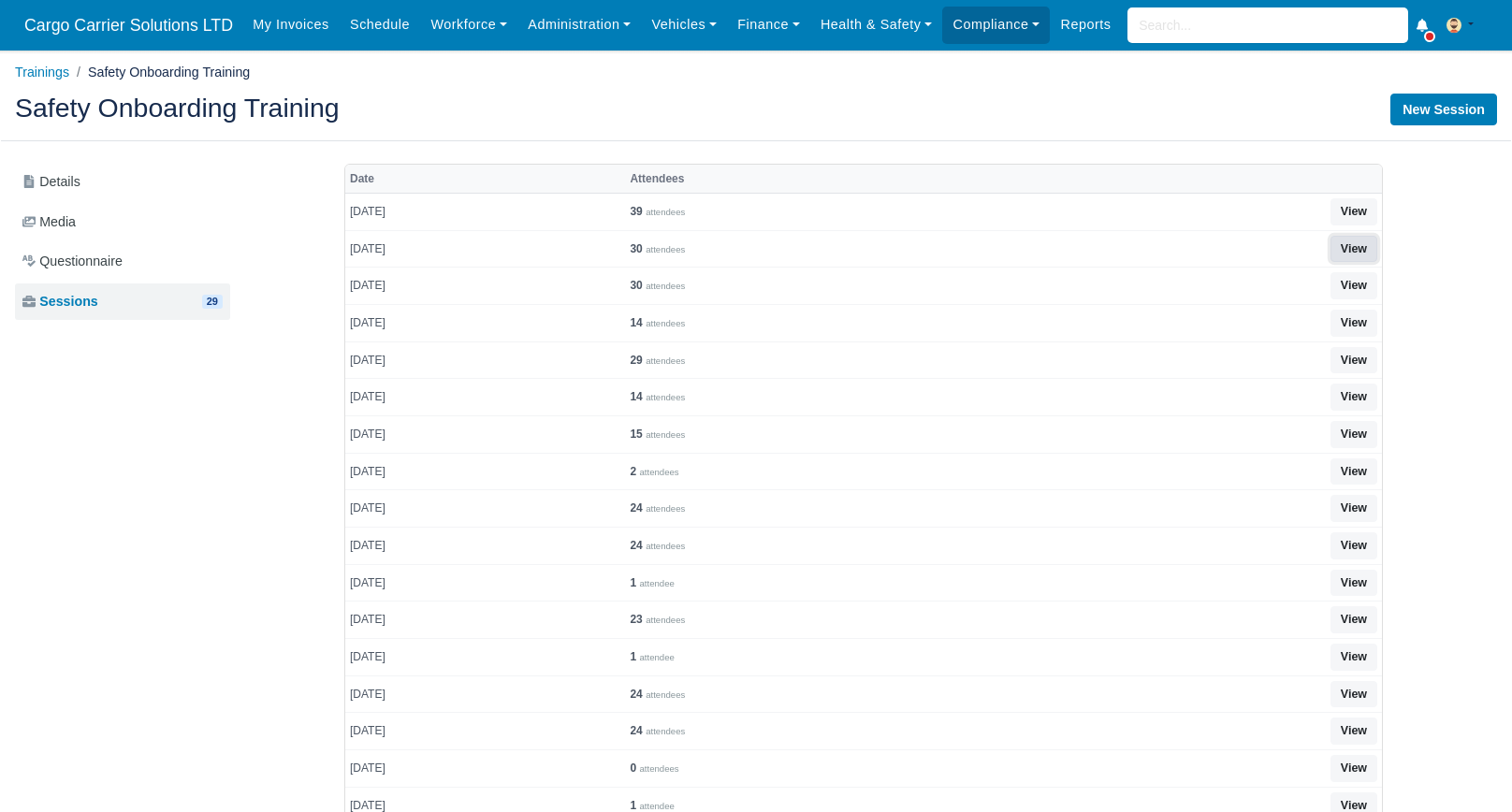
click at [1368, 249] on link "View" at bounding box center [1353, 249] width 47 height 28
click at [1354, 287] on link "View" at bounding box center [1353, 286] width 47 height 28
click at [1351, 322] on link "View" at bounding box center [1353, 323] width 47 height 28
click at [1355, 393] on link "View" at bounding box center [1353, 397] width 47 height 28
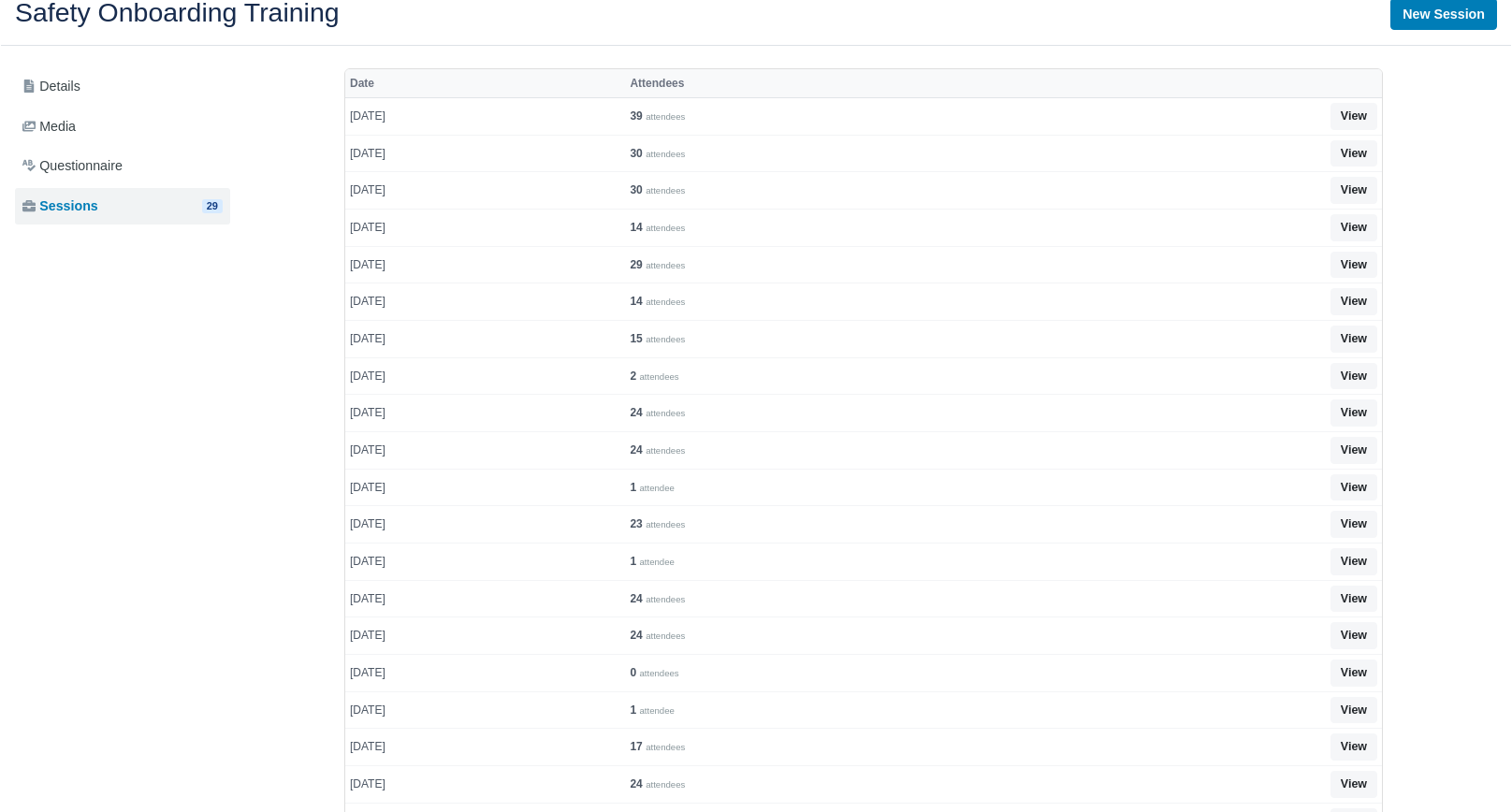
scroll to position [187, 0]
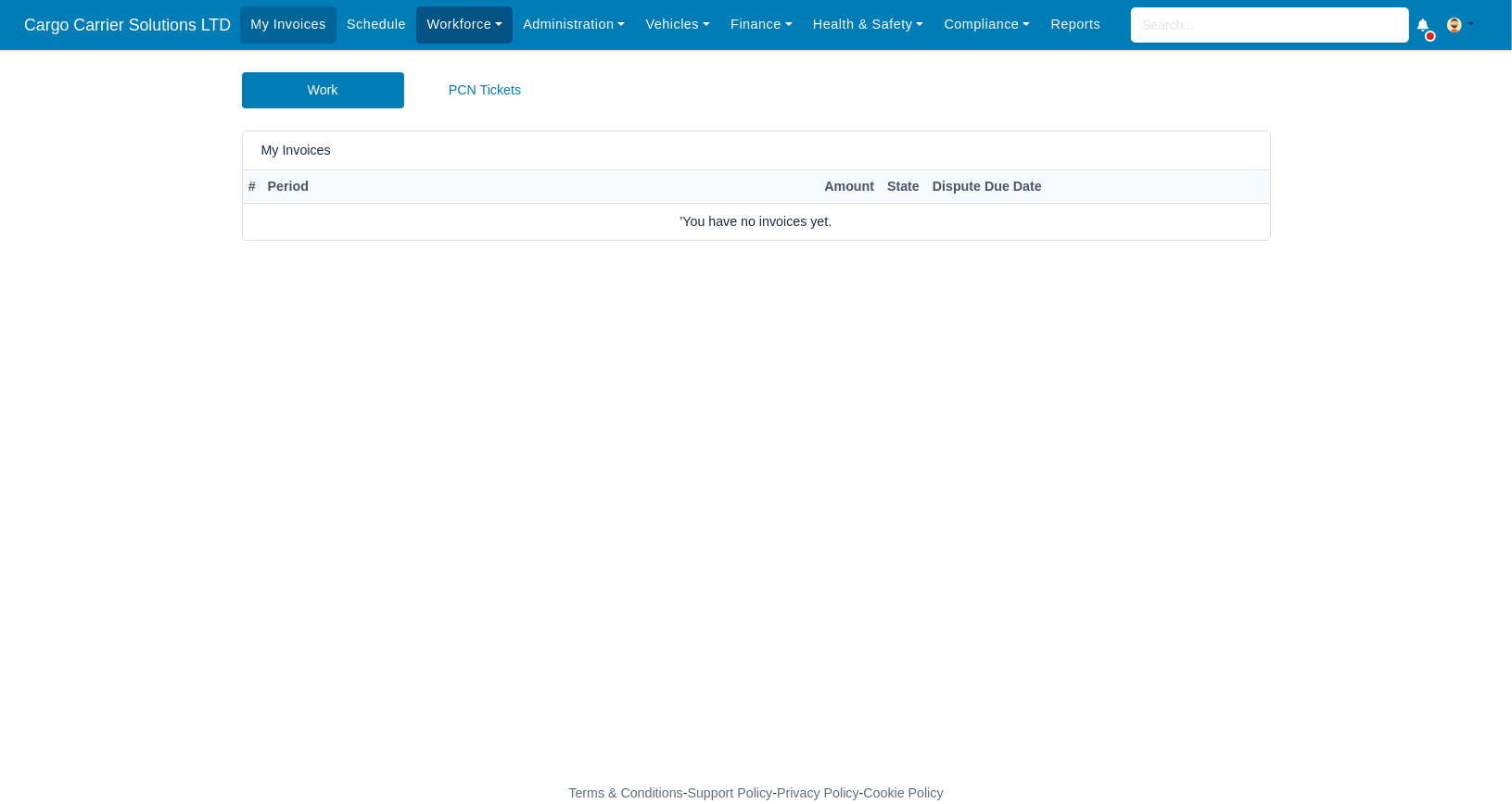
click at [444, 19] on link "Workforce" at bounding box center [465, 24] width 97 height 36
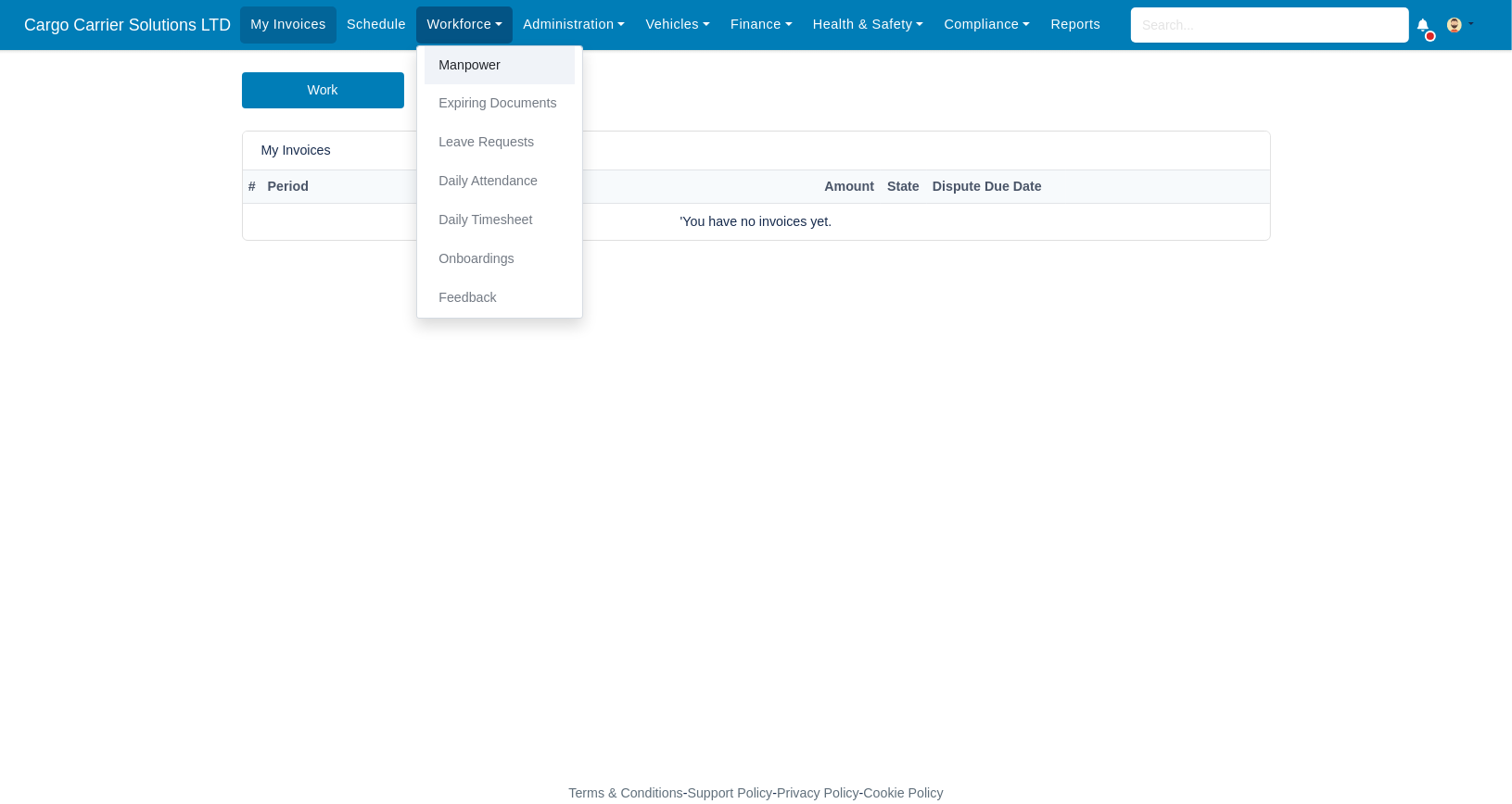
click at [474, 64] on link "Manpower" at bounding box center [500, 65] width 151 height 39
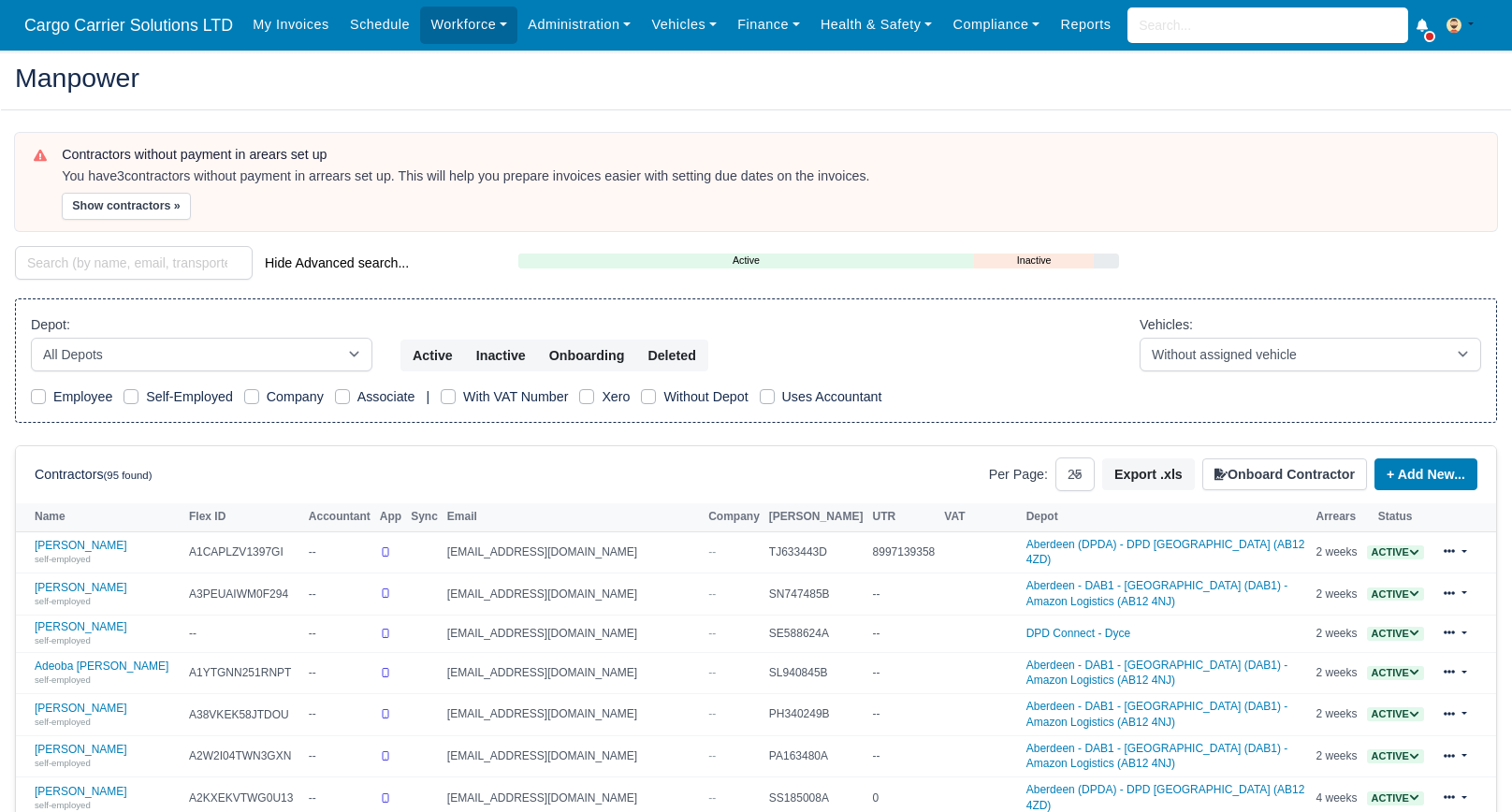
select select "25"
click at [75, 262] on input "search" at bounding box center [134, 262] width 237 height 33
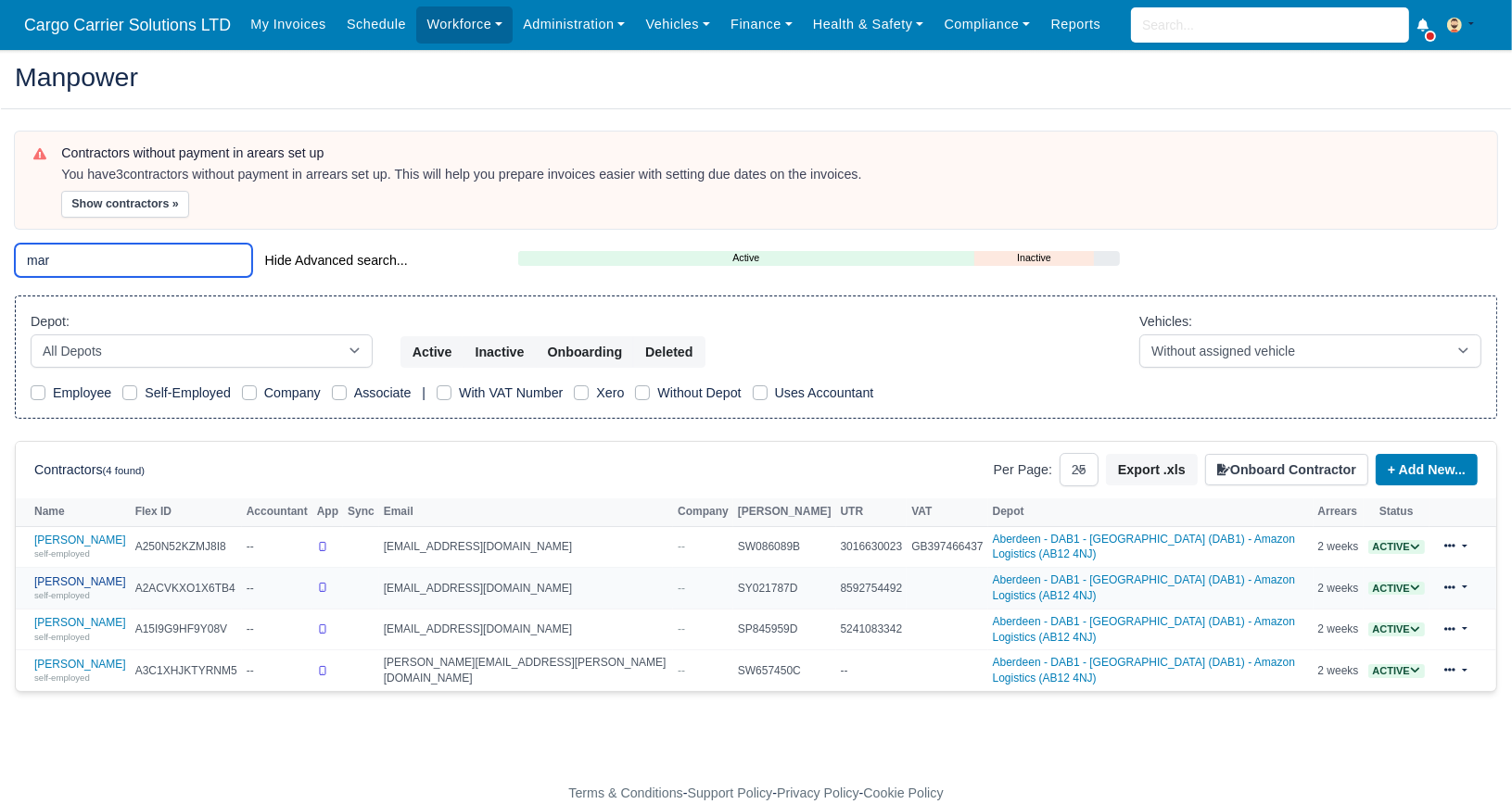
type input "mar"
click at [83, 578] on link "Mariusz Hamera self-employed" at bounding box center [80, 589] width 92 height 27
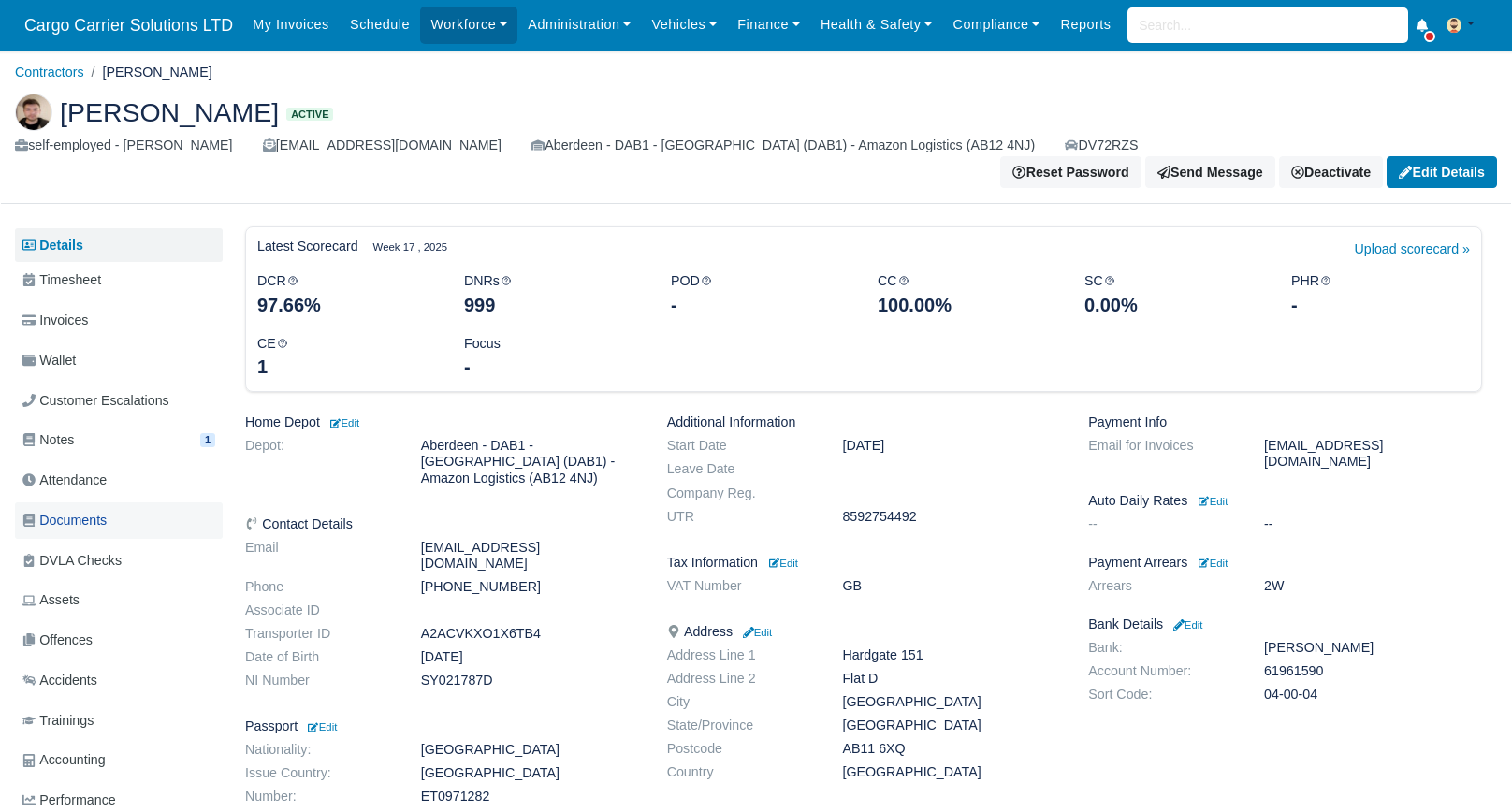
click at [92, 510] on span "Documents" at bounding box center [65, 520] width 84 height 22
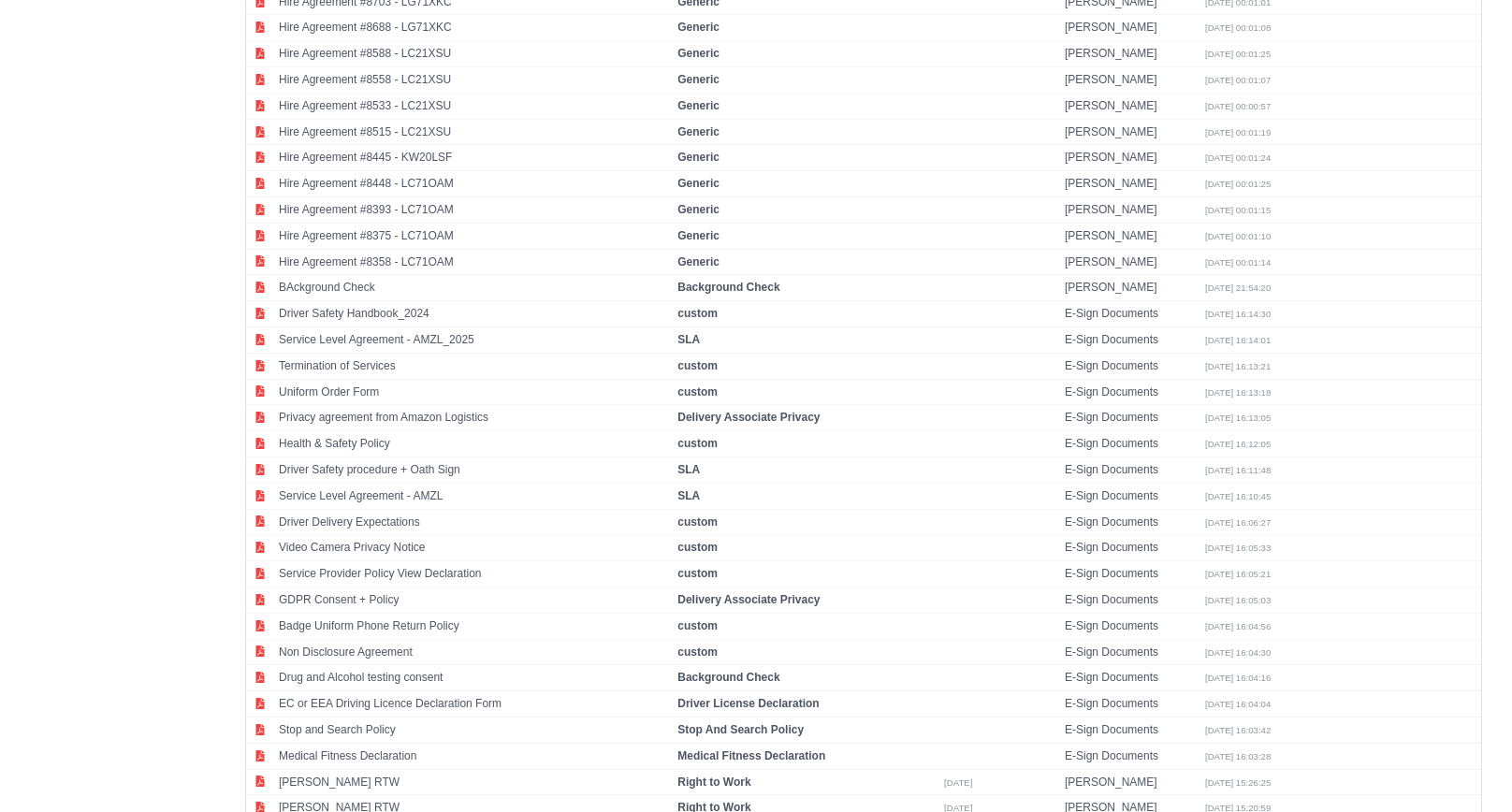
scroll to position [2694, 0]
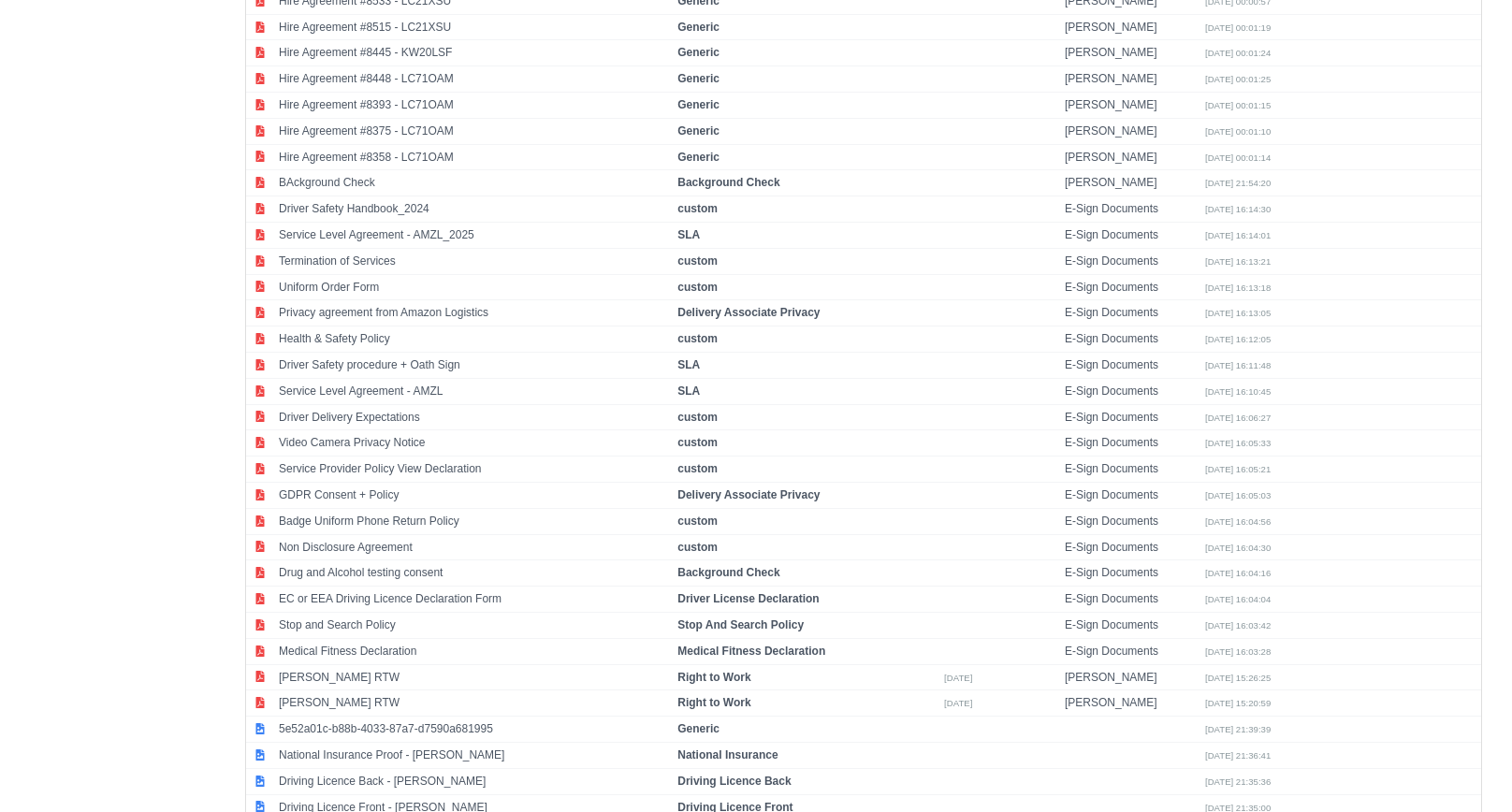
select select "passport"
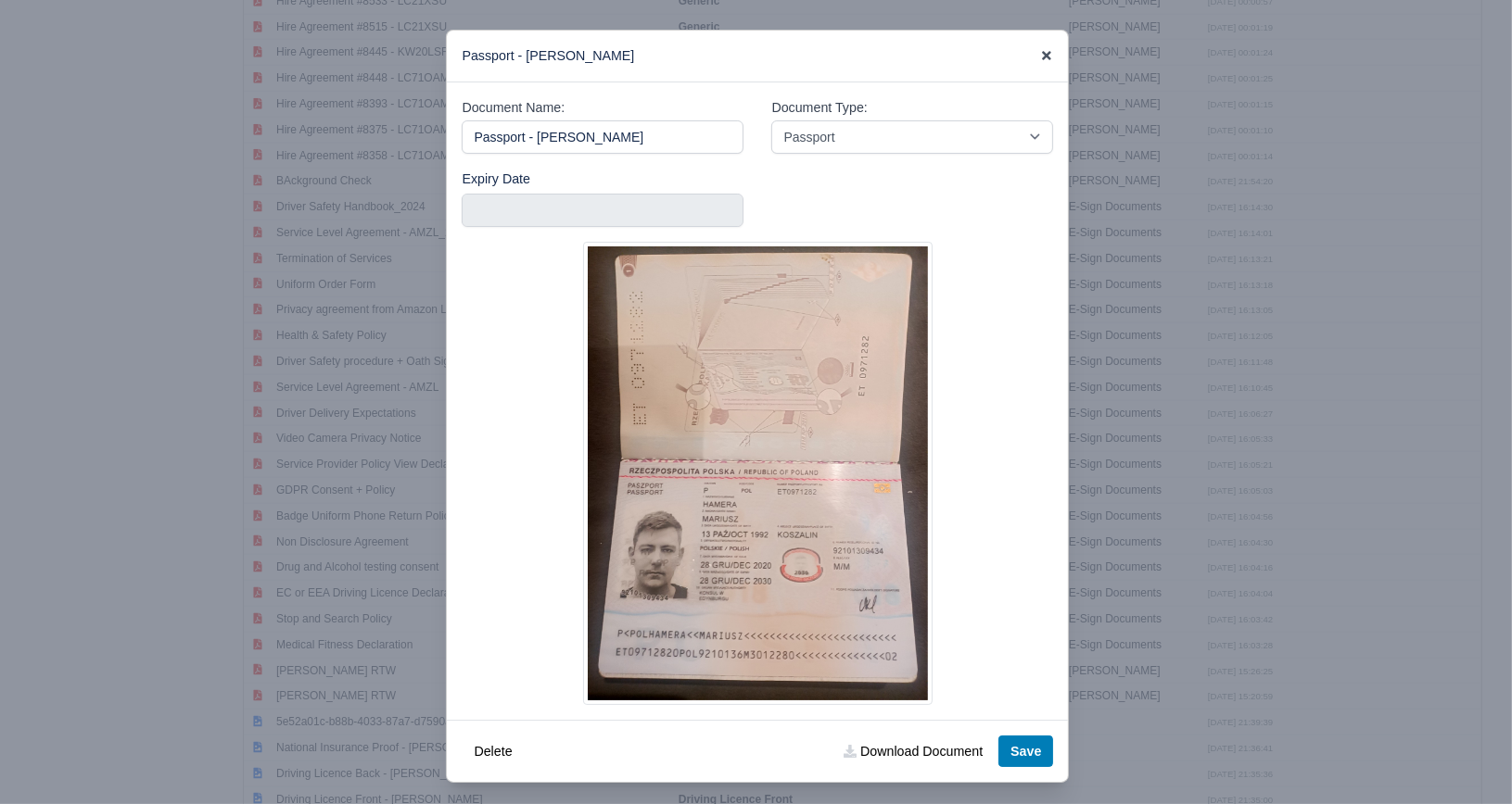
click at [1044, 62] on icon at bounding box center [1047, 55] width 13 height 13
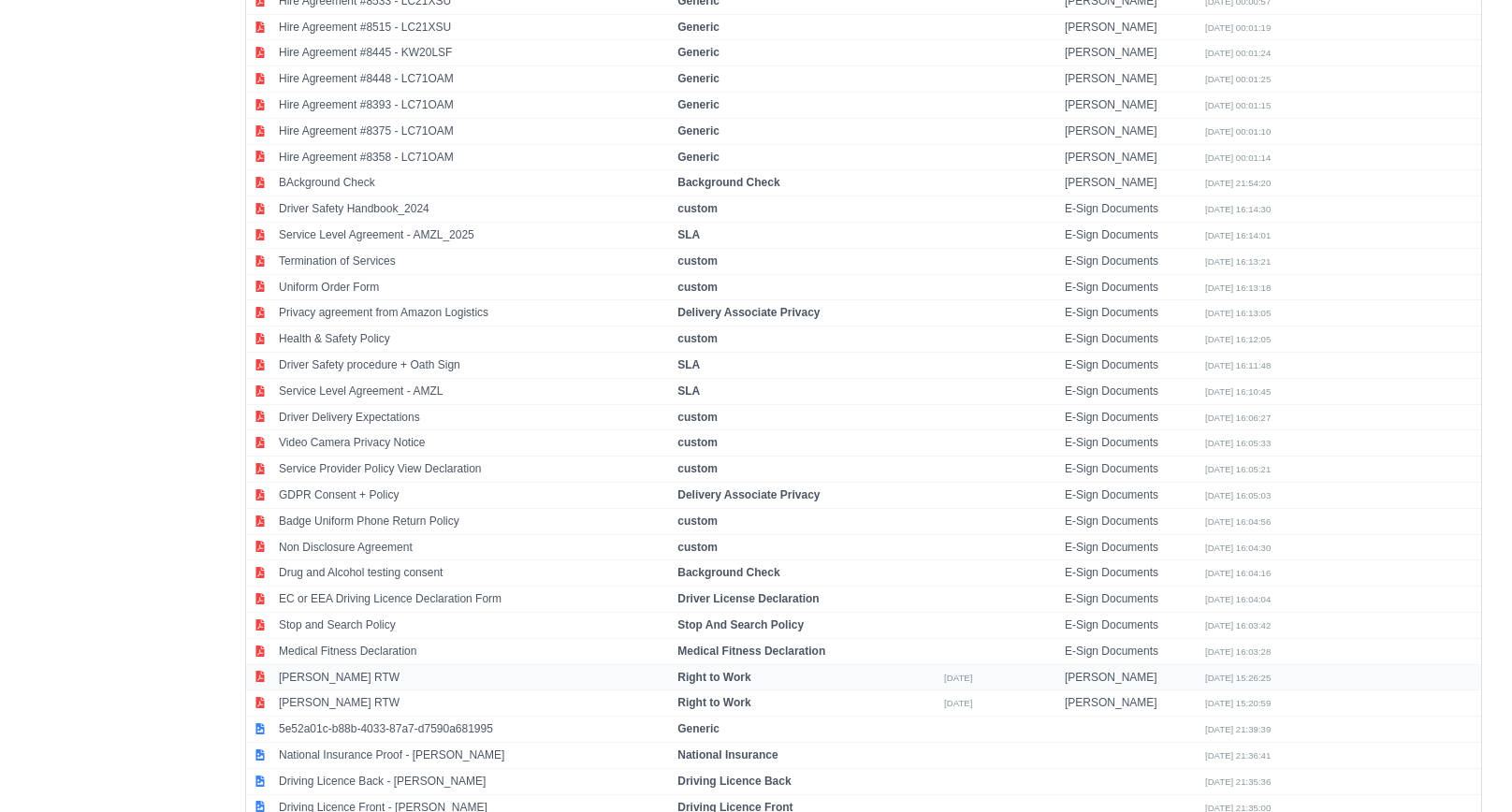
click at [445, 665] on td "Mariusz Hamera RTW" at bounding box center [474, 678] width 399 height 27
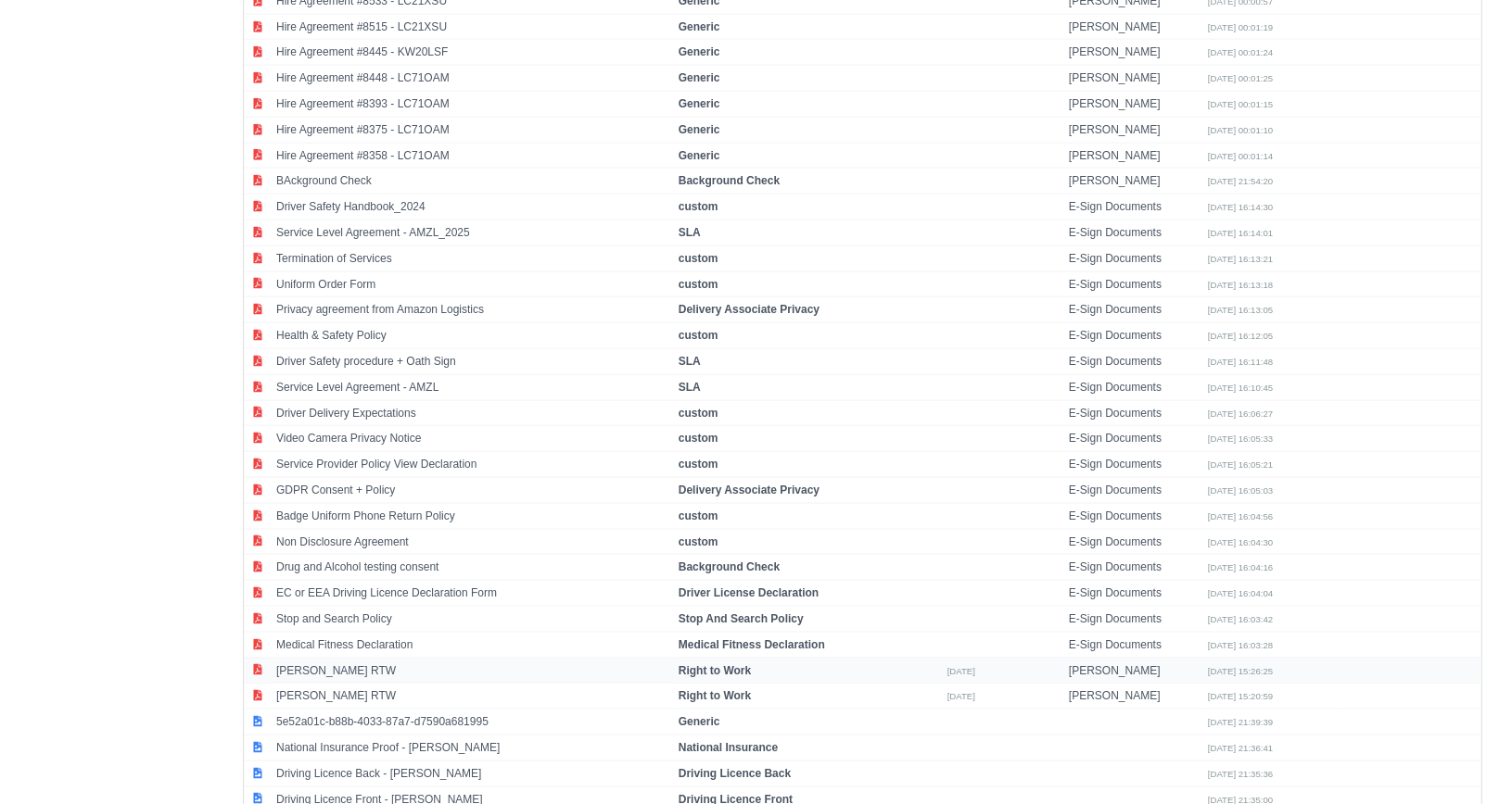
select select "right-to-work"
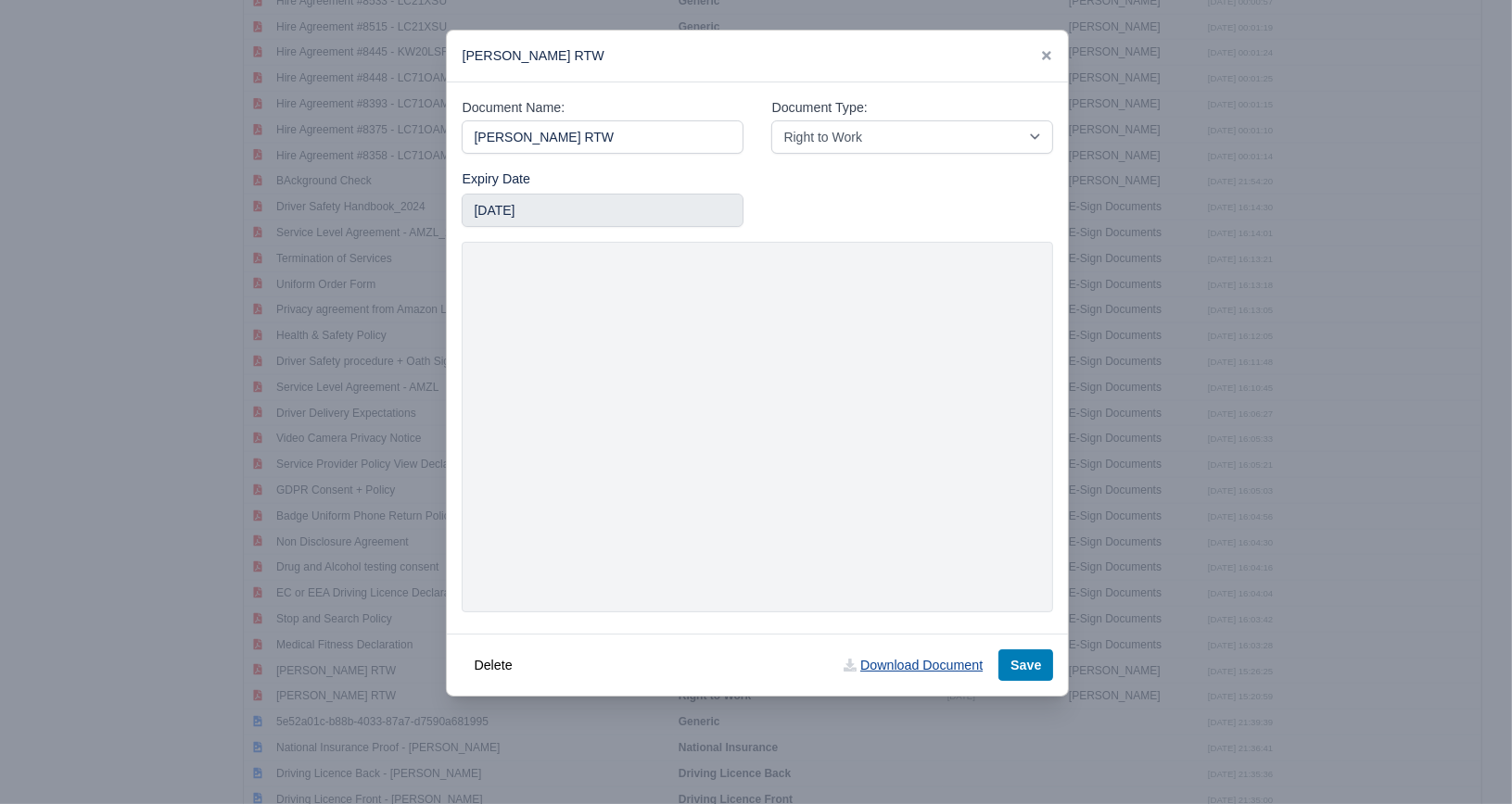
click at [907, 664] on link "Download Document" at bounding box center [913, 666] width 163 height 32
click at [1046, 53] on icon at bounding box center [1047, 55] width 13 height 13
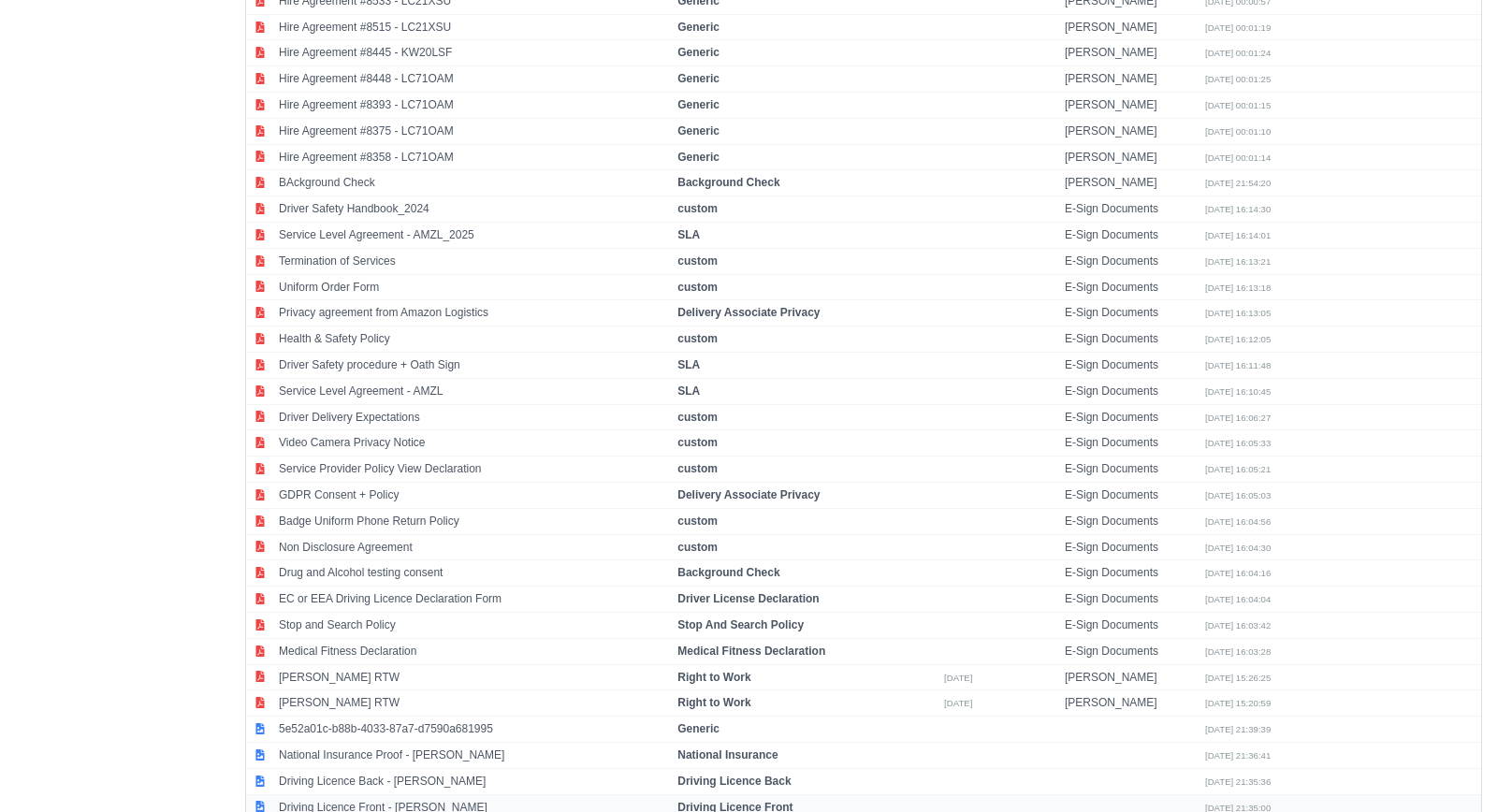
click at [465, 795] on td "Driving Licence Front - Mariusz Hamera" at bounding box center [474, 808] width 399 height 27
select select "driving-licence-front"
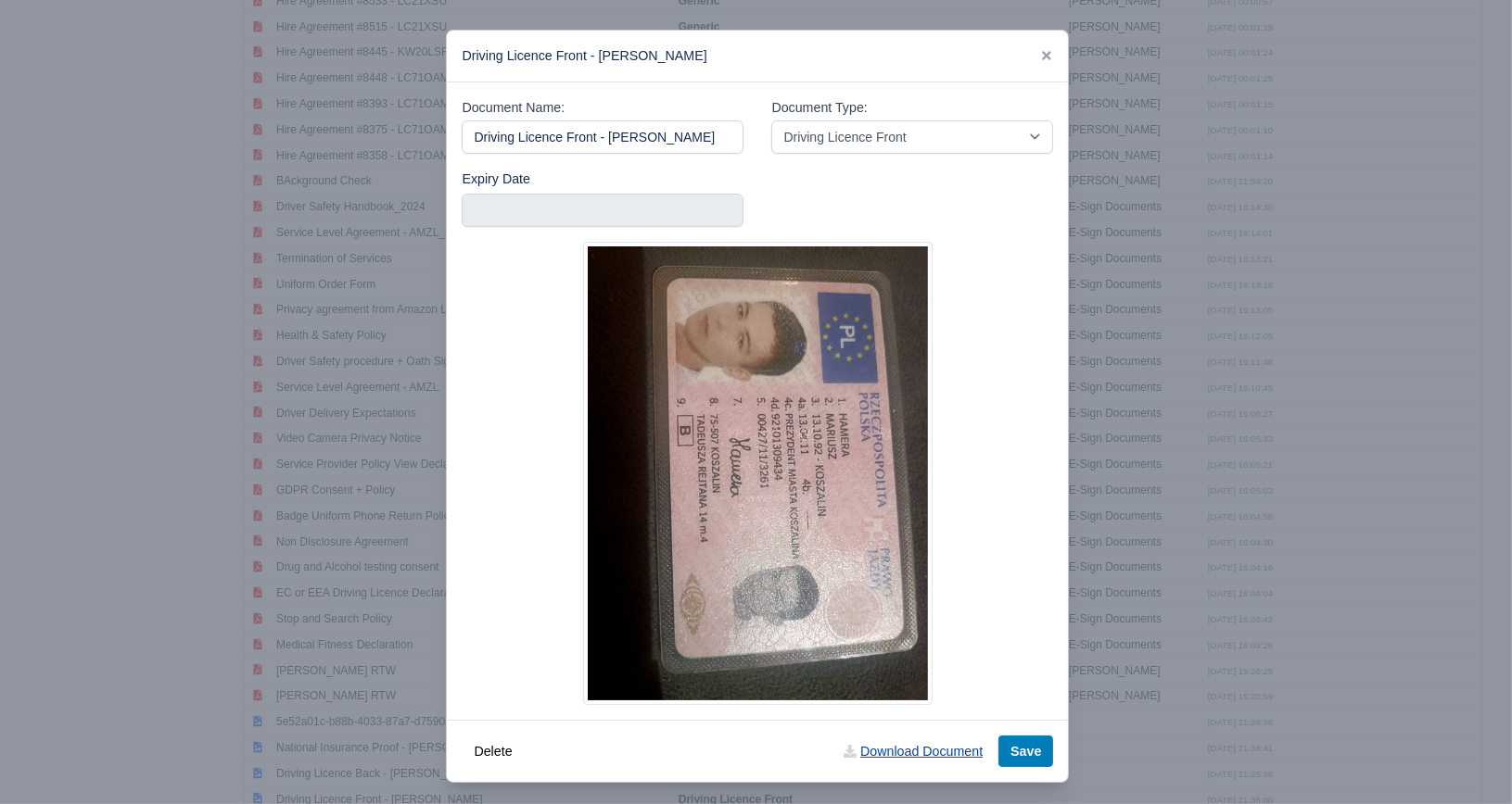
click at [906, 753] on link "Download Document" at bounding box center [913, 752] width 163 height 32
click at [1041, 50] on icon at bounding box center [1047, 55] width 13 height 13
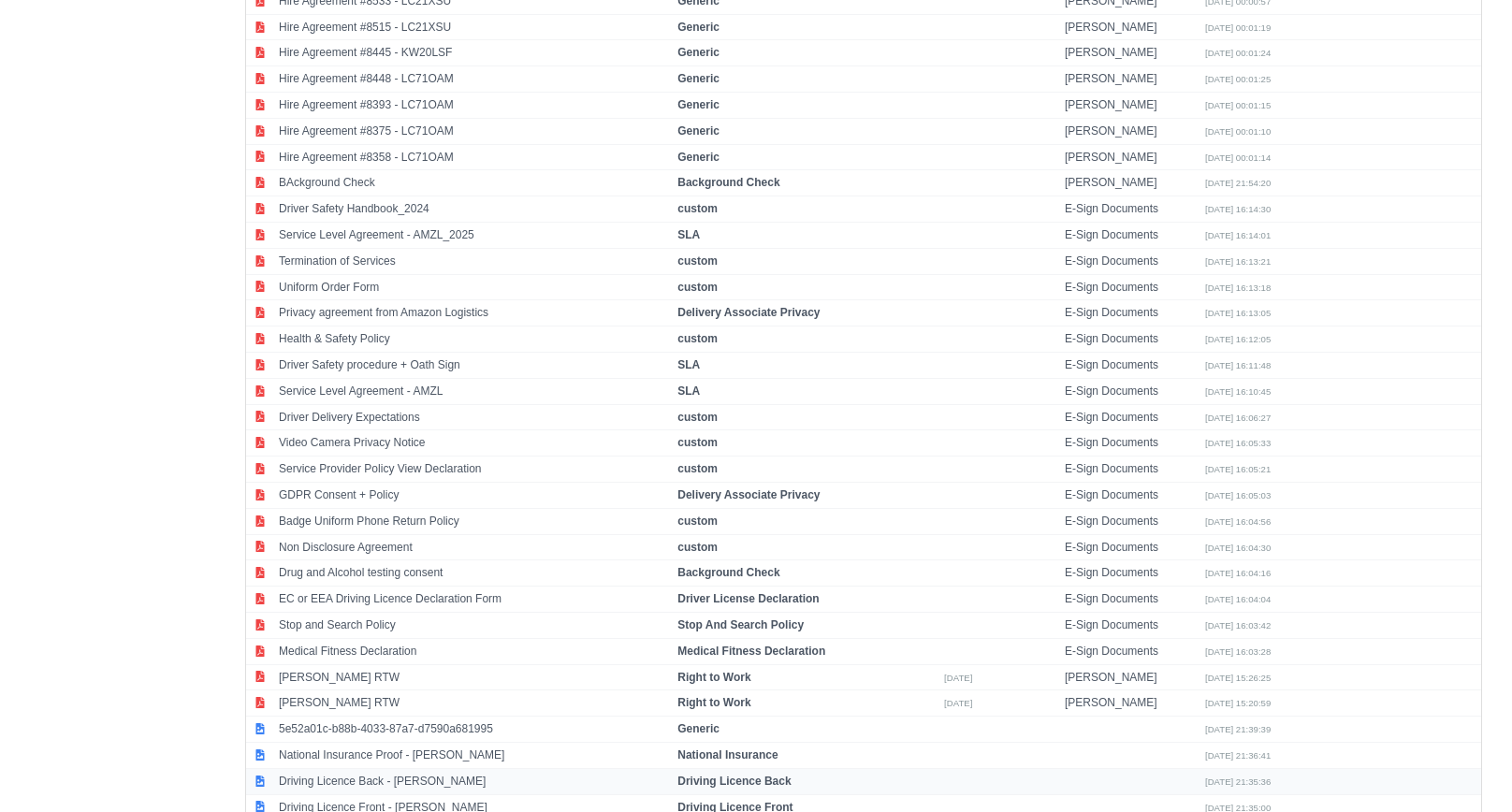
click at [399, 768] on td "Driving Licence Back - Mariusz Hamera" at bounding box center [474, 782] width 399 height 27
select select "driving-licence-back"
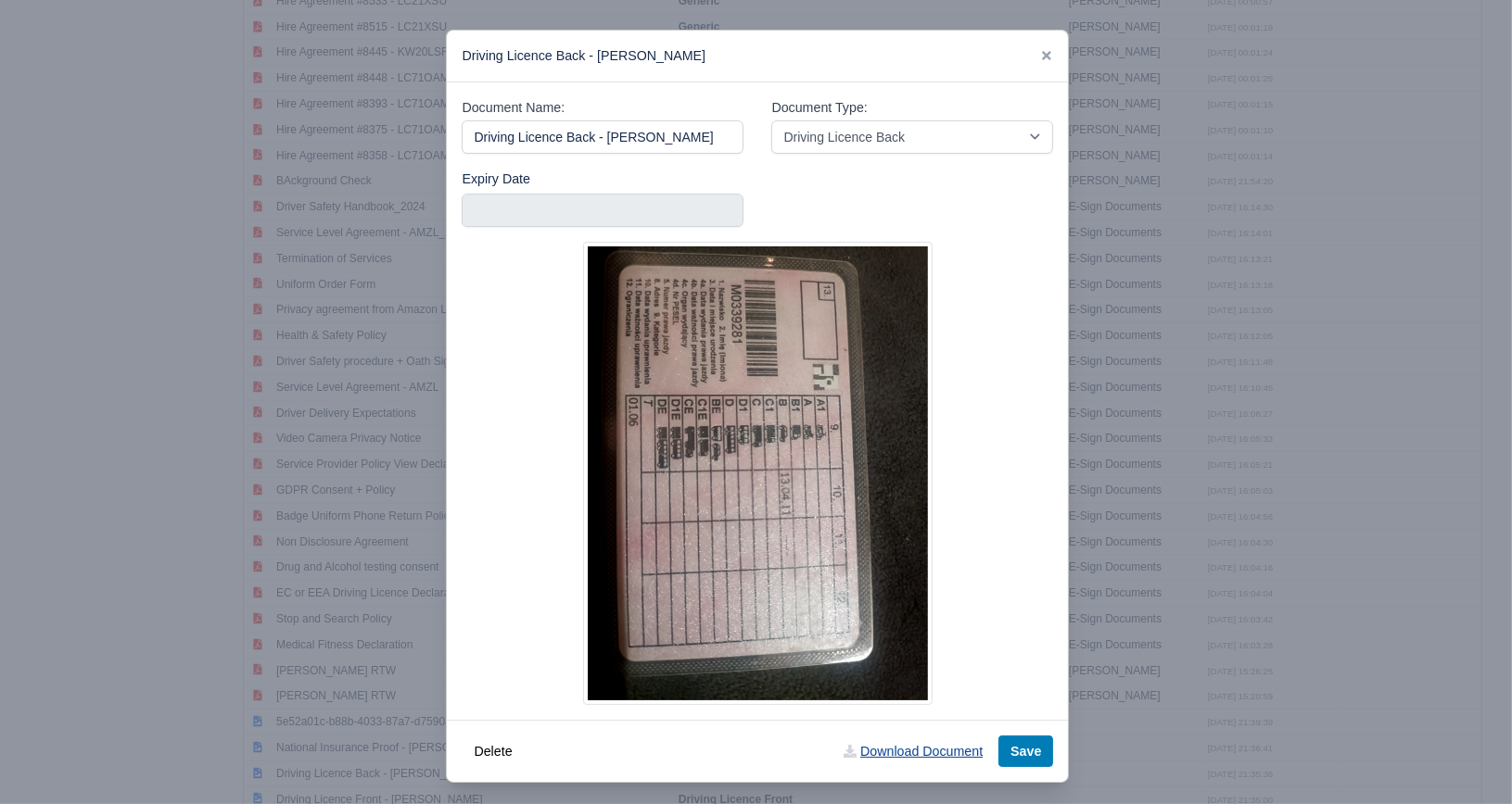
click at [953, 749] on link "Download Document" at bounding box center [913, 752] width 163 height 32
click at [1047, 59] on div "Driving Licence Back - Mariusz Hamera" at bounding box center [757, 56] width 621 height 52
click at [1042, 55] on icon at bounding box center [1047, 55] width 9 height 9
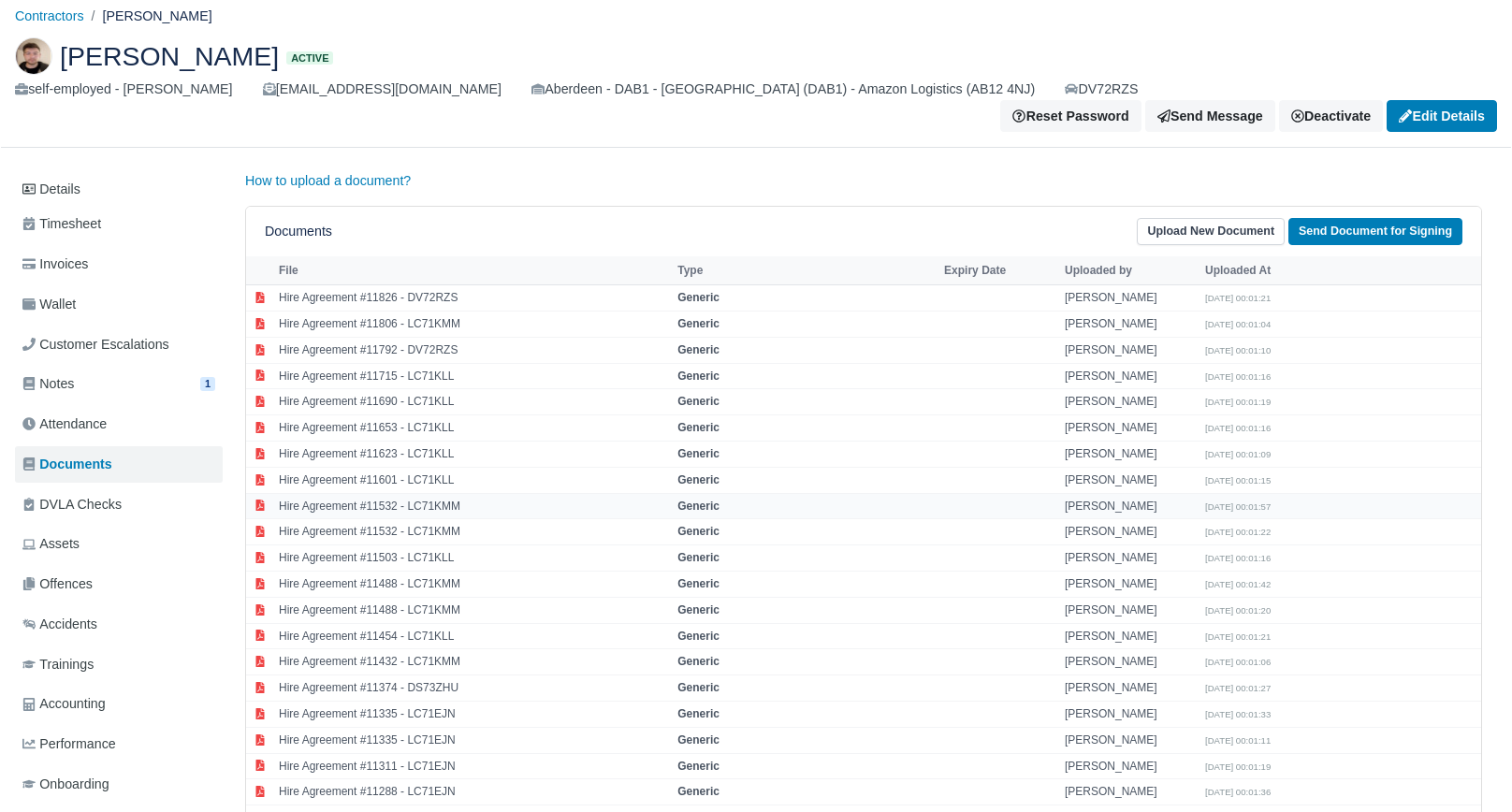
scroll to position [0, 0]
